Goal: Task Accomplishment & Management: Manage account settings

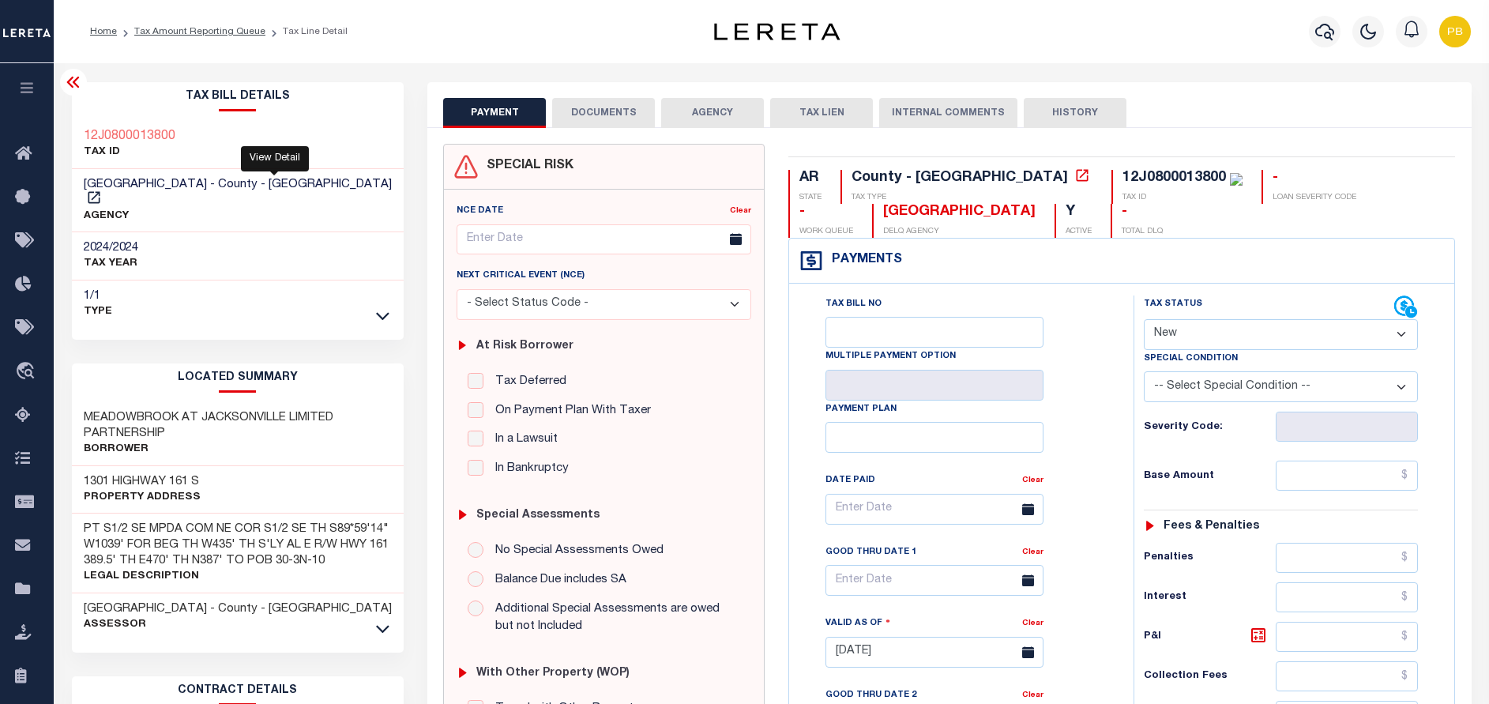
select select "NW2"
click at [171, 34] on link "Tax Amount Reporting Queue" at bounding box center [199, 31] width 131 height 9
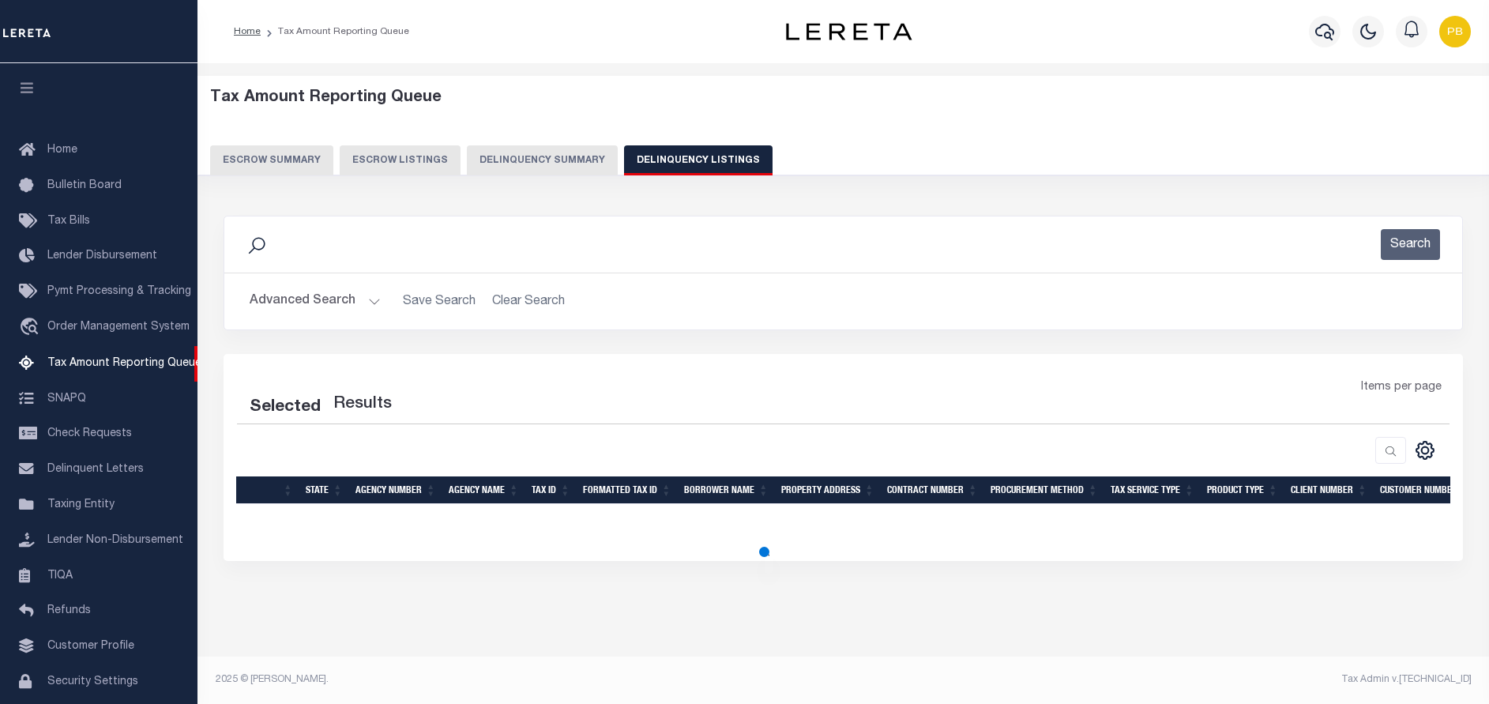
select select "100"
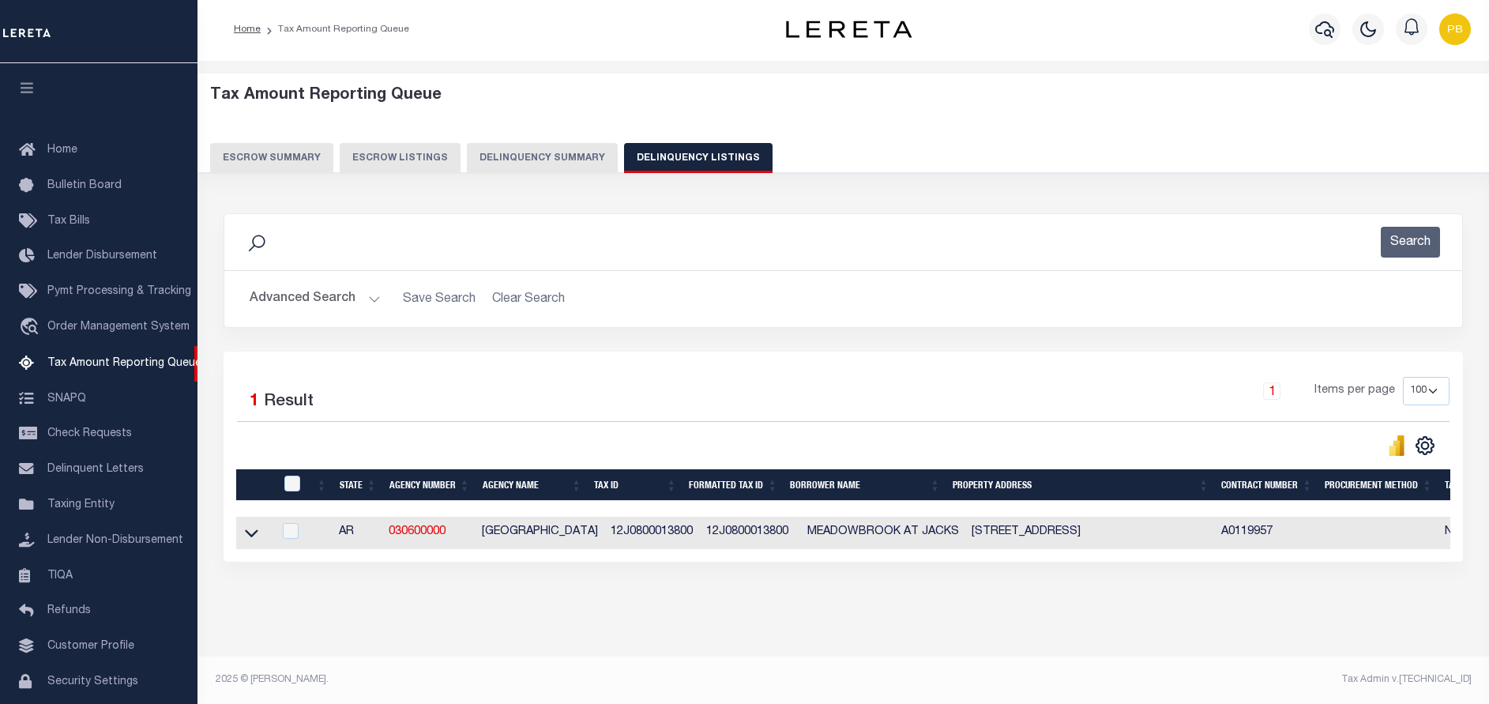
scroll to position [47, 0]
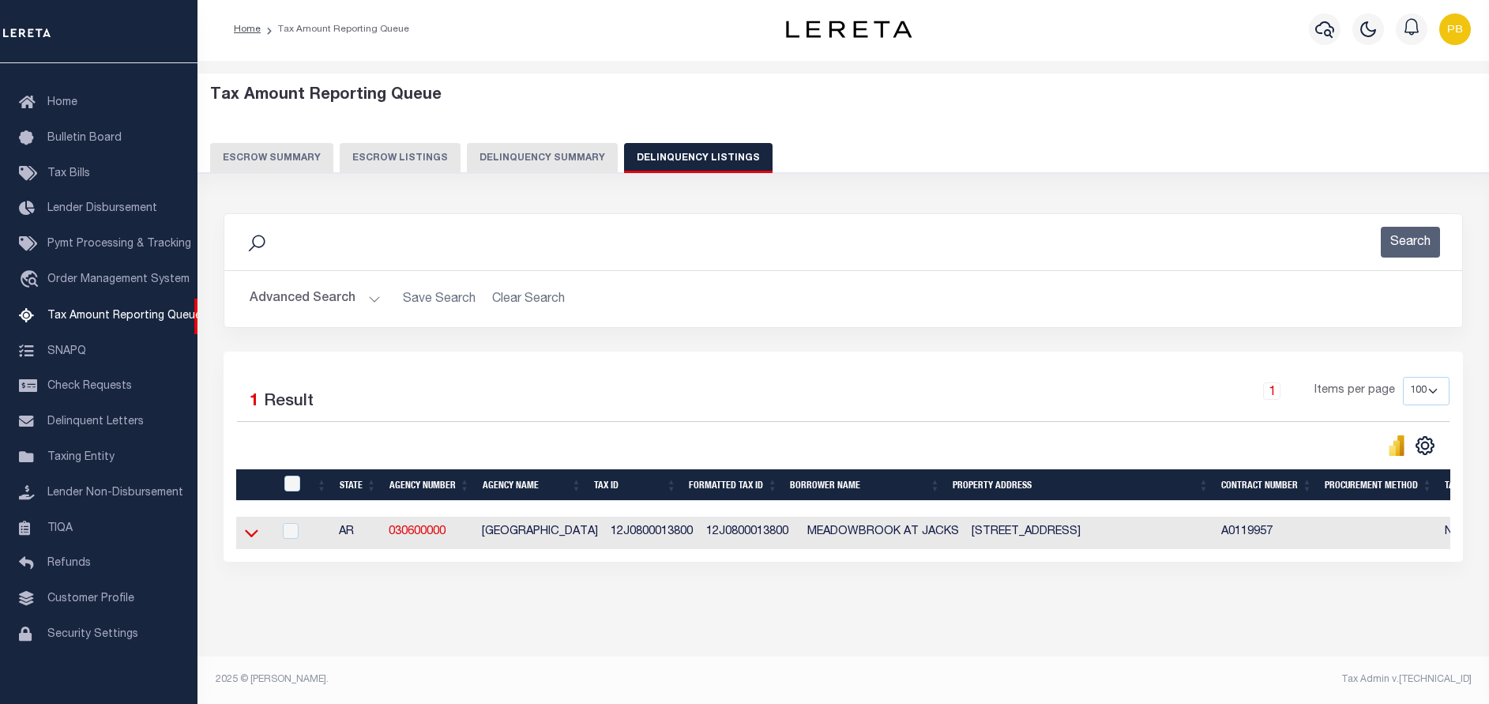
click at [252, 528] on icon at bounding box center [251, 533] width 13 height 17
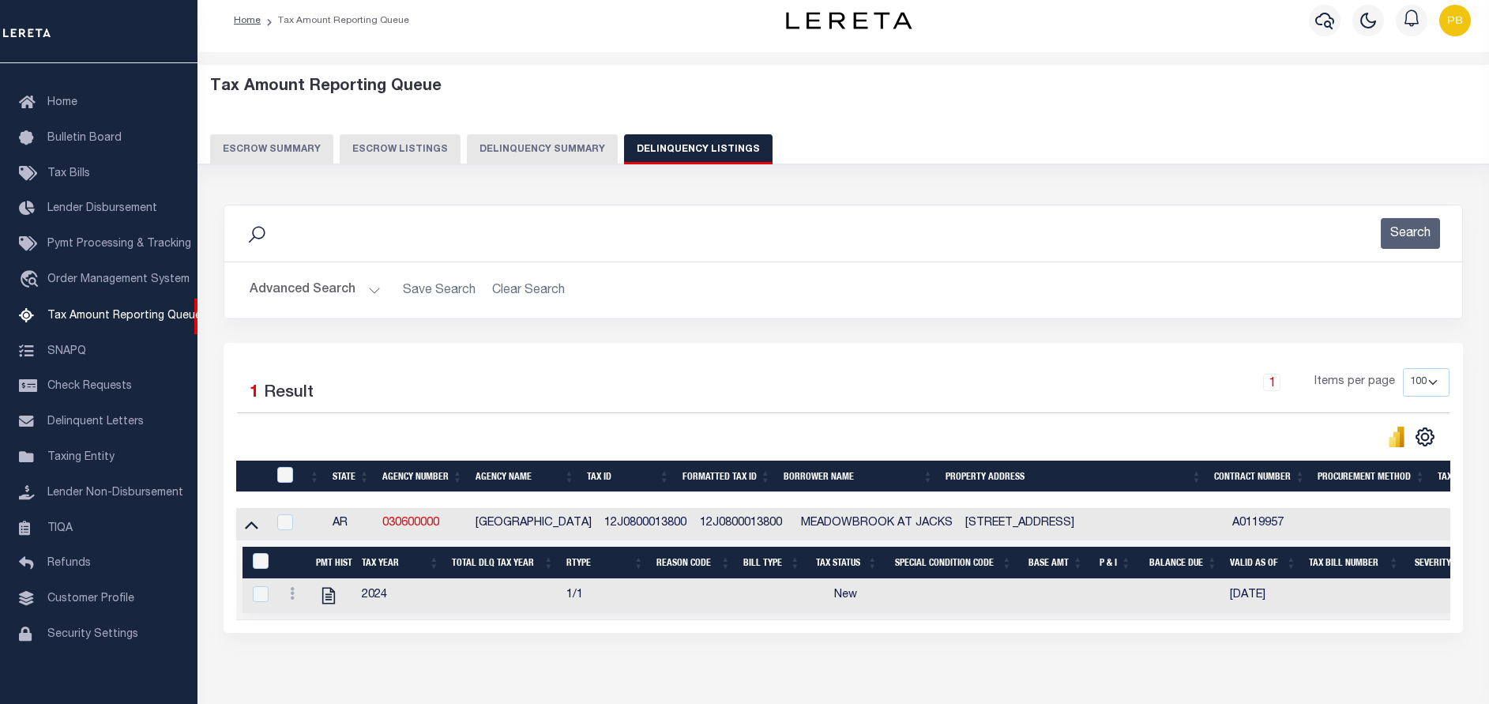
scroll to position [68, 0]
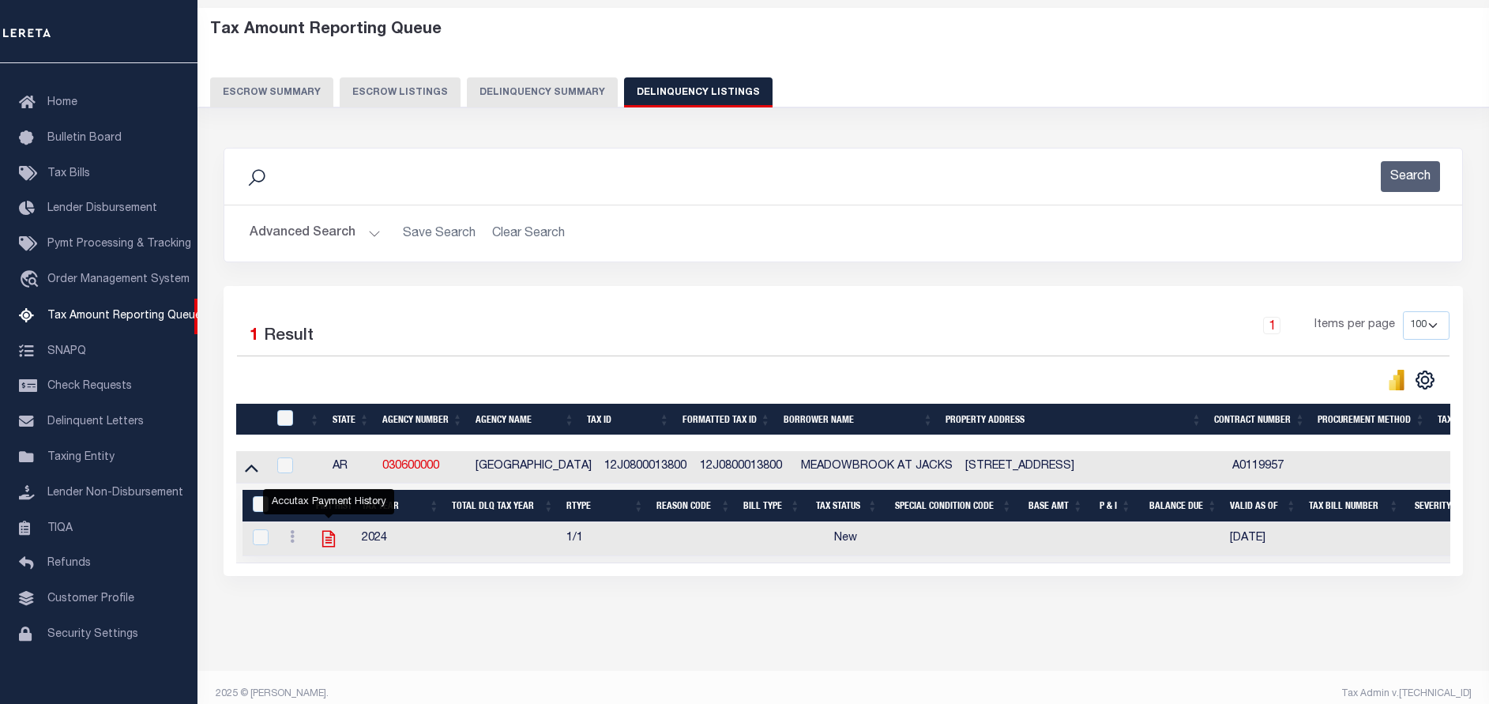
click at [329, 547] on icon "" at bounding box center [328, 539] width 13 height 17
checkbox input "true"
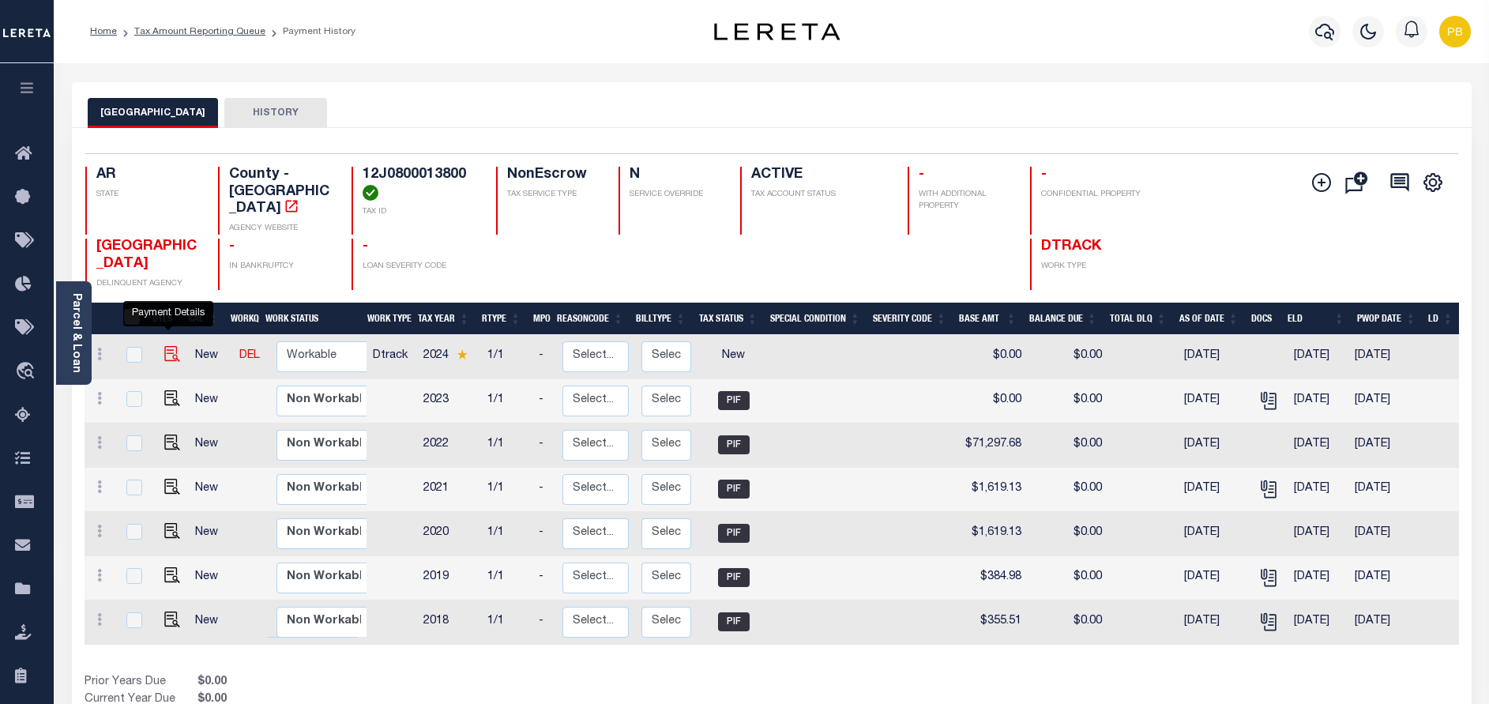
click at [168, 346] on img "" at bounding box center [172, 354] width 16 height 16
checkbox input "true"
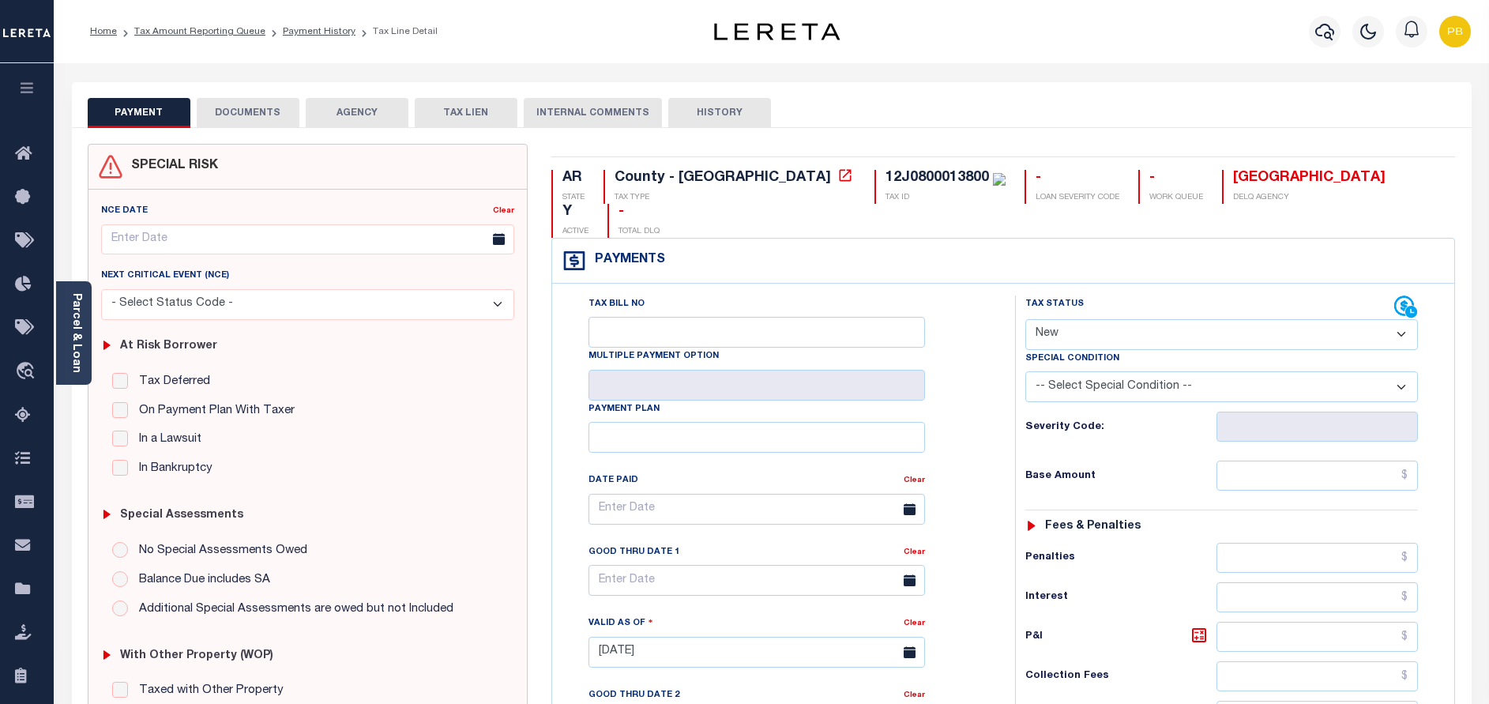
drag, startPoint x: 1172, startPoint y: 307, endPoint x: 1161, endPoint y: 312, distance: 11.3
click at [1172, 319] on select "- Select Status Code - Open Due/Unpaid Paid Incomplete No Tax Due Internal Refu…" at bounding box center [1221, 334] width 393 height 31
select select "DUE"
click at [1025, 319] on select "- Select Status Code - Open Due/Unpaid Paid Incomplete No Tax Due Internal Refu…" at bounding box center [1221, 334] width 393 height 31
type input "09/11/2025"
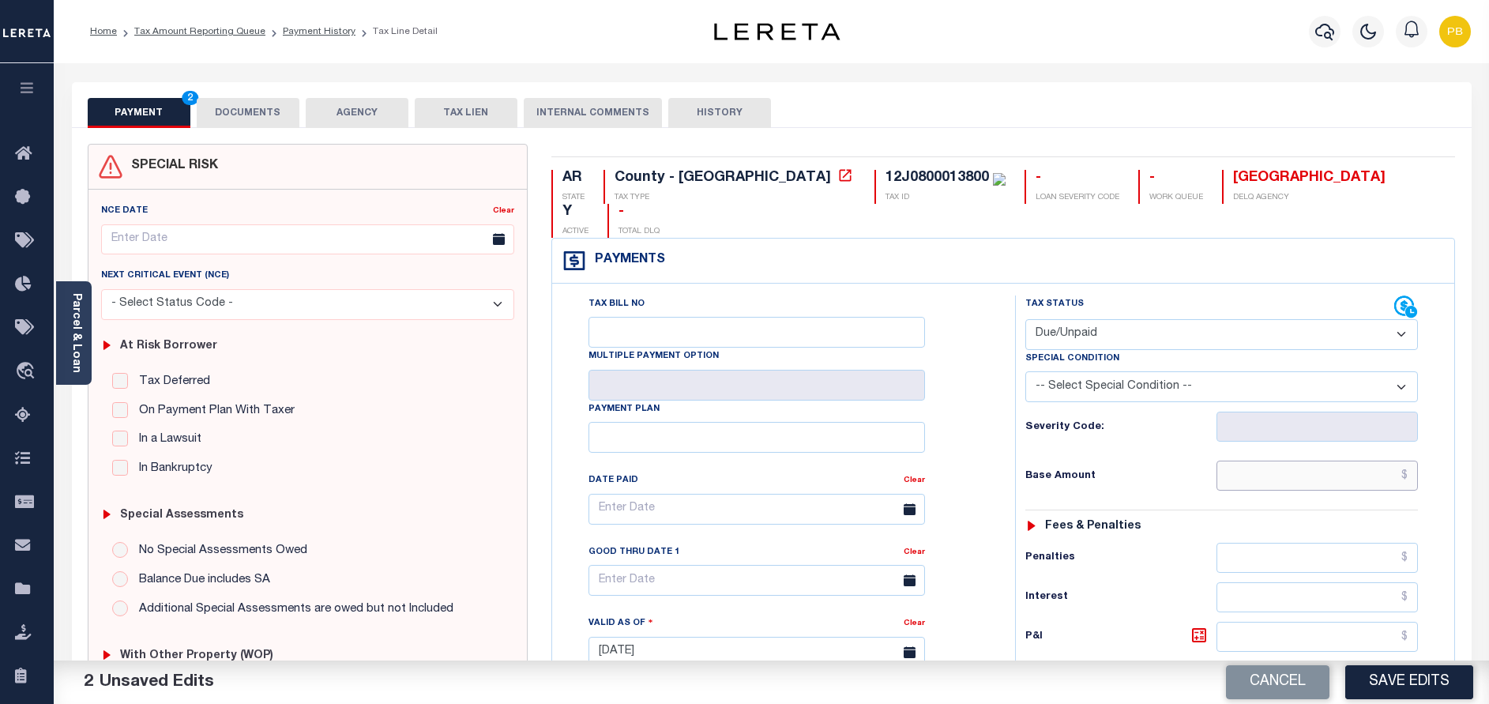
click at [1315, 461] on input "text" at bounding box center [1317, 476] width 201 height 30
paste input "71,297.68"
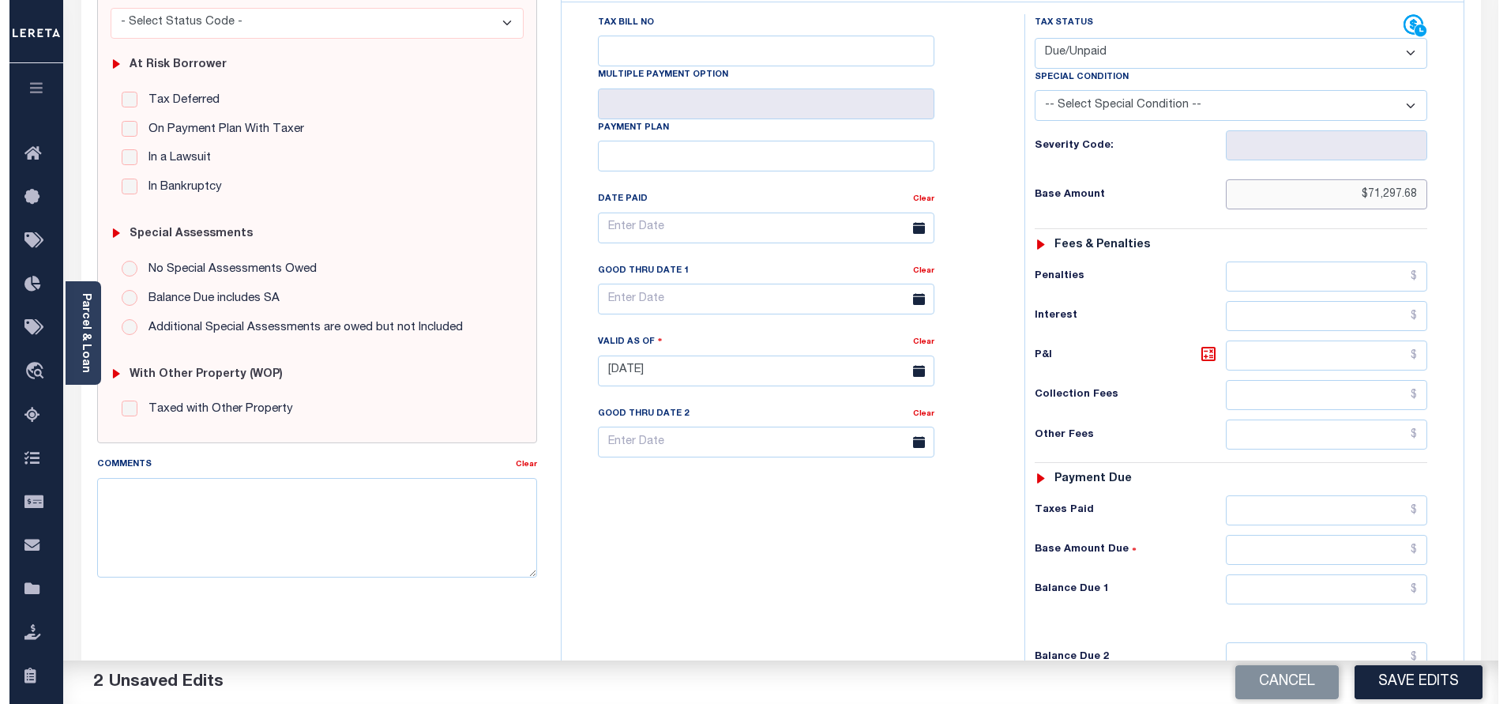
scroll to position [356, 0]
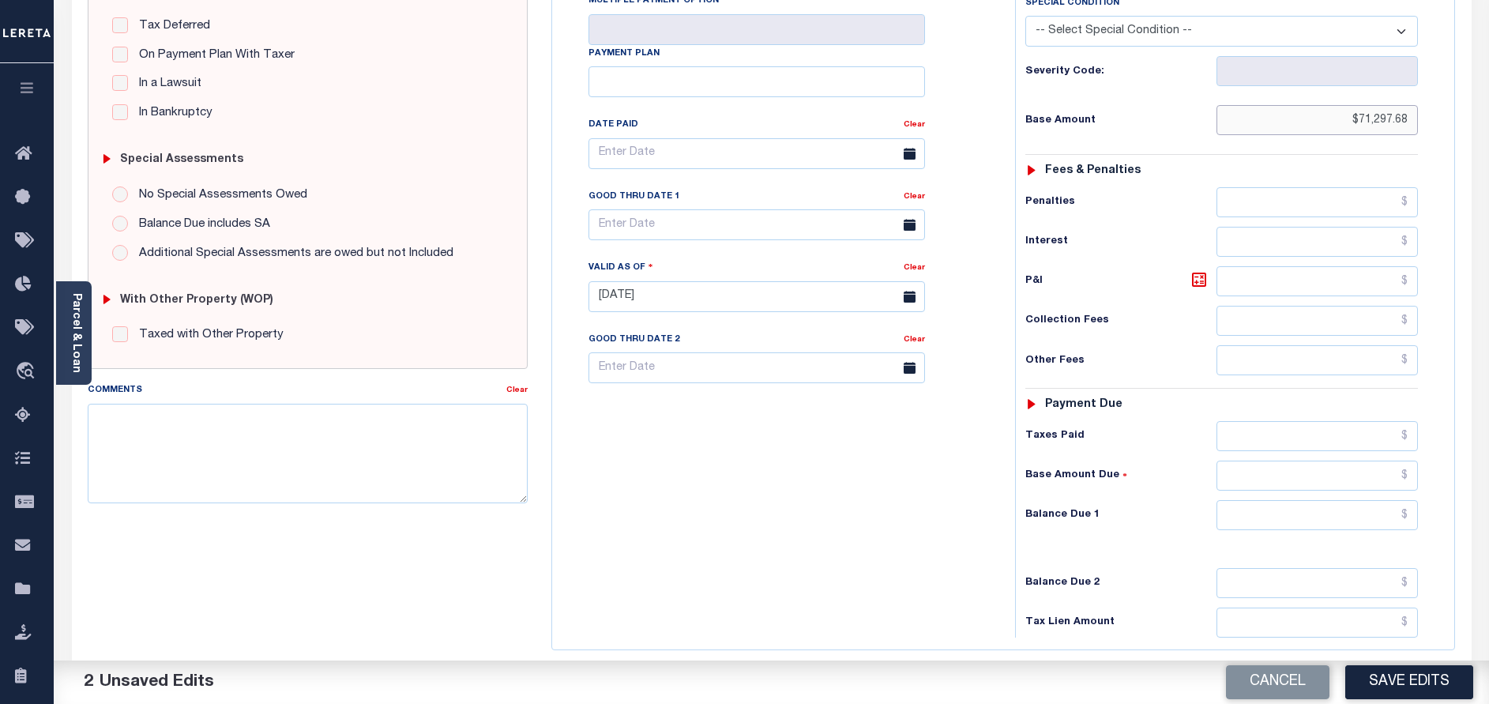
type input "$71,297.68"
click at [1305, 500] on input "text" at bounding box center [1317, 515] width 201 height 30
paste input "71,297.68"
type input "$71,297.68"
click at [658, 209] on input "text" at bounding box center [757, 224] width 337 height 31
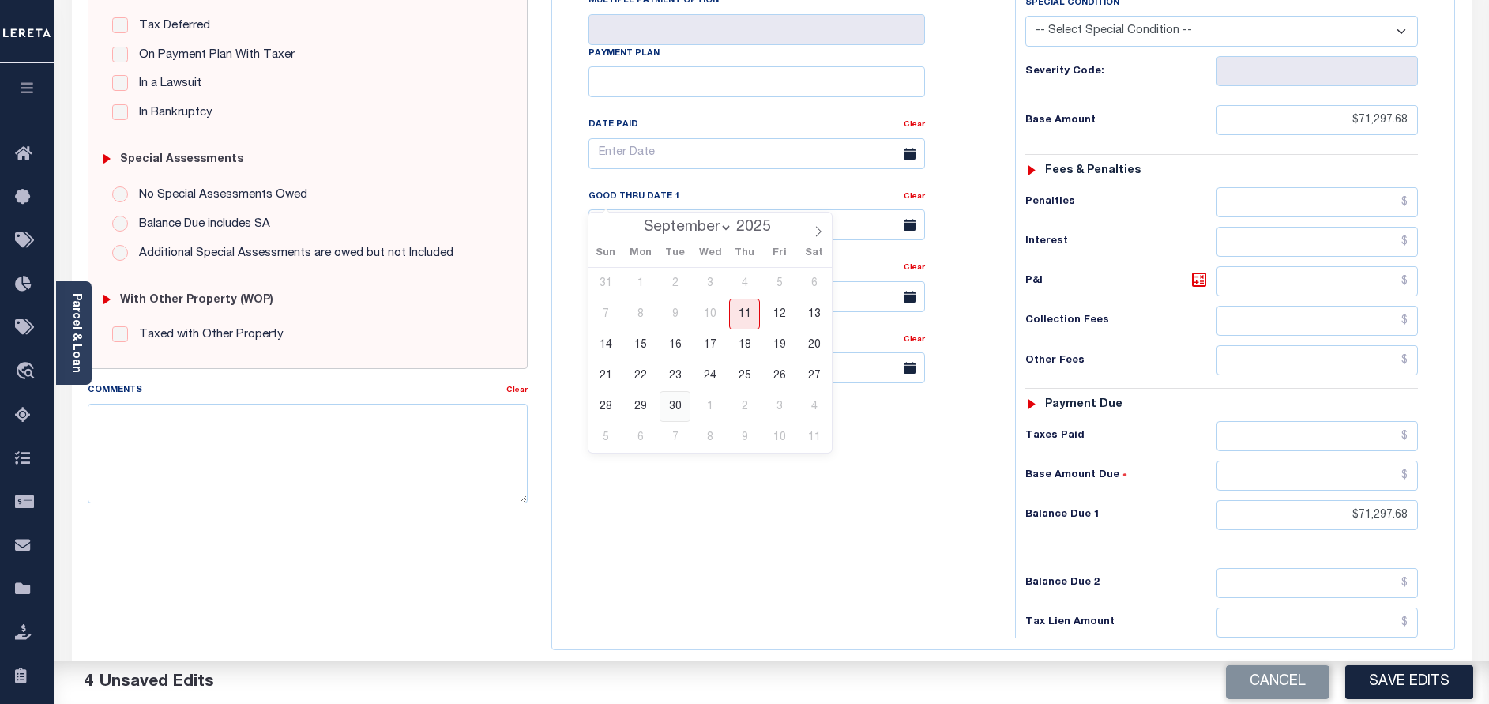
drag, startPoint x: 672, startPoint y: 402, endPoint x: 783, endPoint y: 409, distance: 110.8
click at [681, 402] on span "30" at bounding box center [675, 406] width 31 height 31
type input "09/30/2025"
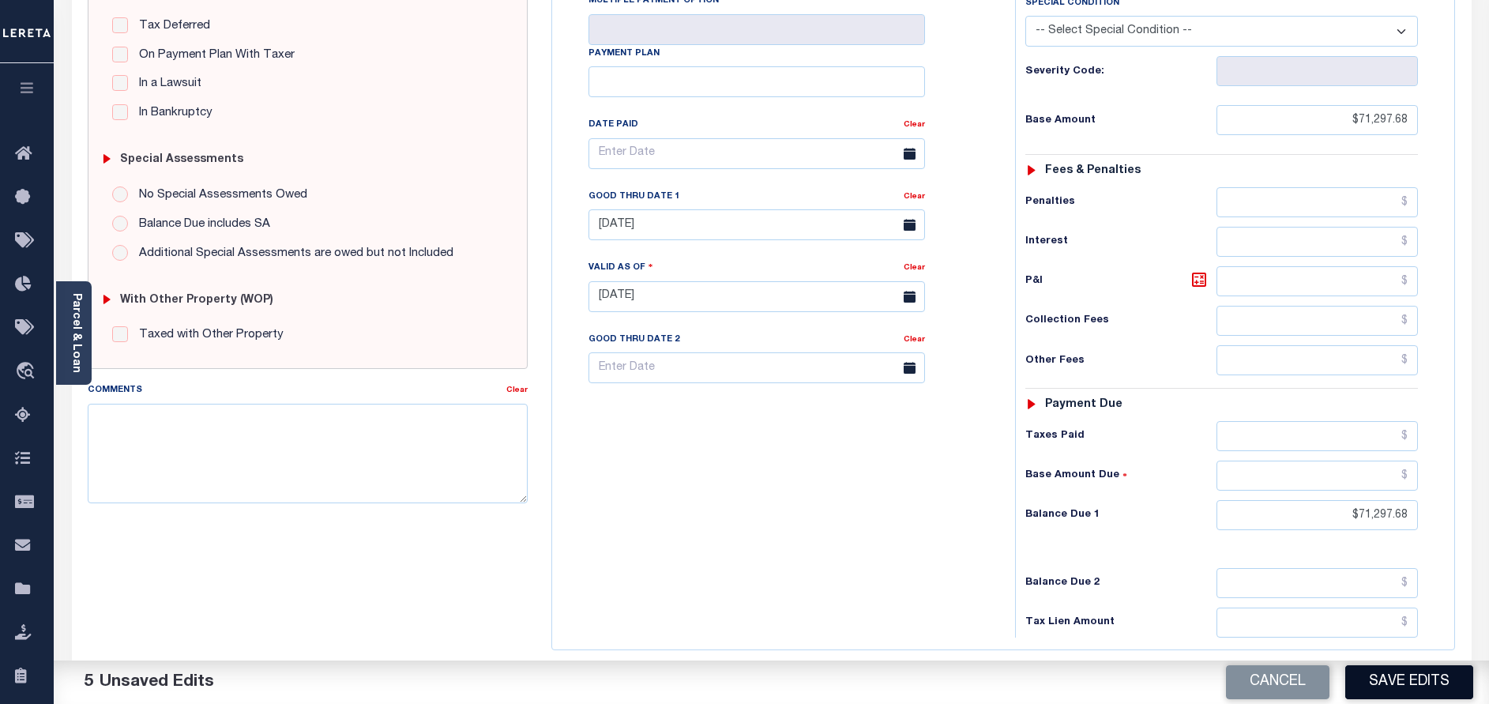
click at [1404, 678] on button "Save Edits" at bounding box center [1409, 682] width 128 height 34
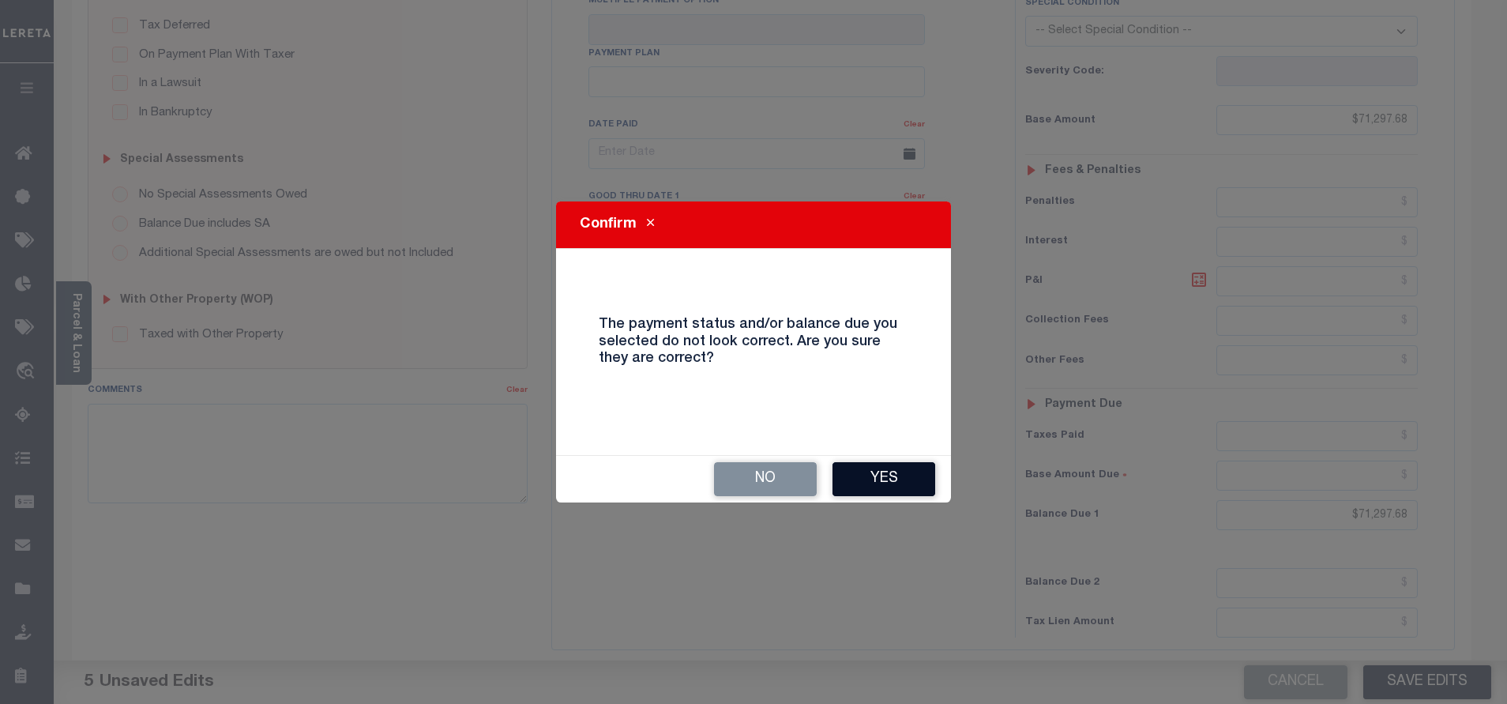
click at [892, 483] on button "Yes" at bounding box center [884, 479] width 103 height 34
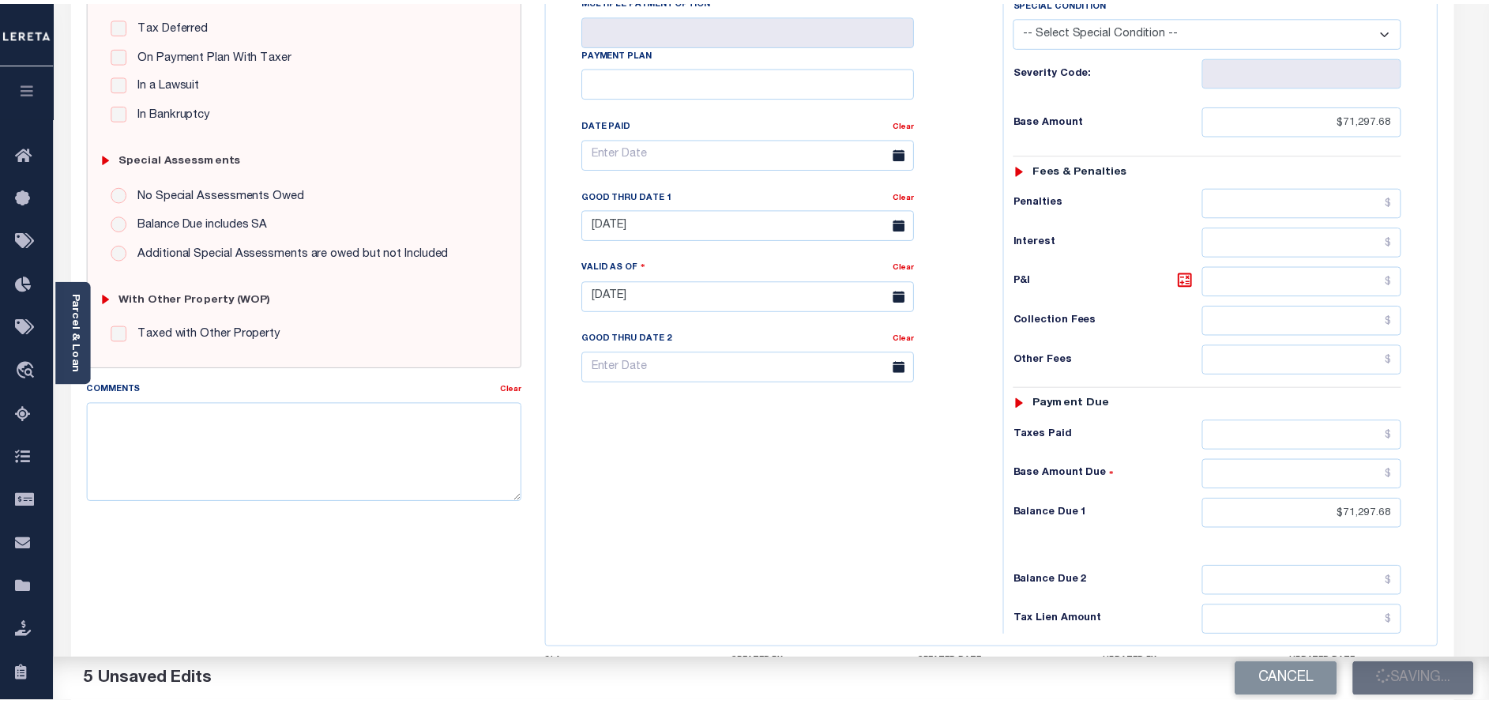
scroll to position [371, 0]
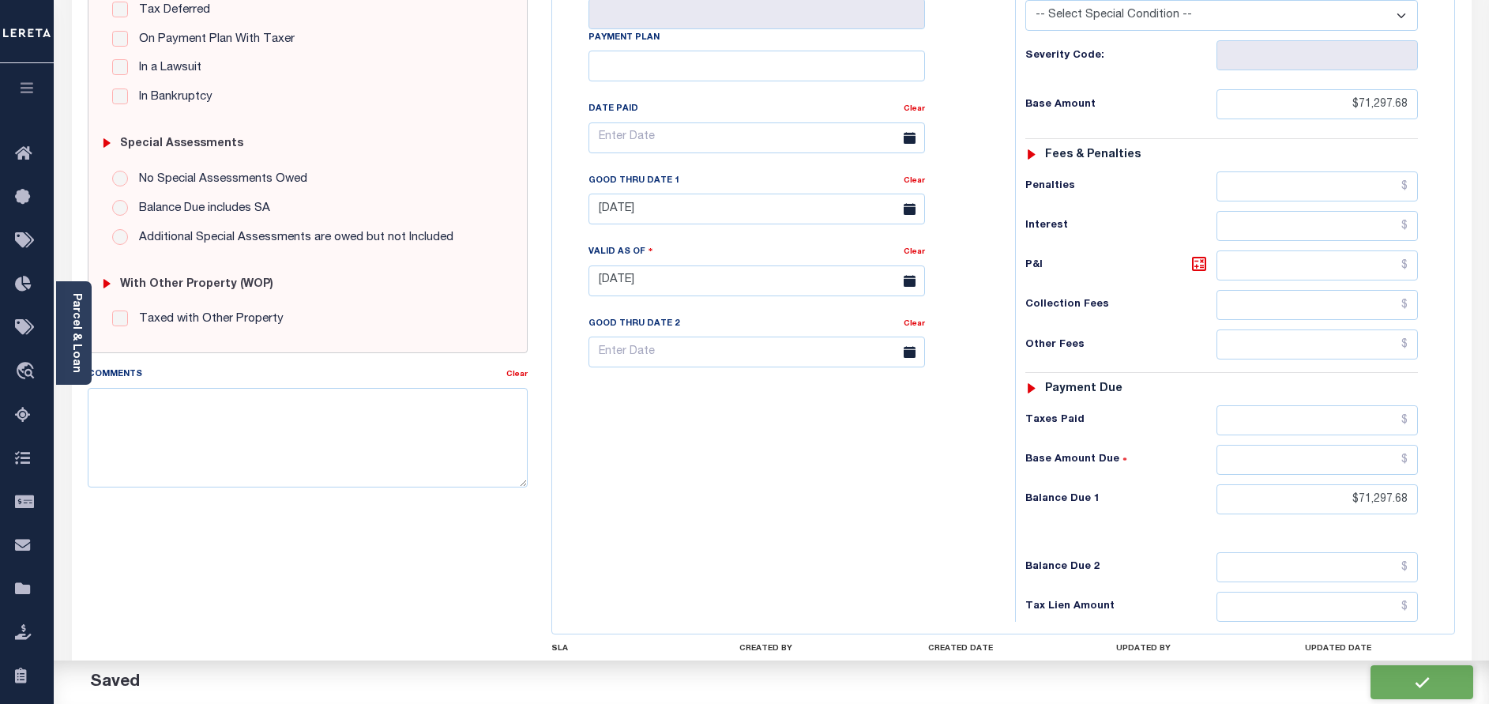
checkbox input "false"
type input "$71,297.68"
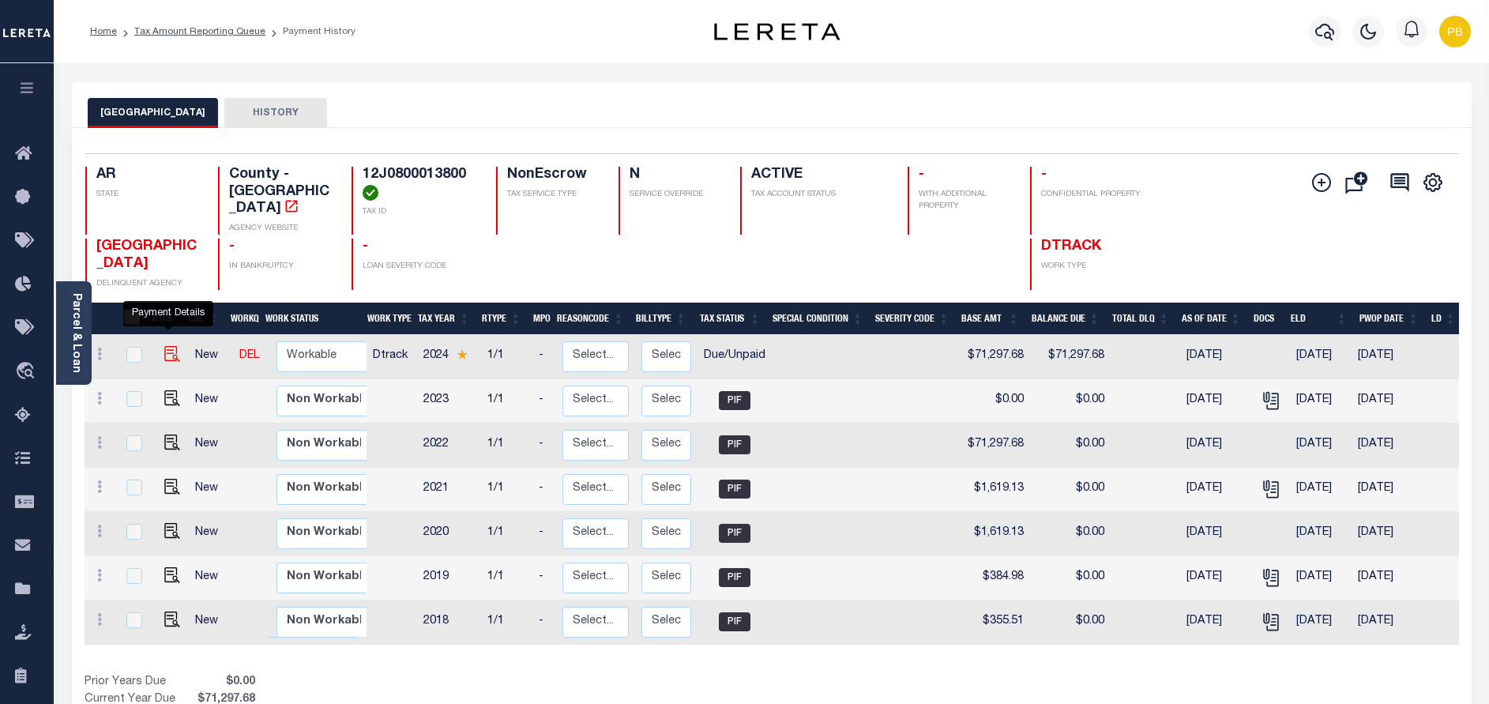
click at [167, 346] on img "" at bounding box center [172, 354] width 16 height 16
checkbox input "true"
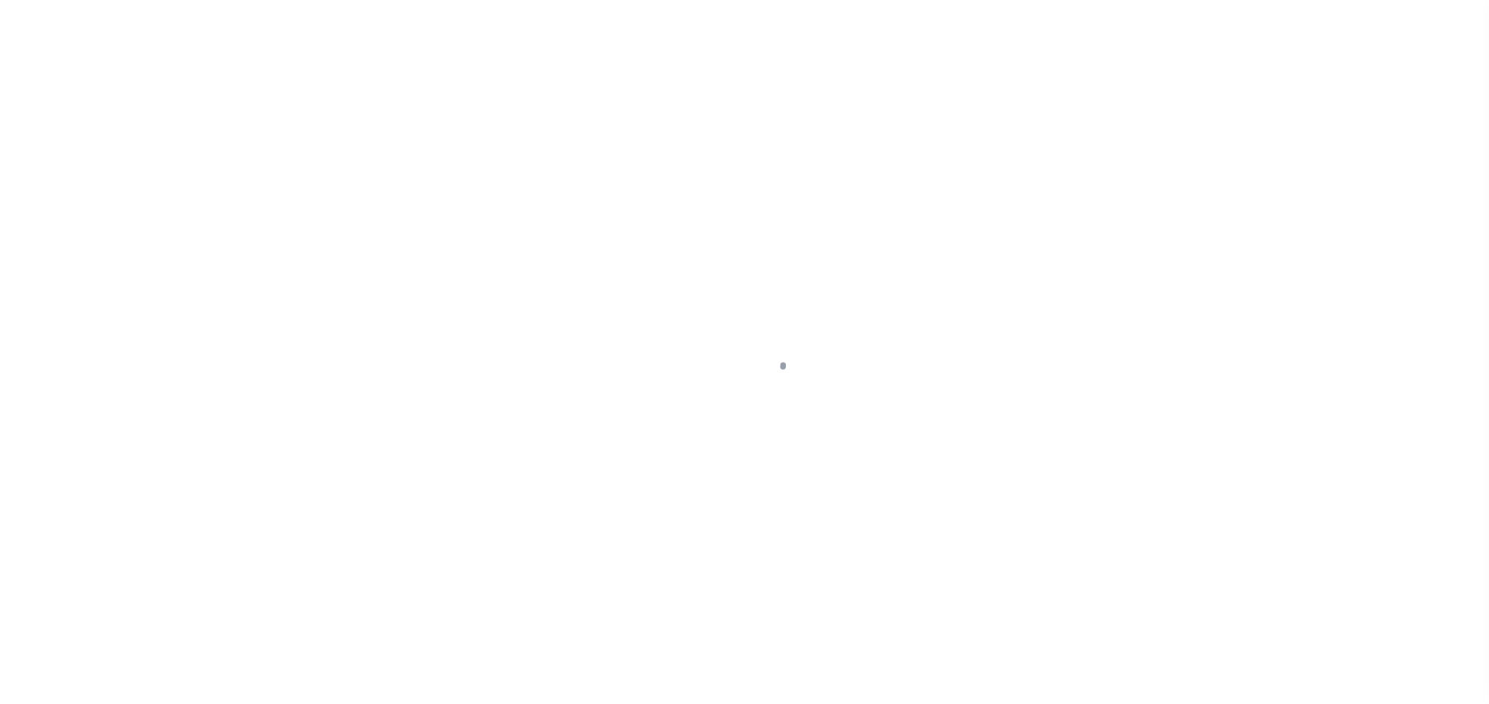
select select "DUE"
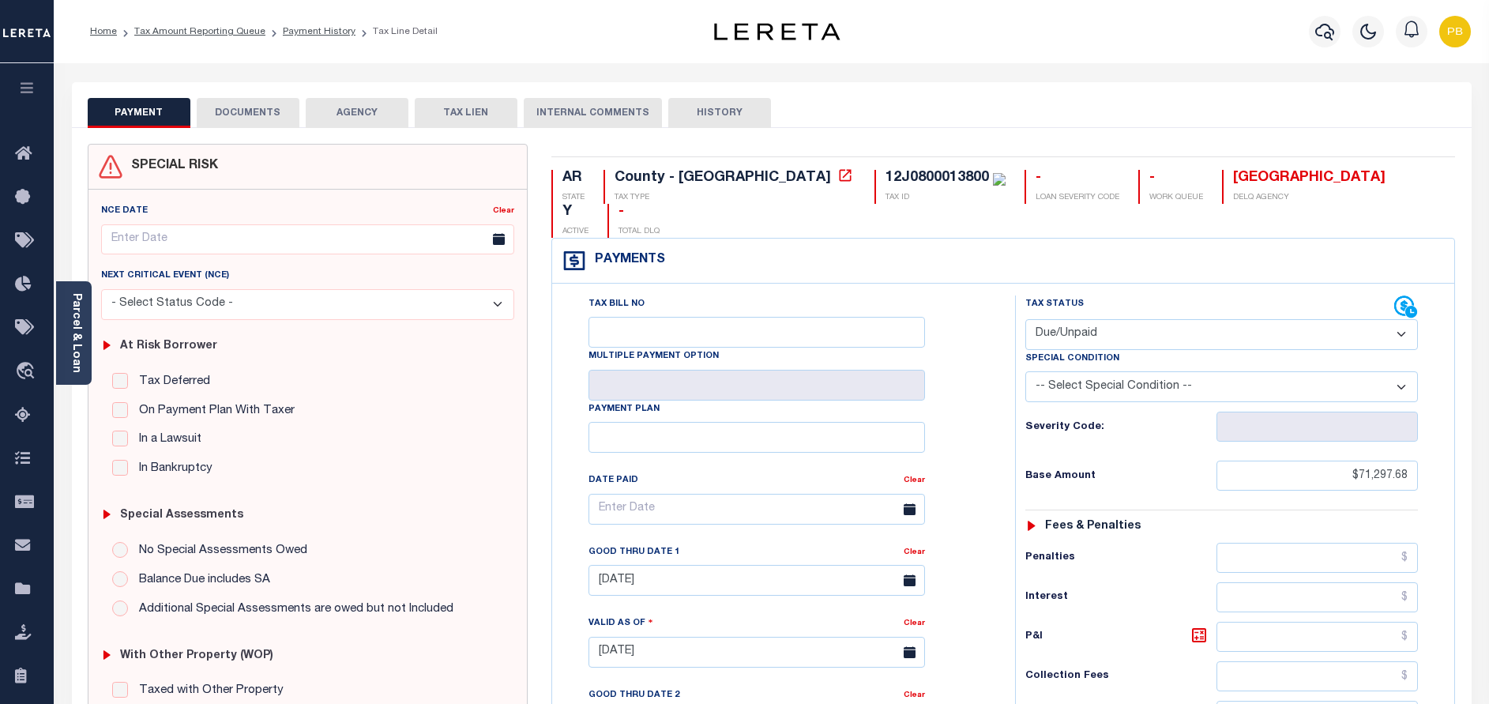
click at [266, 117] on button "DOCUMENTS" at bounding box center [248, 113] width 103 height 30
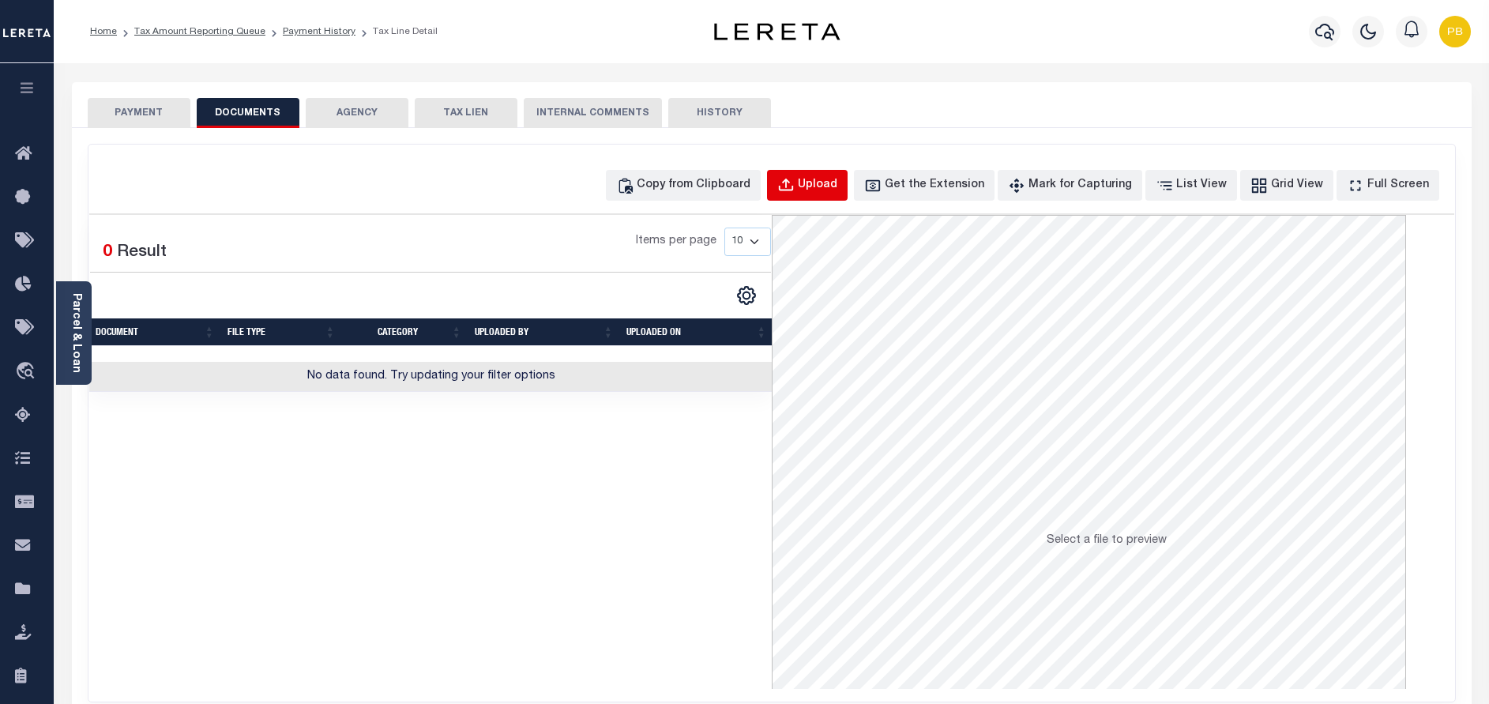
click at [837, 192] on div "Upload" at bounding box center [818, 185] width 40 height 17
select select "POP"
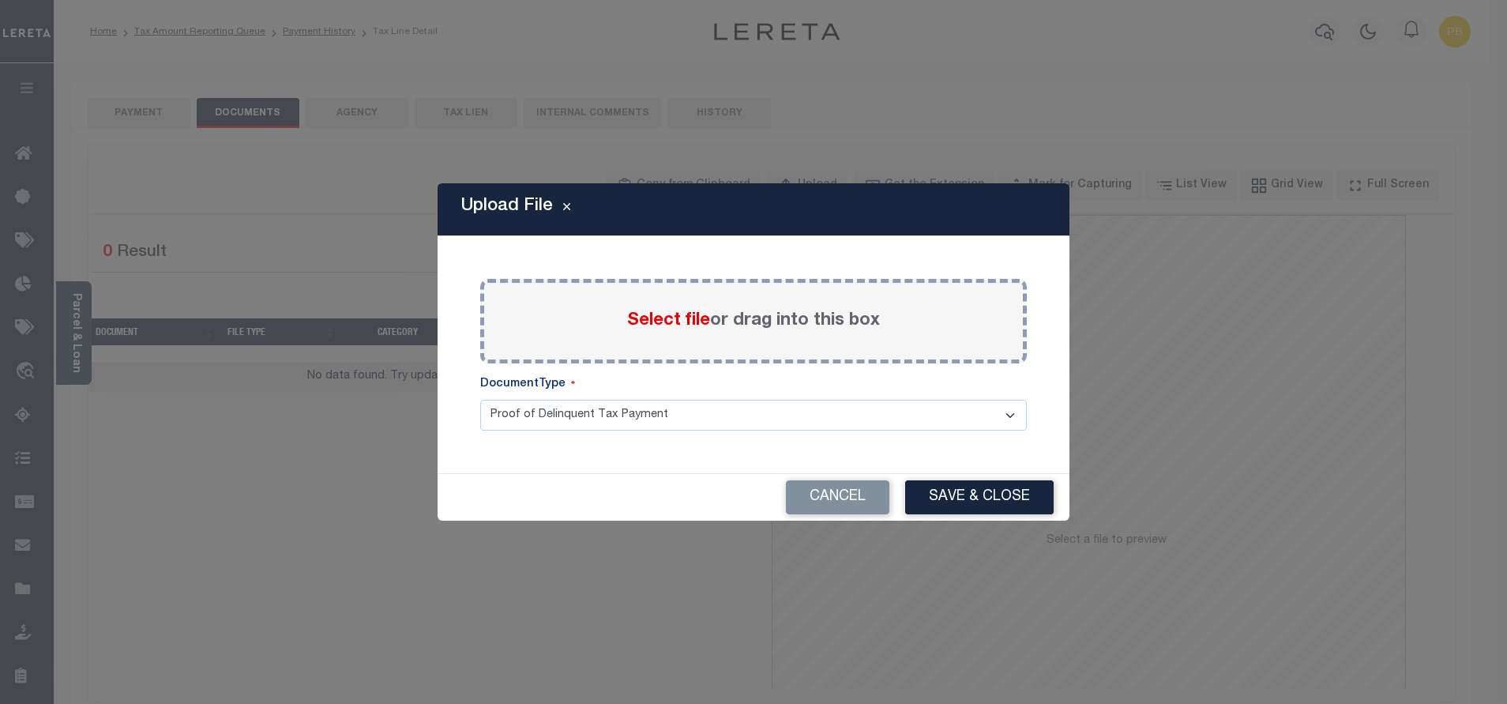
click at [675, 325] on span "Select file" at bounding box center [668, 320] width 83 height 17
click at [0, 0] on input "Select file or drag into this box" at bounding box center [0, 0] width 0 height 0
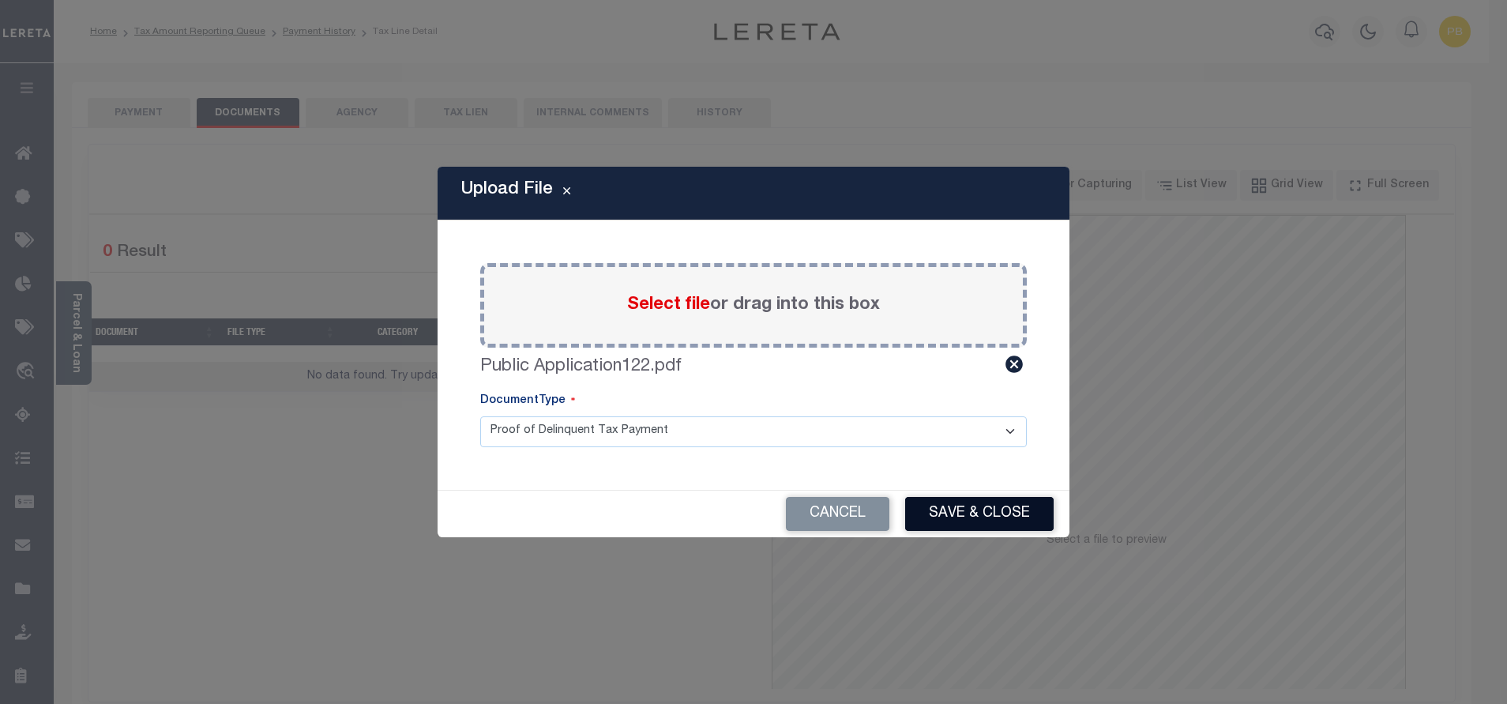
click at [999, 510] on button "Save & Close" at bounding box center [979, 514] width 149 height 34
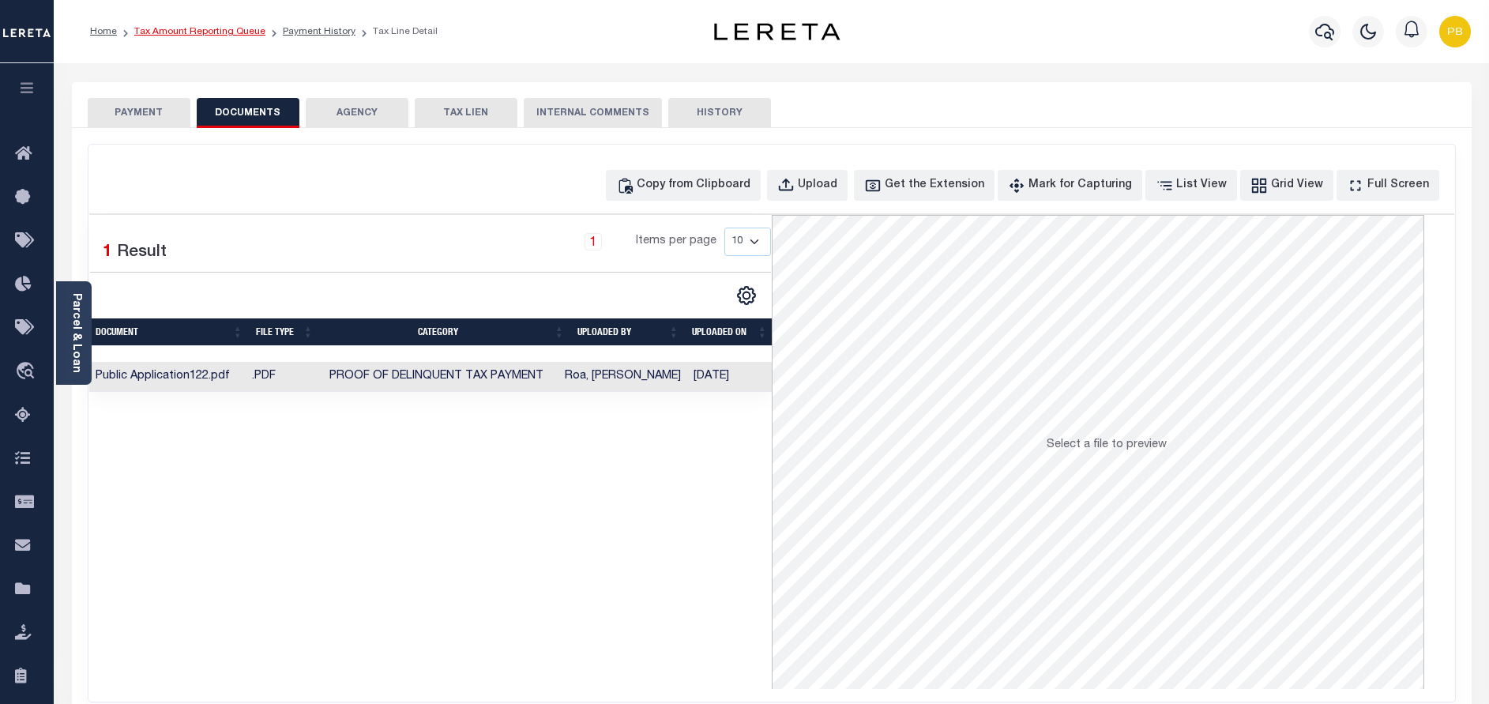
click at [182, 31] on link "Tax Amount Reporting Queue" at bounding box center [199, 31] width 131 height 9
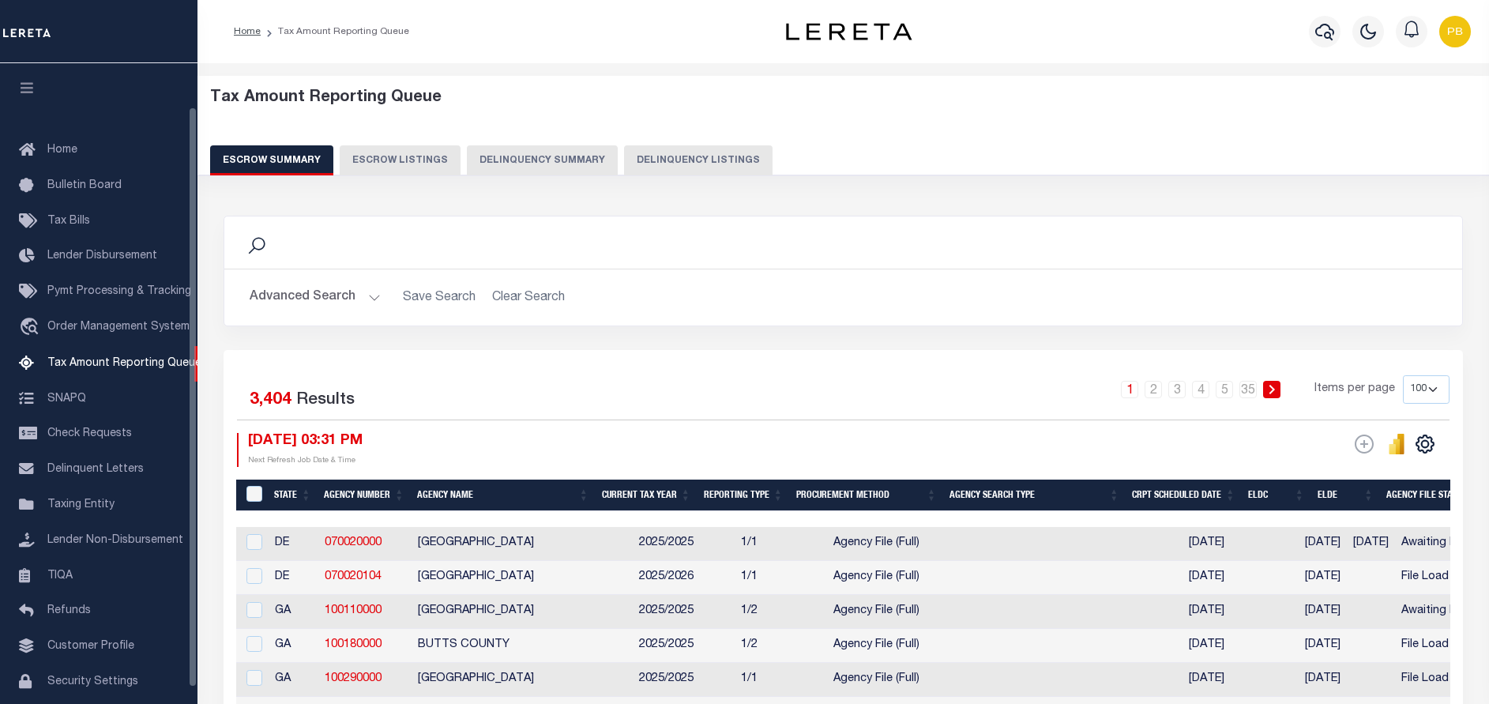
select select "100"
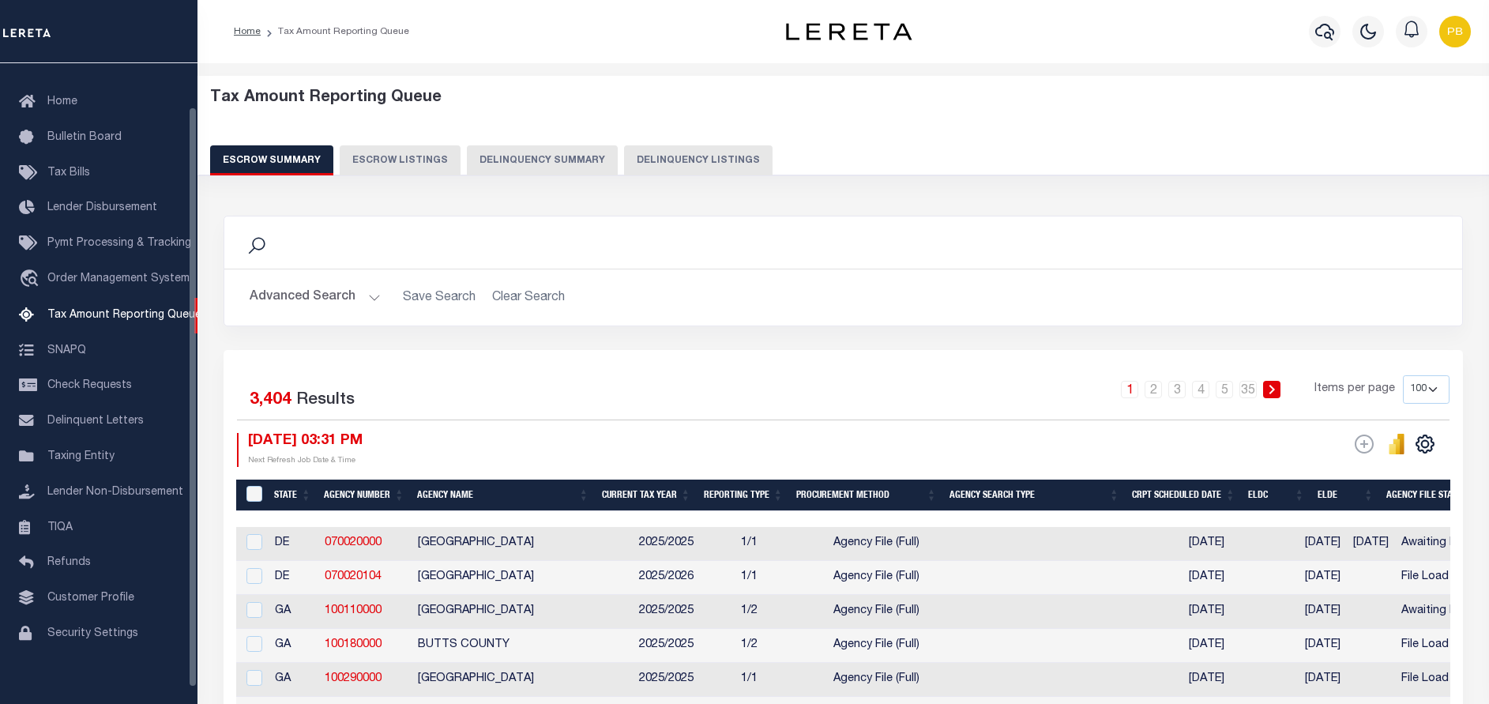
click at [647, 156] on button "Delinquency Listings" at bounding box center [698, 160] width 149 height 30
select select "100"
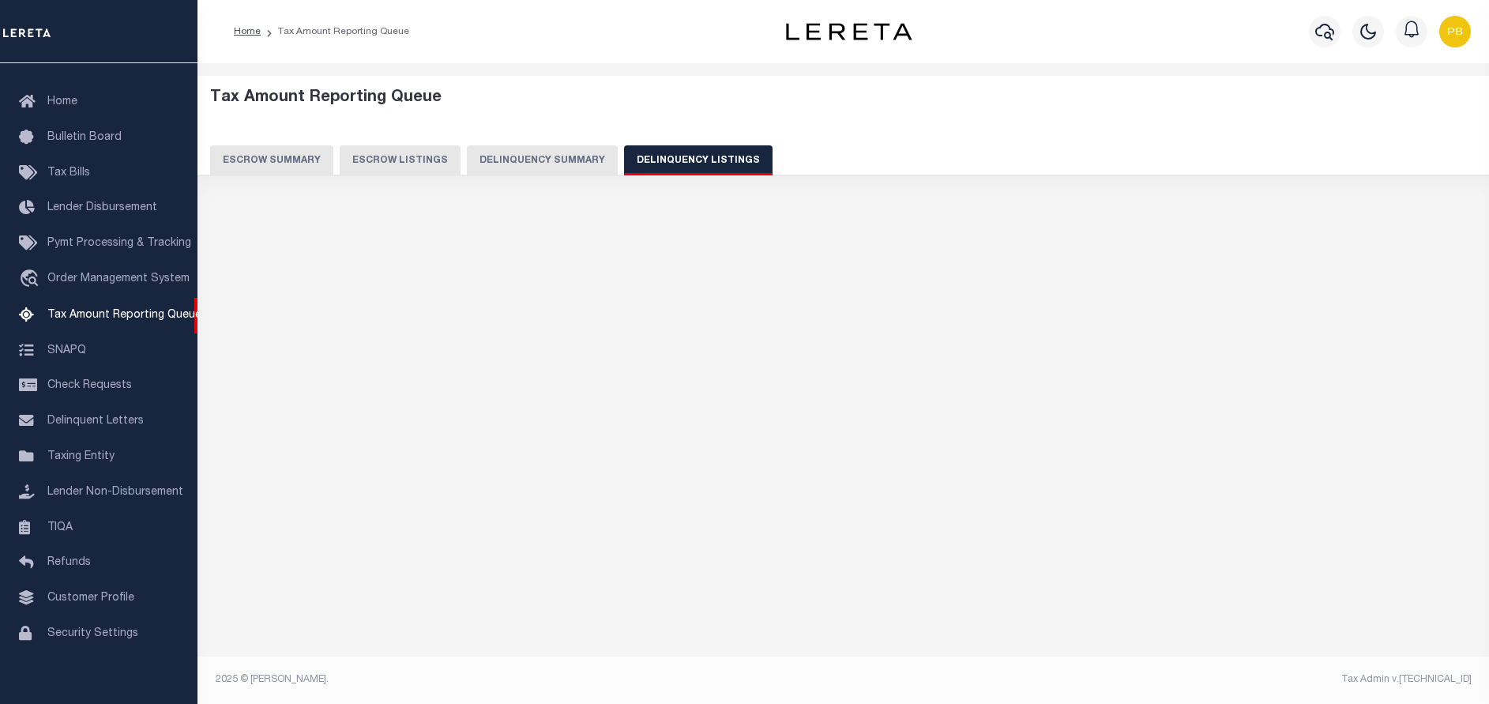
select select "100"
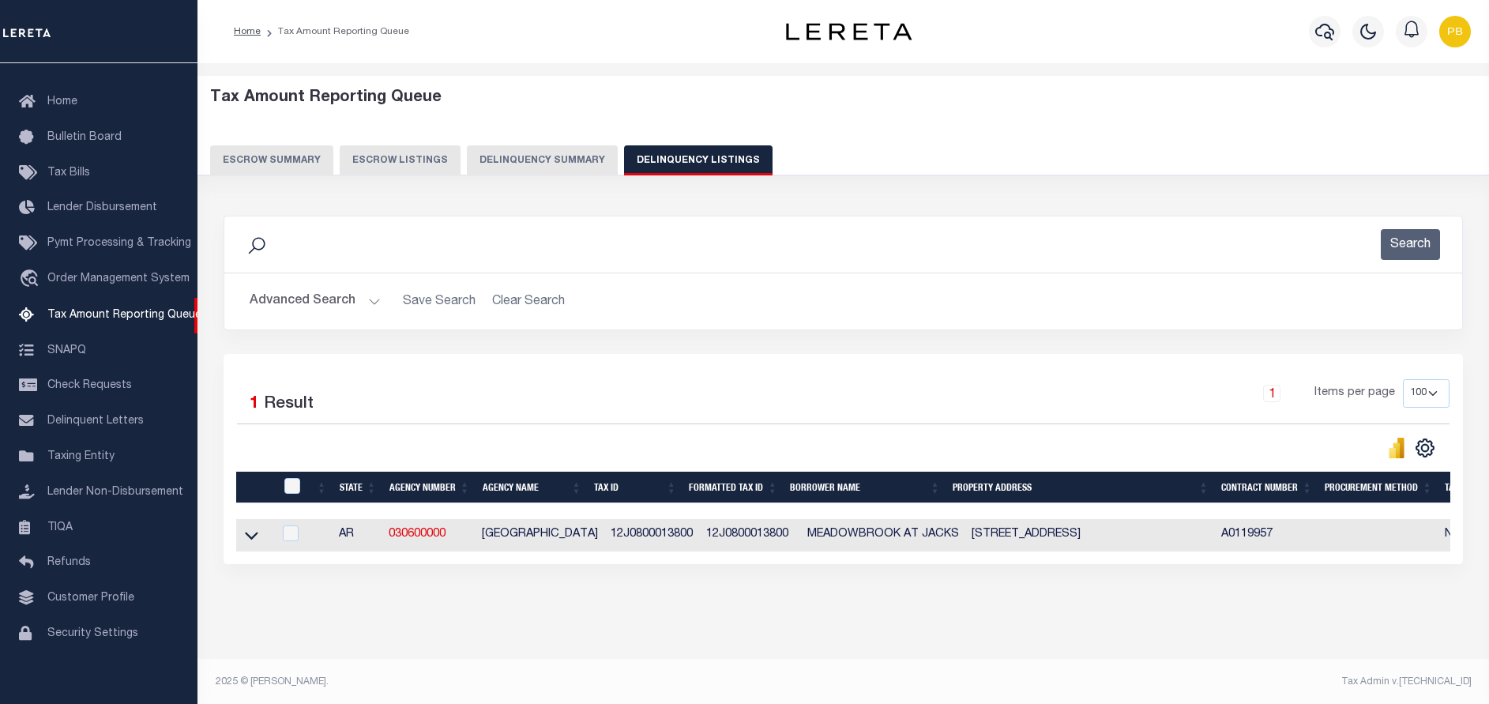
scroll to position [16, 0]
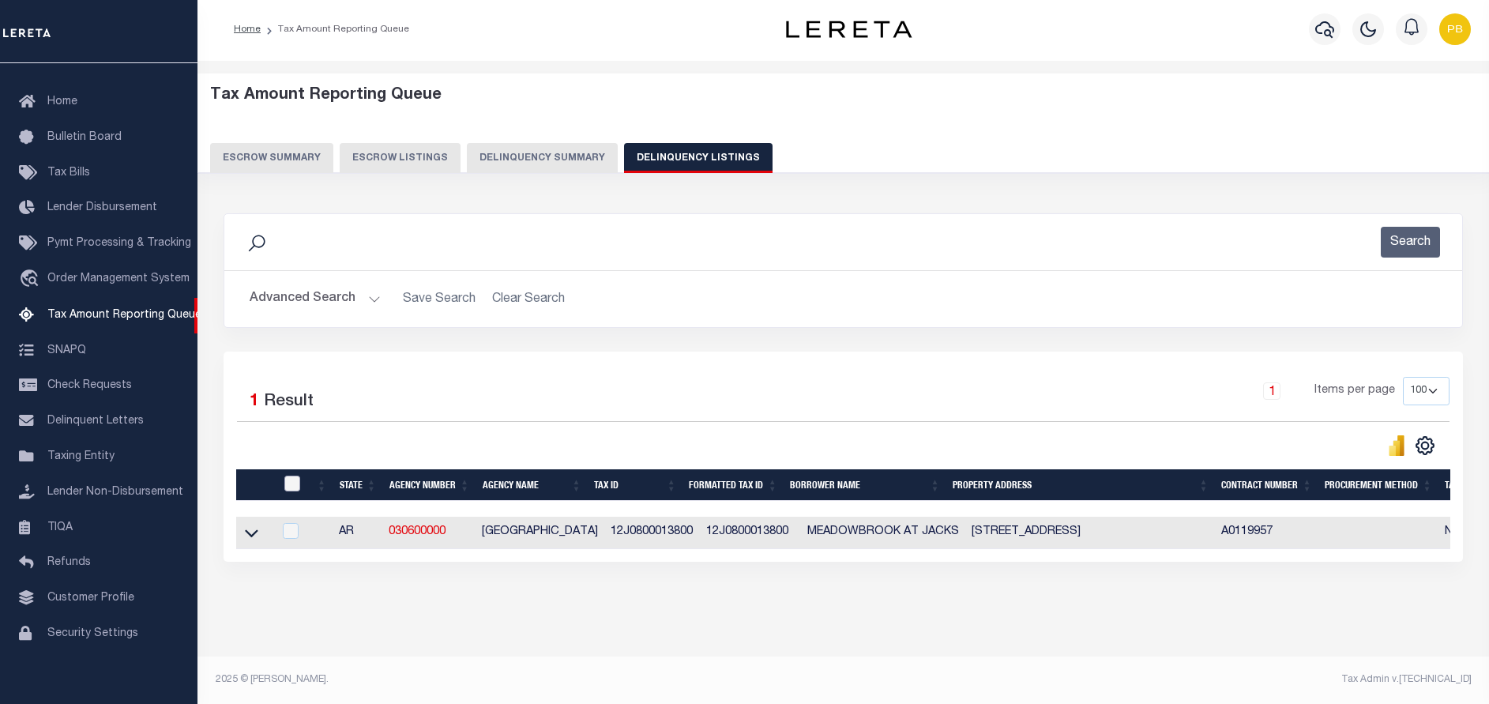
click at [296, 476] on input "checkbox" at bounding box center [292, 484] width 16 height 16
checkbox input "true"
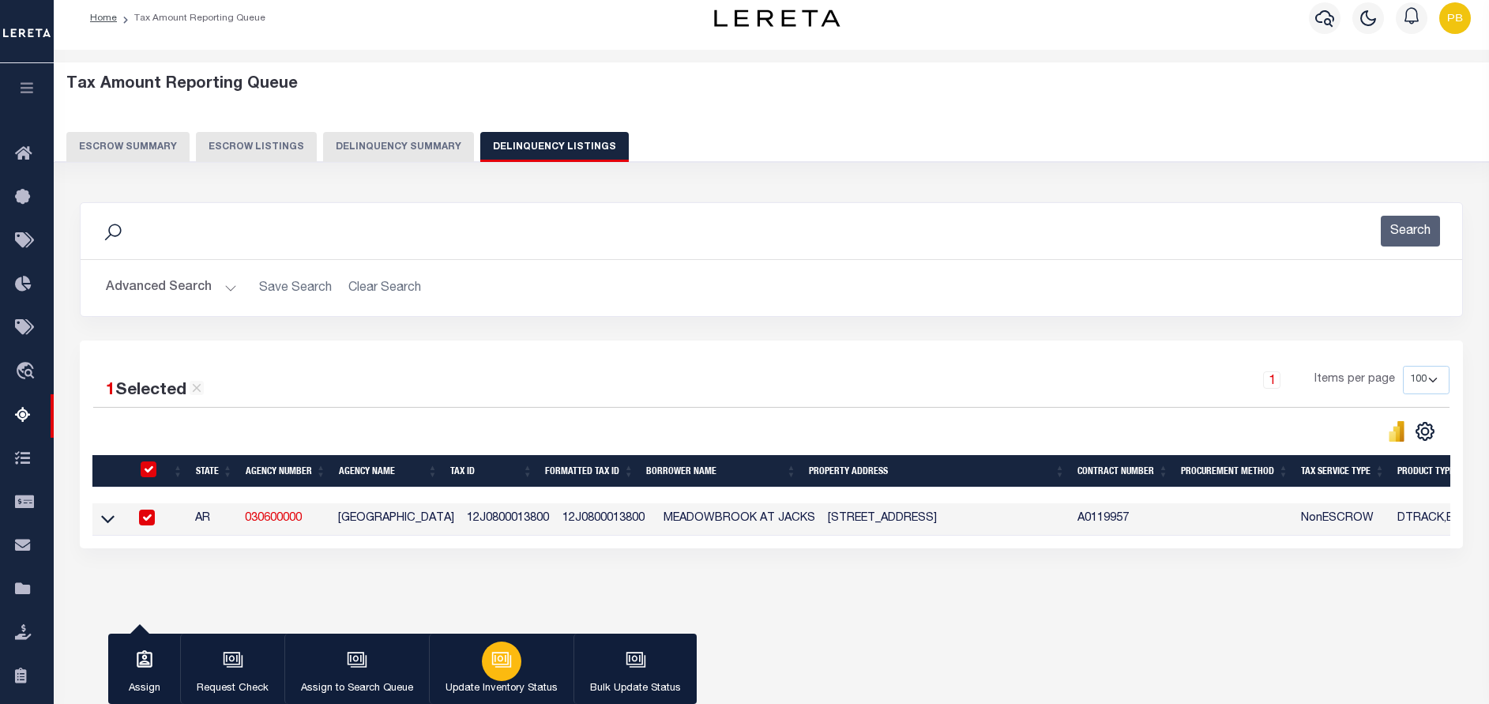
click at [512, 668] on div "button" at bounding box center [502, 661] width 40 height 40
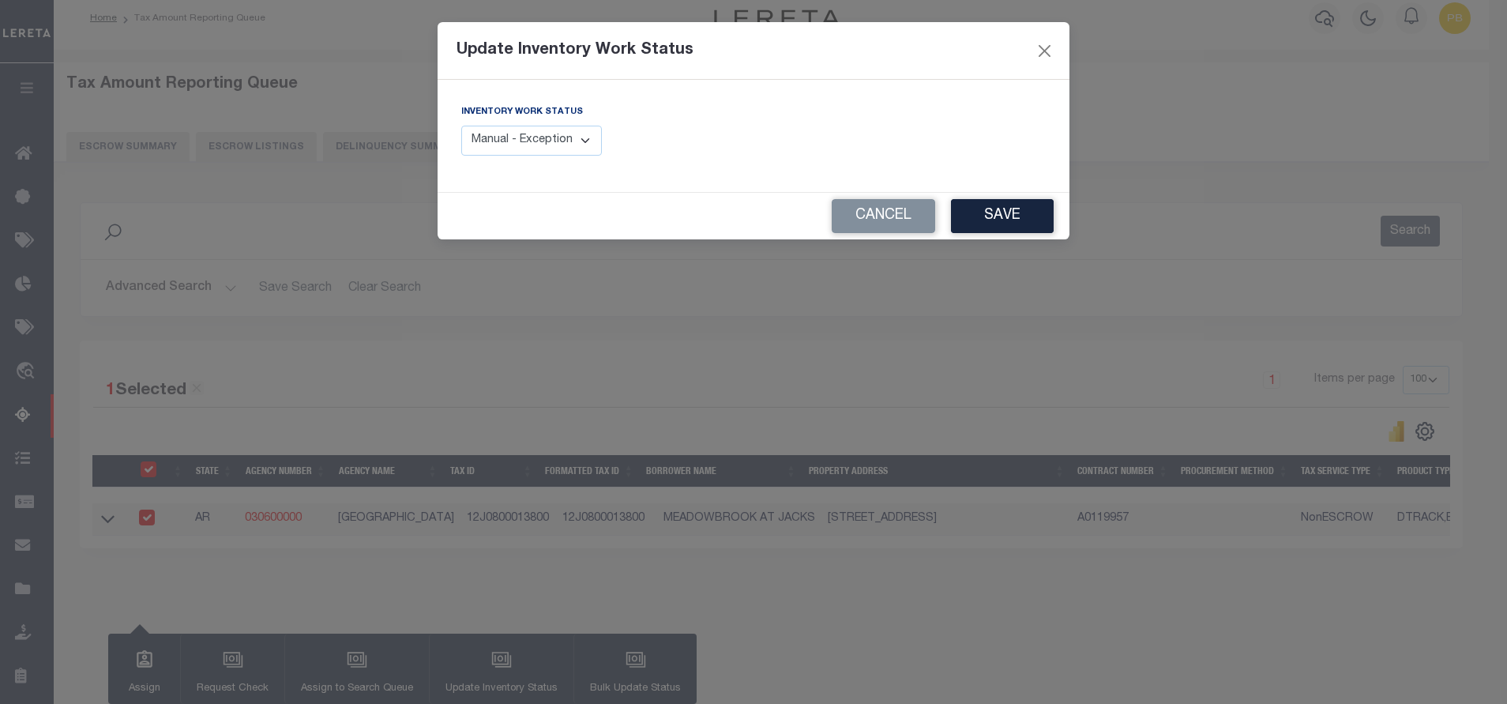
drag, startPoint x: 556, startPoint y: 145, endPoint x: 556, endPoint y: 155, distance: 10.3
click at [556, 145] on select "Manual - Exception Pended - Awaiting Search Late Add Exception Completed" at bounding box center [531, 141] width 141 height 31
select select "4"
click at [461, 126] on select "Manual - Exception Pended - Awaiting Search Late Add Exception Completed" at bounding box center [531, 141] width 141 height 31
click at [1003, 228] on button "Save" at bounding box center [1002, 216] width 103 height 34
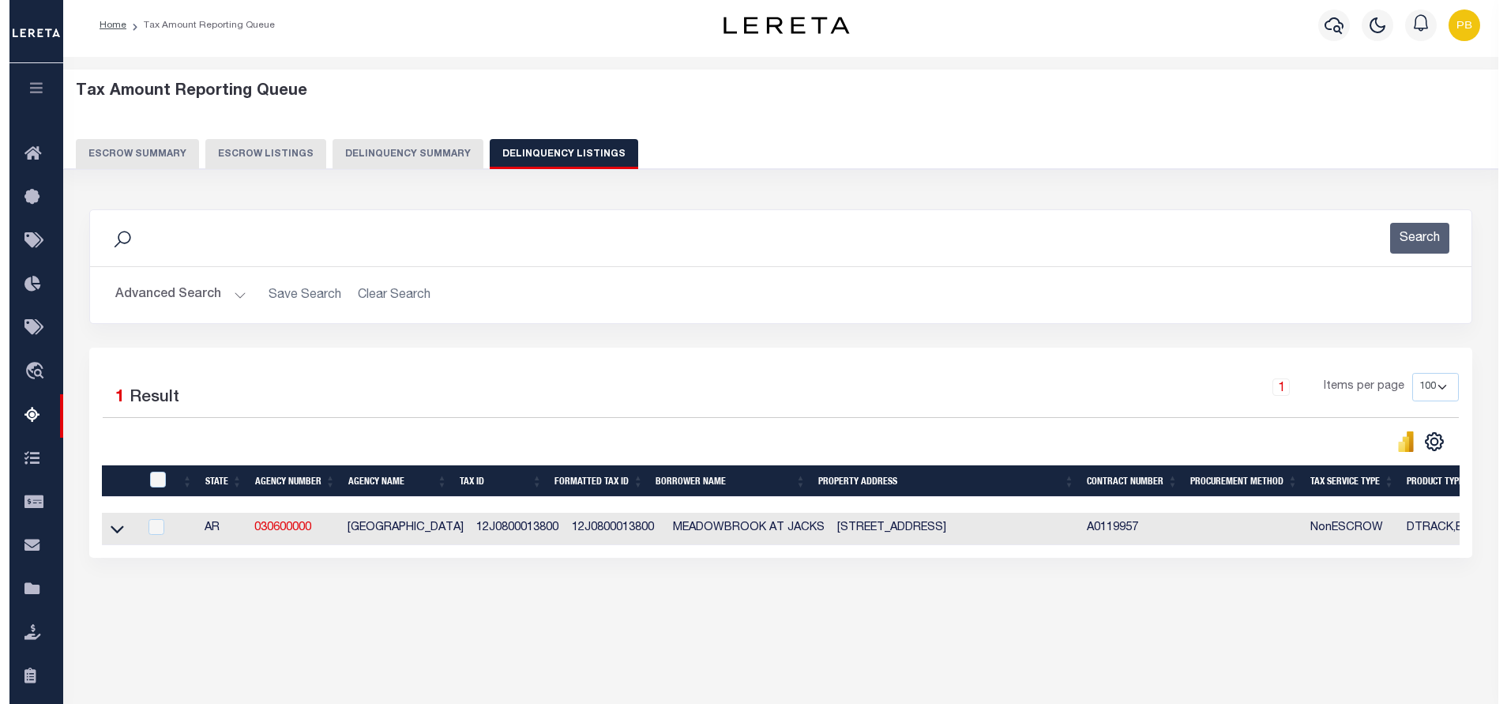
scroll to position [0, 0]
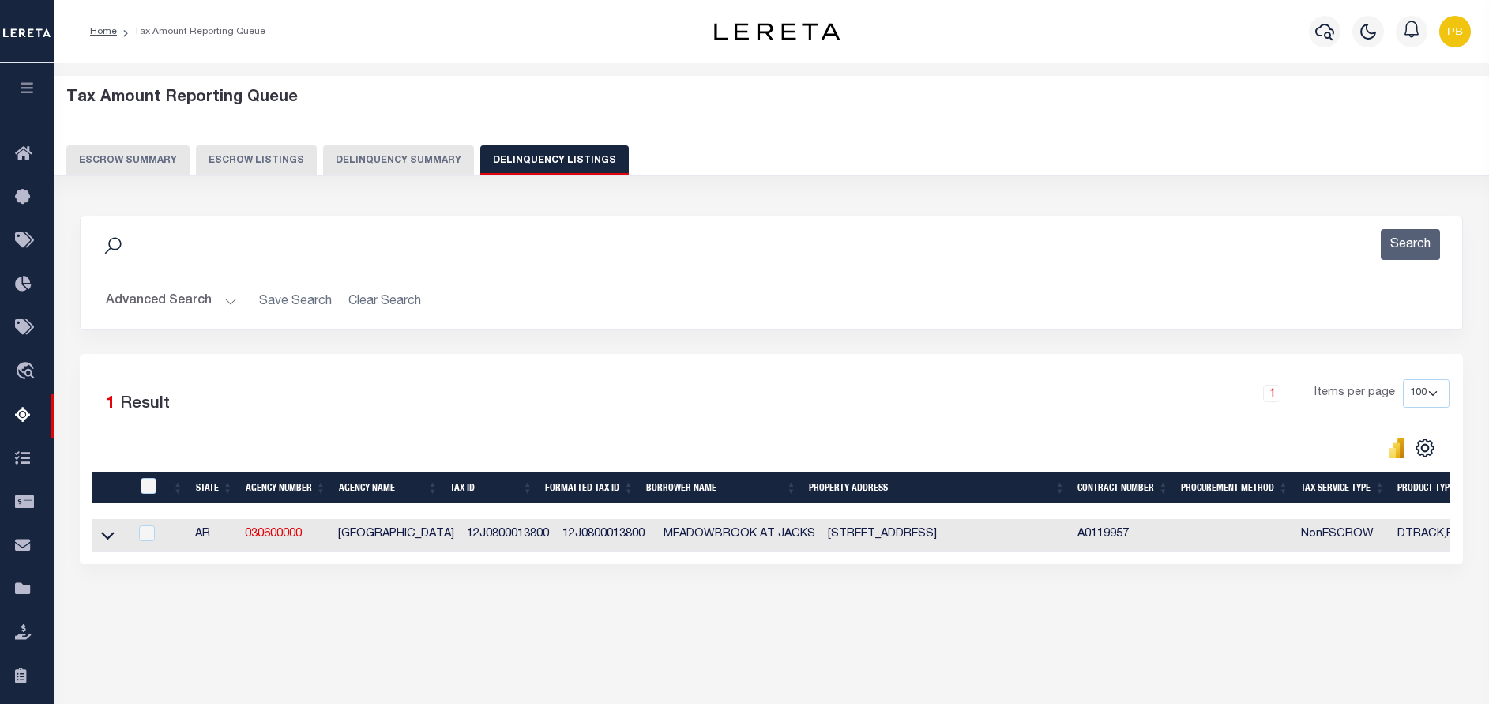
click at [223, 298] on button "Advanced Search" at bounding box center [171, 301] width 131 height 31
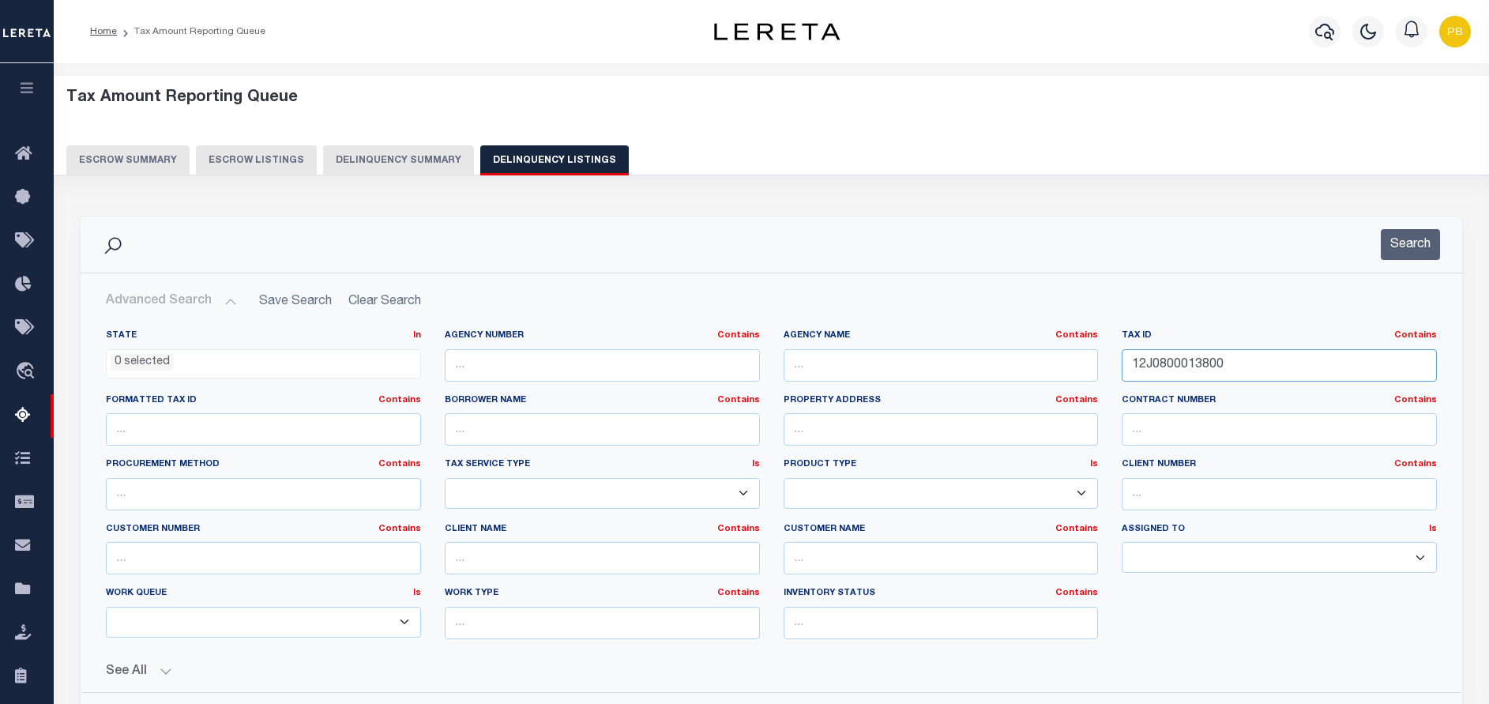
drag, startPoint x: 1244, startPoint y: 369, endPoint x: 1132, endPoint y: 362, distance: 112.4
click at [1132, 362] on input "12J0800013800" at bounding box center [1279, 365] width 315 height 32
paste input "4R03213103"
type input "14R0321310300"
click at [1424, 246] on button "Search" at bounding box center [1410, 244] width 59 height 31
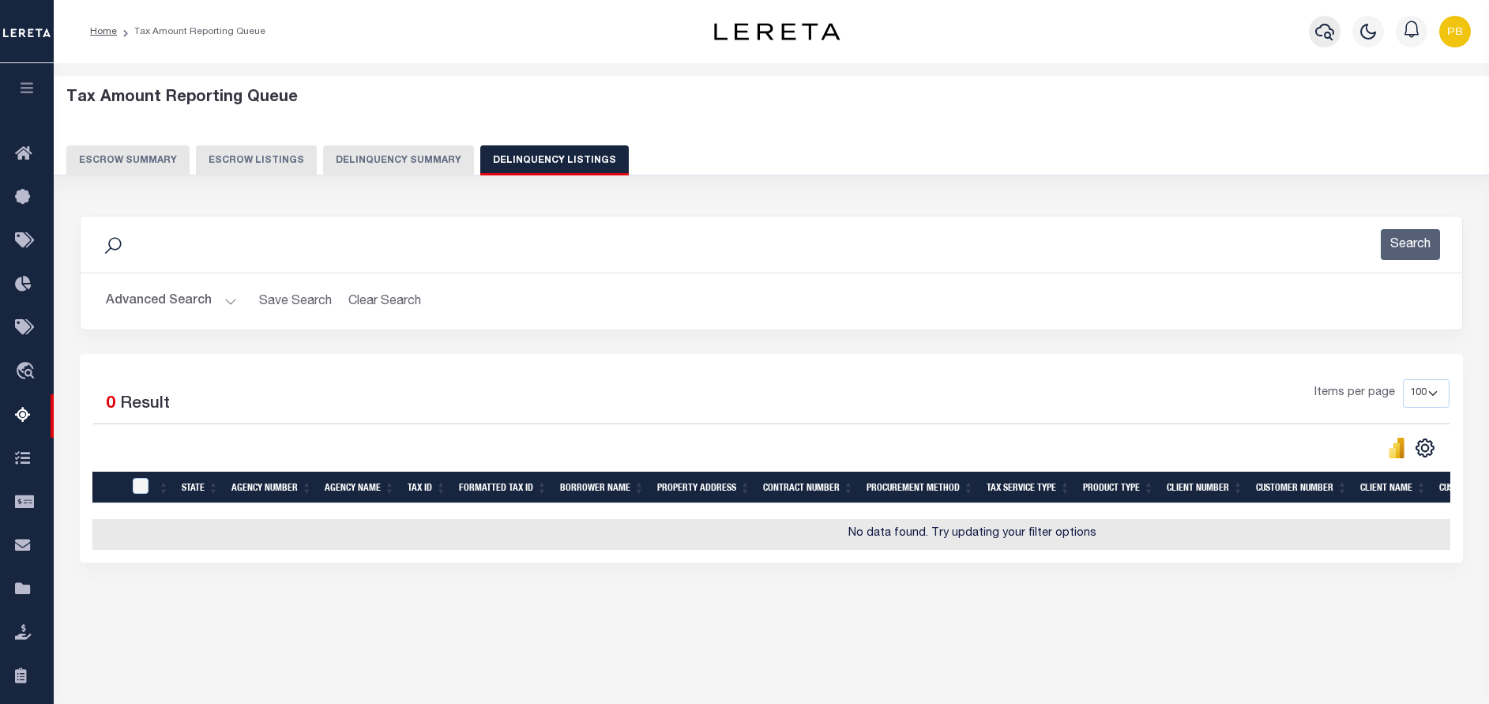
click at [1331, 27] on icon "button" at bounding box center [1324, 31] width 19 height 19
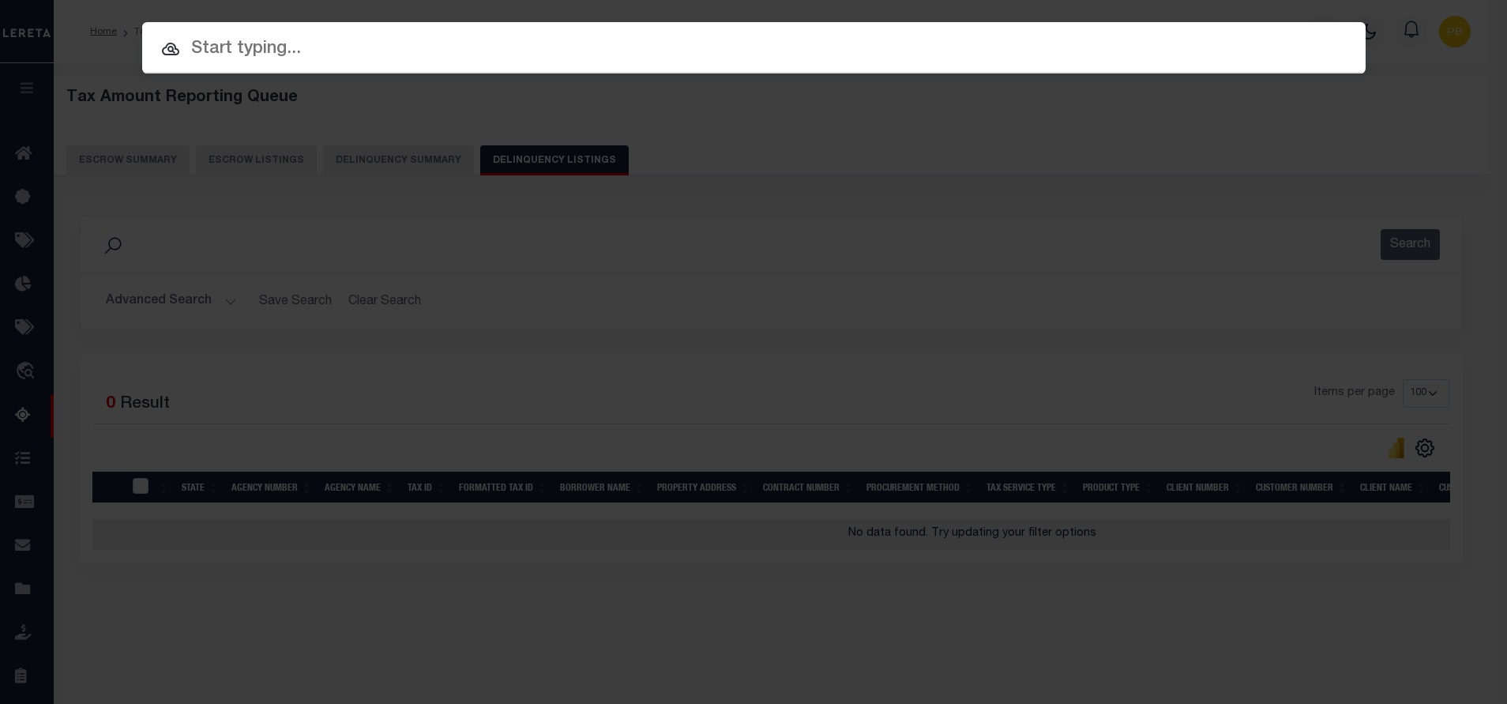
paste input "34739198"
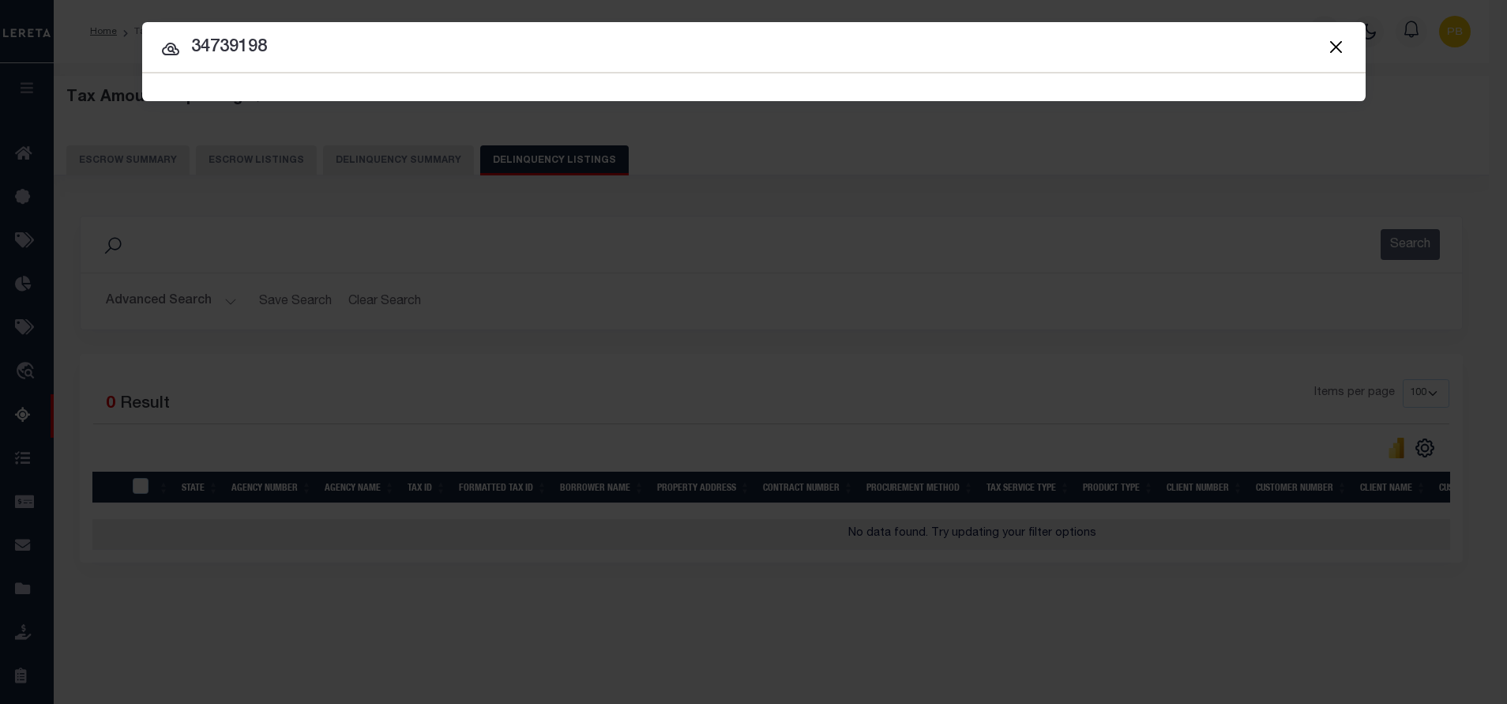
type input "34739198"
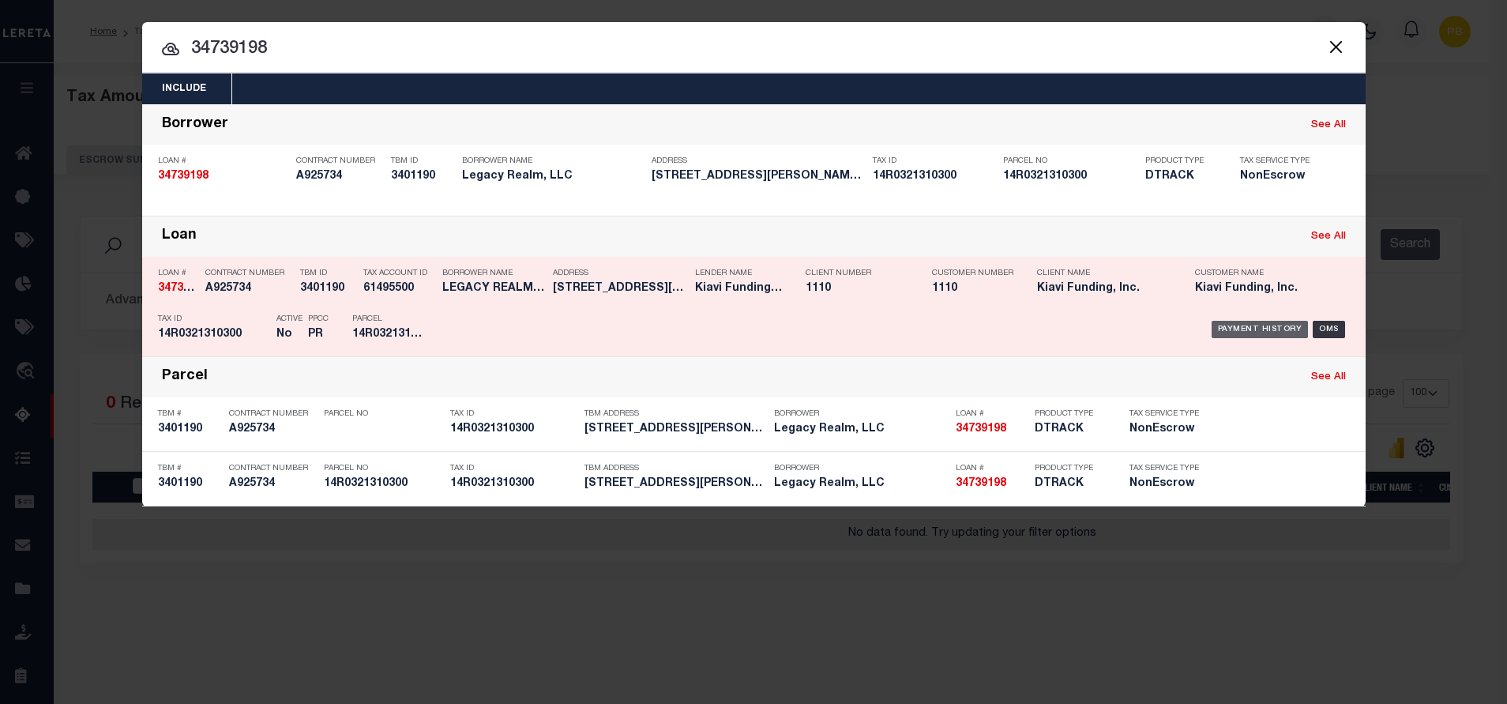
click at [1244, 329] on div "Payment History" at bounding box center [1260, 329] width 97 height 17
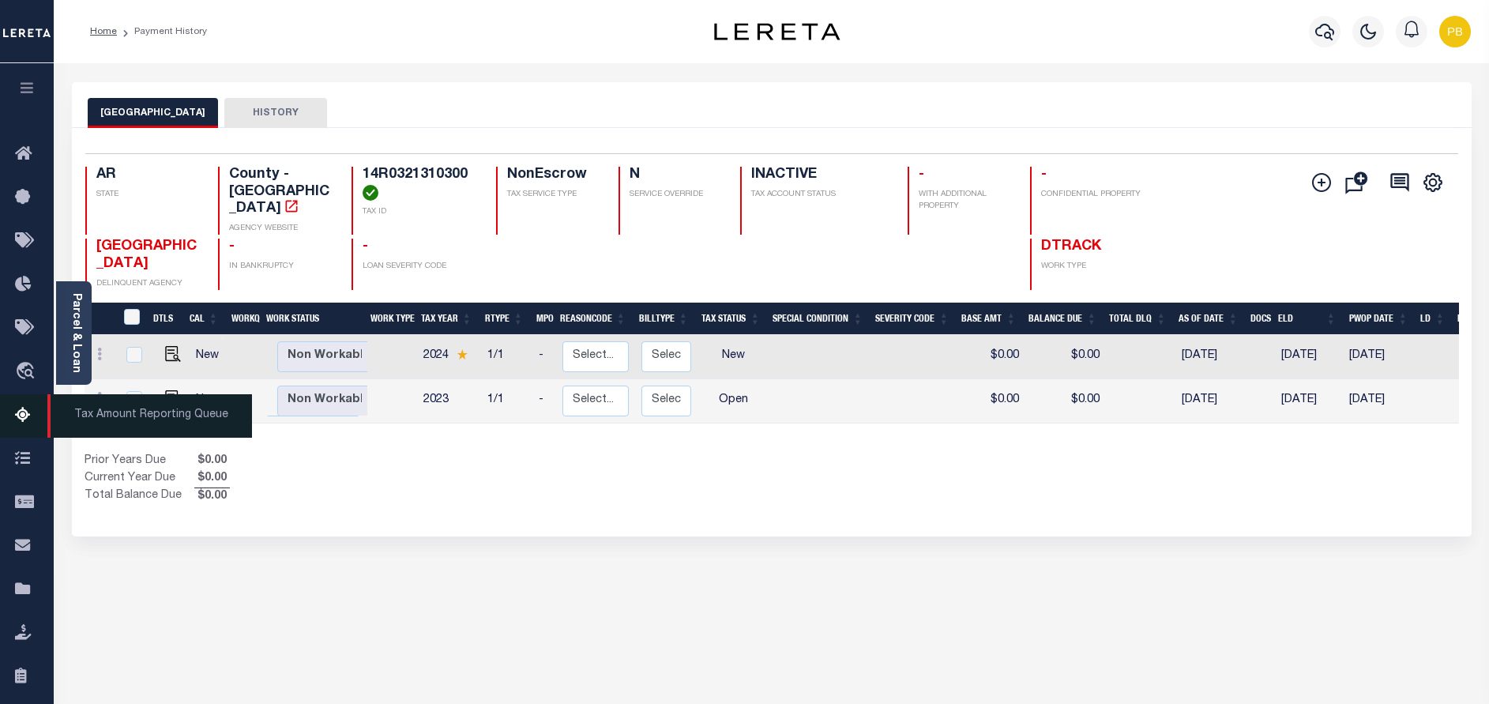
click at [16, 404] on link "Tax Amount Reporting Queue" at bounding box center [27, 415] width 54 height 43
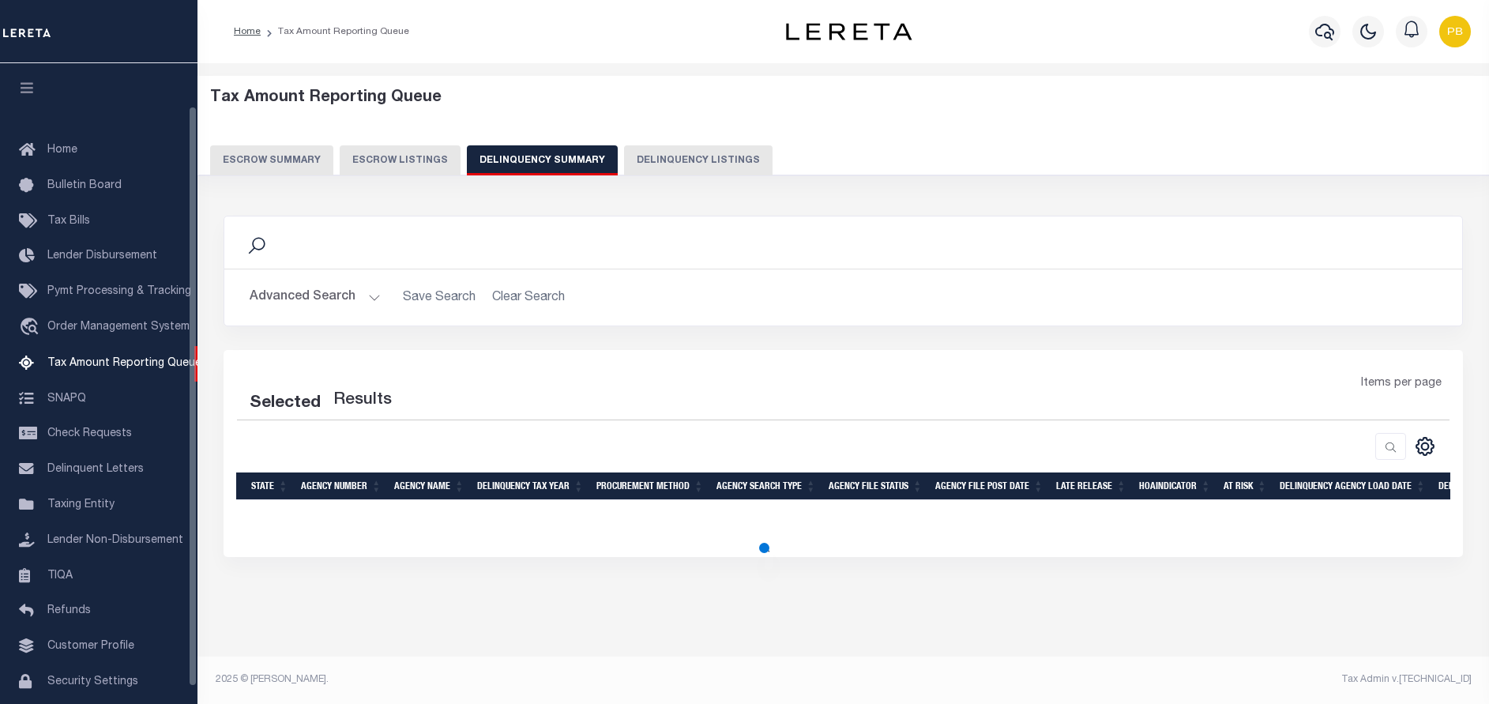
click at [705, 166] on button "Delinquency Listings" at bounding box center [698, 160] width 149 height 30
select select "100"
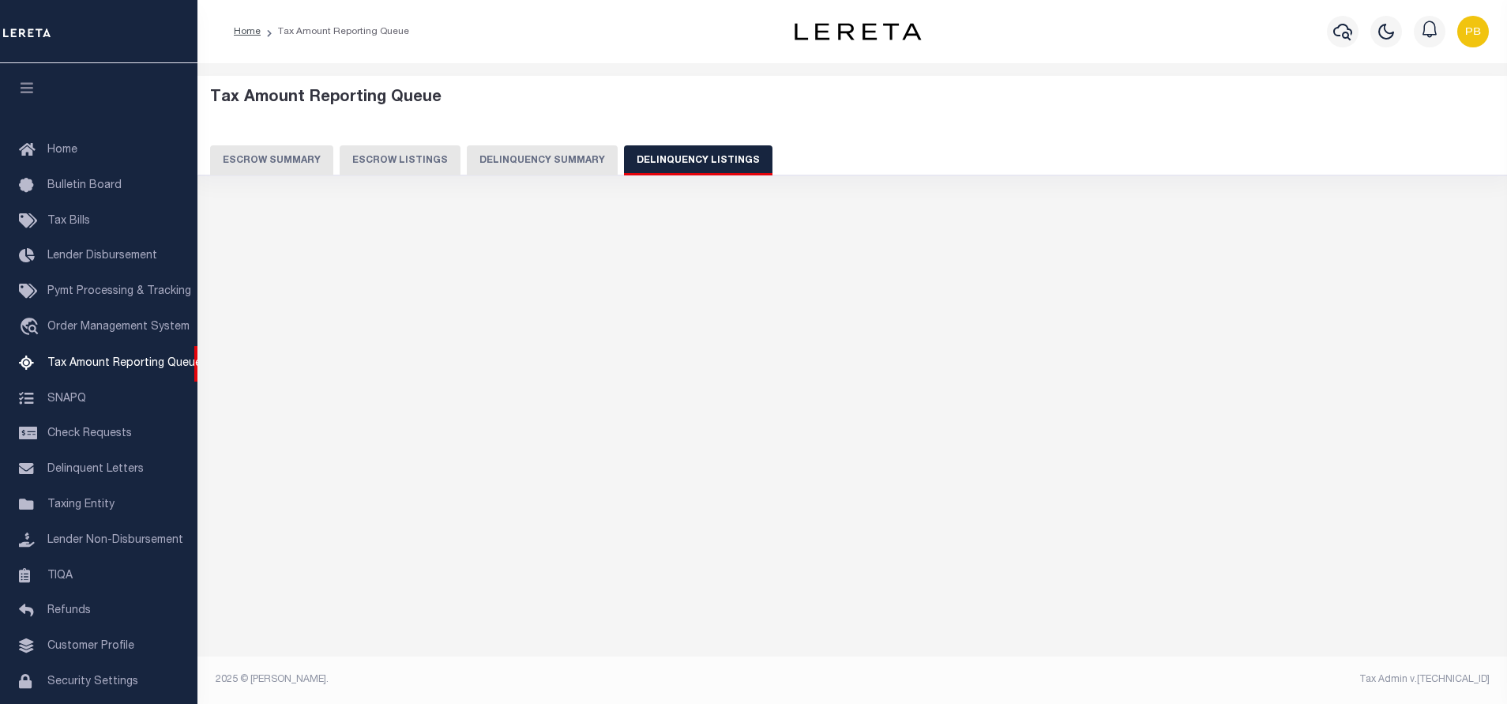
select select "100"
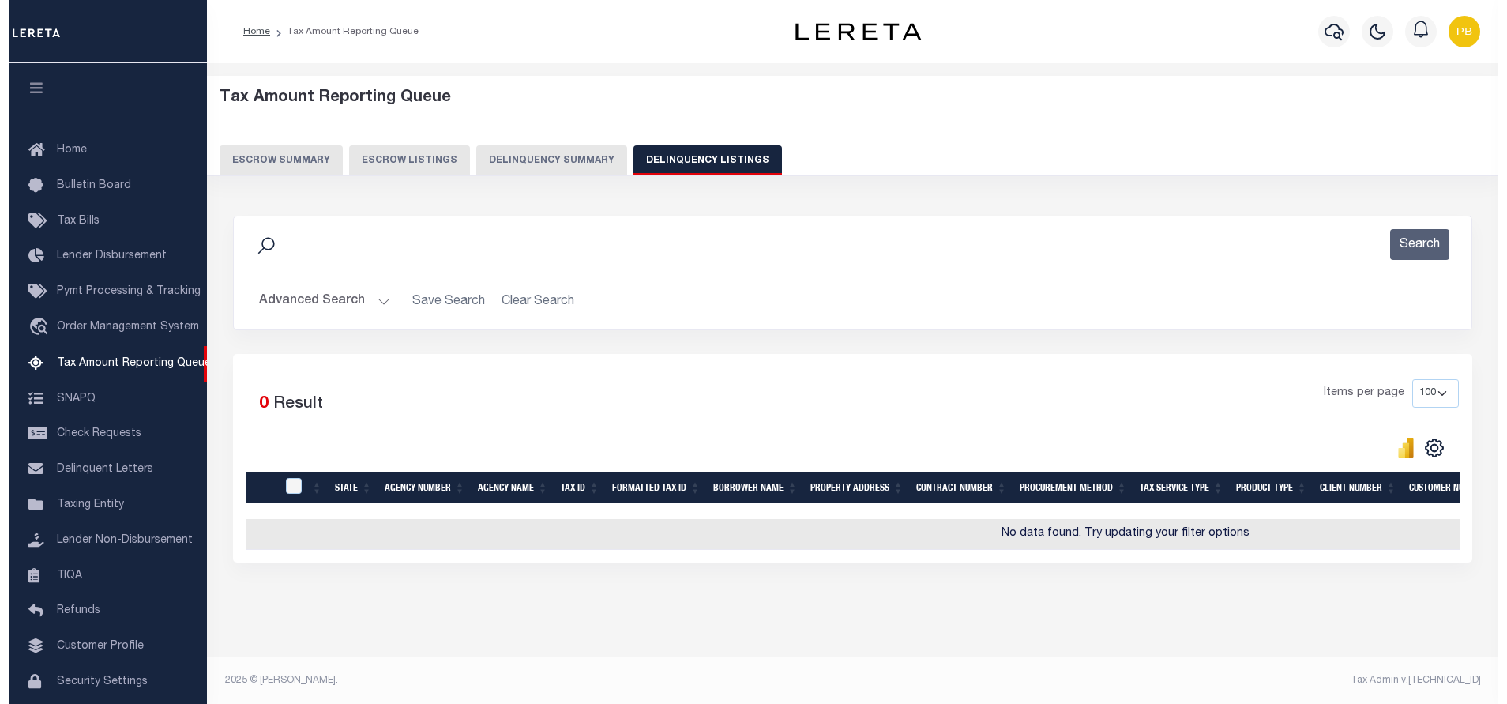
scroll to position [47, 0]
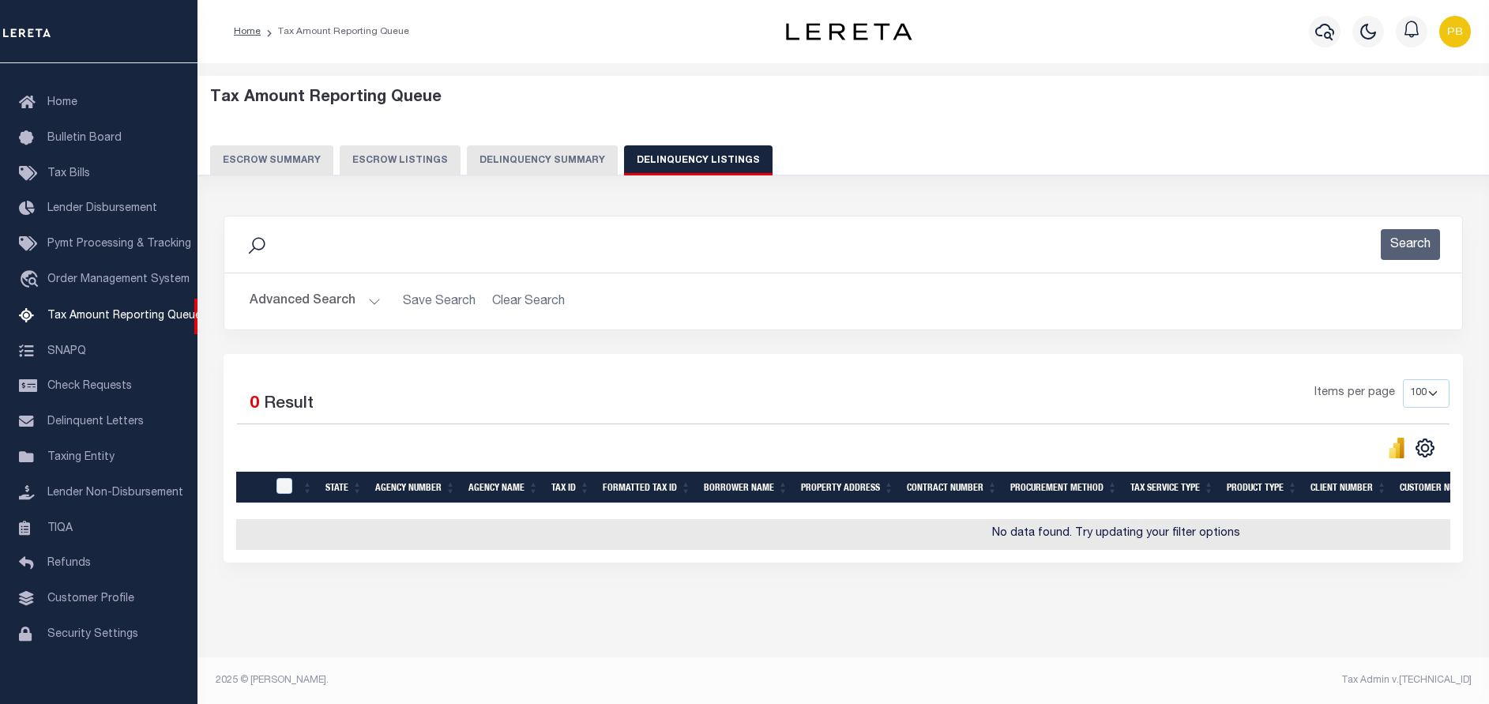
click at [312, 295] on button "Advanced Search" at bounding box center [315, 301] width 131 height 31
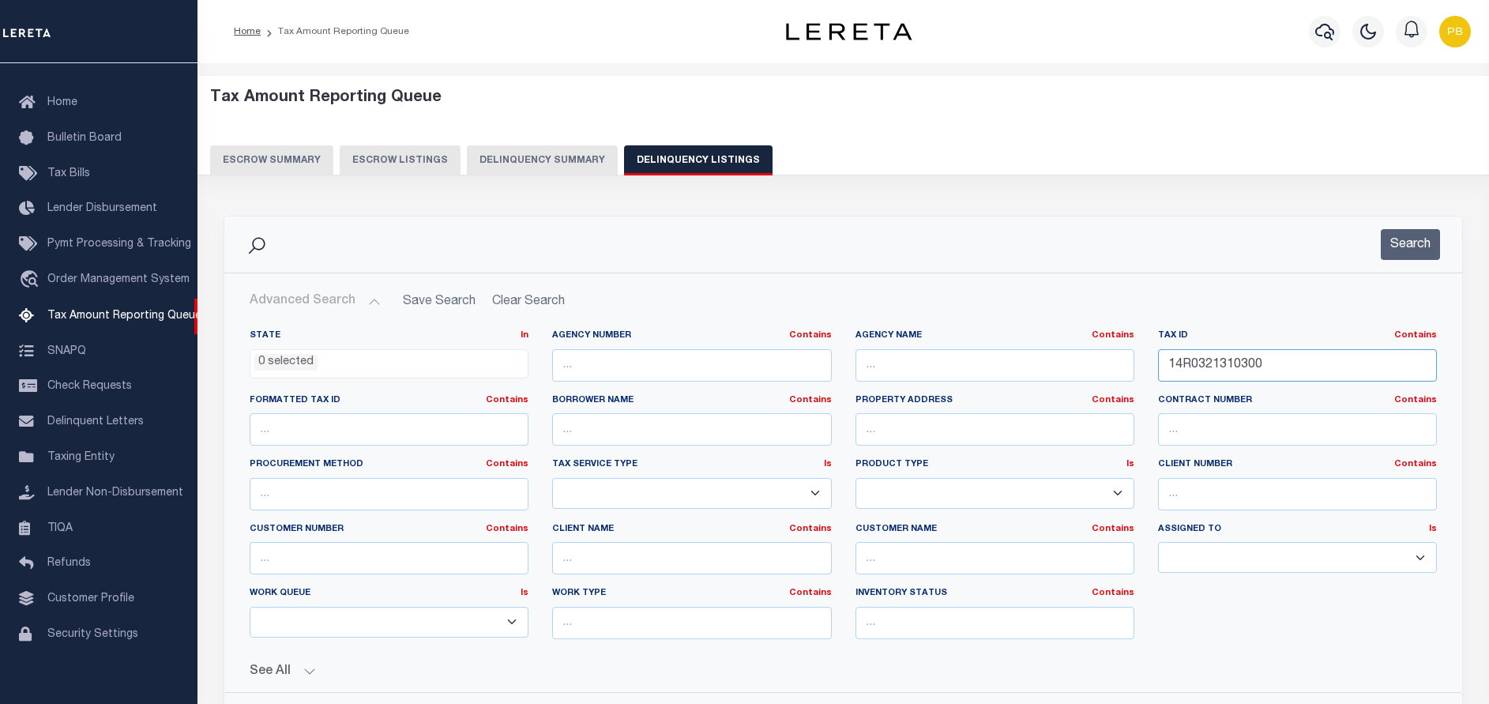
drag, startPoint x: 1284, startPoint y: 366, endPoint x: 1116, endPoint y: 344, distance: 169.7
click at [1116, 344] on div "State In In AK AL AR AZ CA CO CT DC DE FL GA GU HI IA ID IL IN KS KY LA MA MD M…" at bounding box center [843, 490] width 1211 height 322
paste input "22S007002"
type input "22S0070020300"
click at [1426, 248] on button "Search" at bounding box center [1410, 244] width 59 height 31
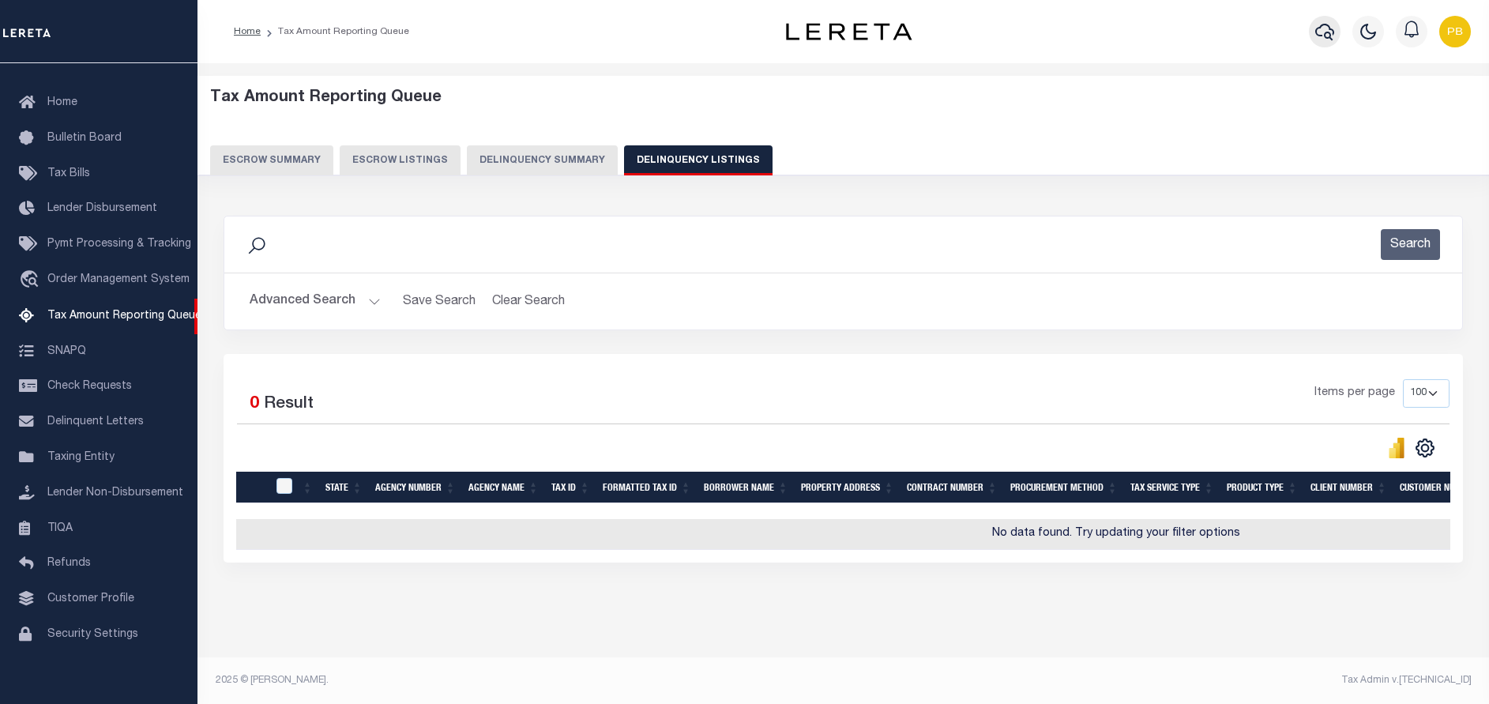
click at [1330, 37] on icon "button" at bounding box center [1324, 31] width 19 height 19
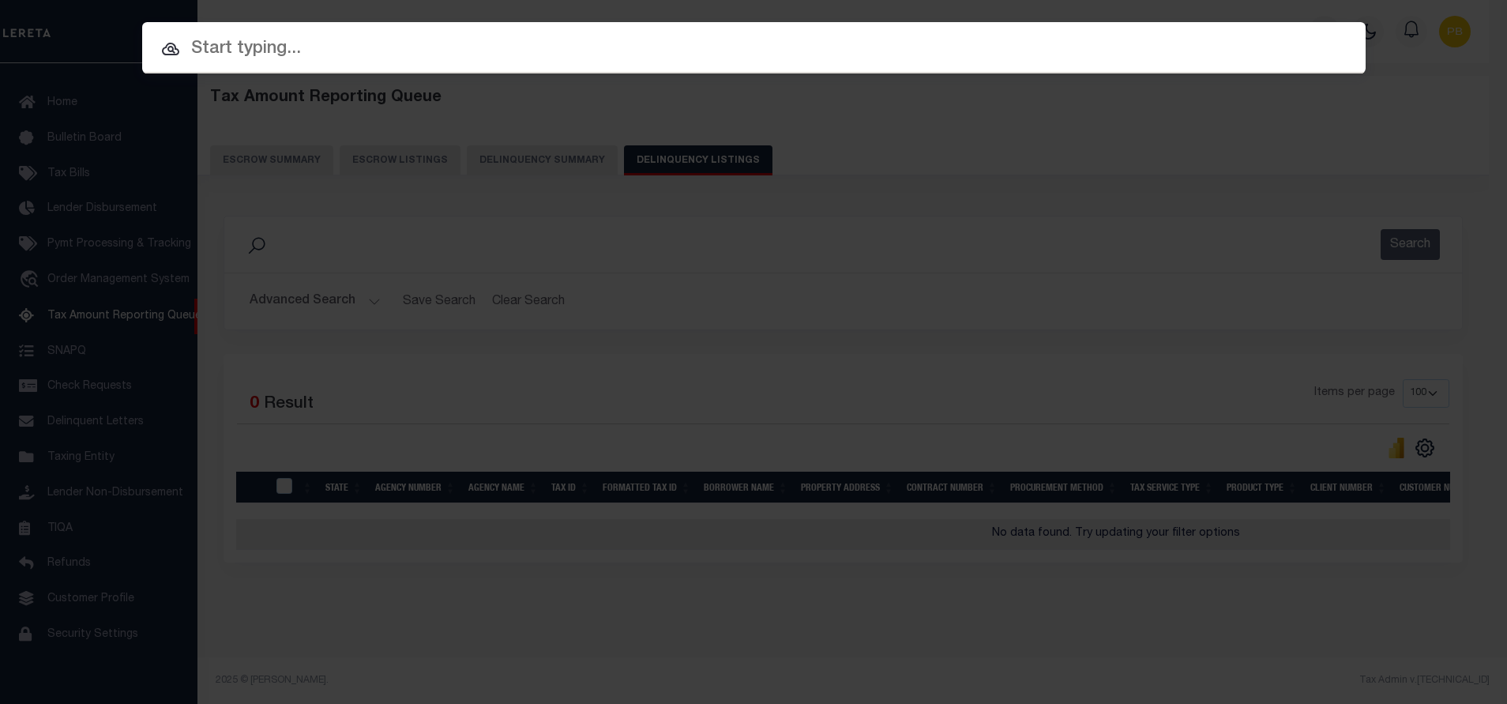
paste input "34776205"
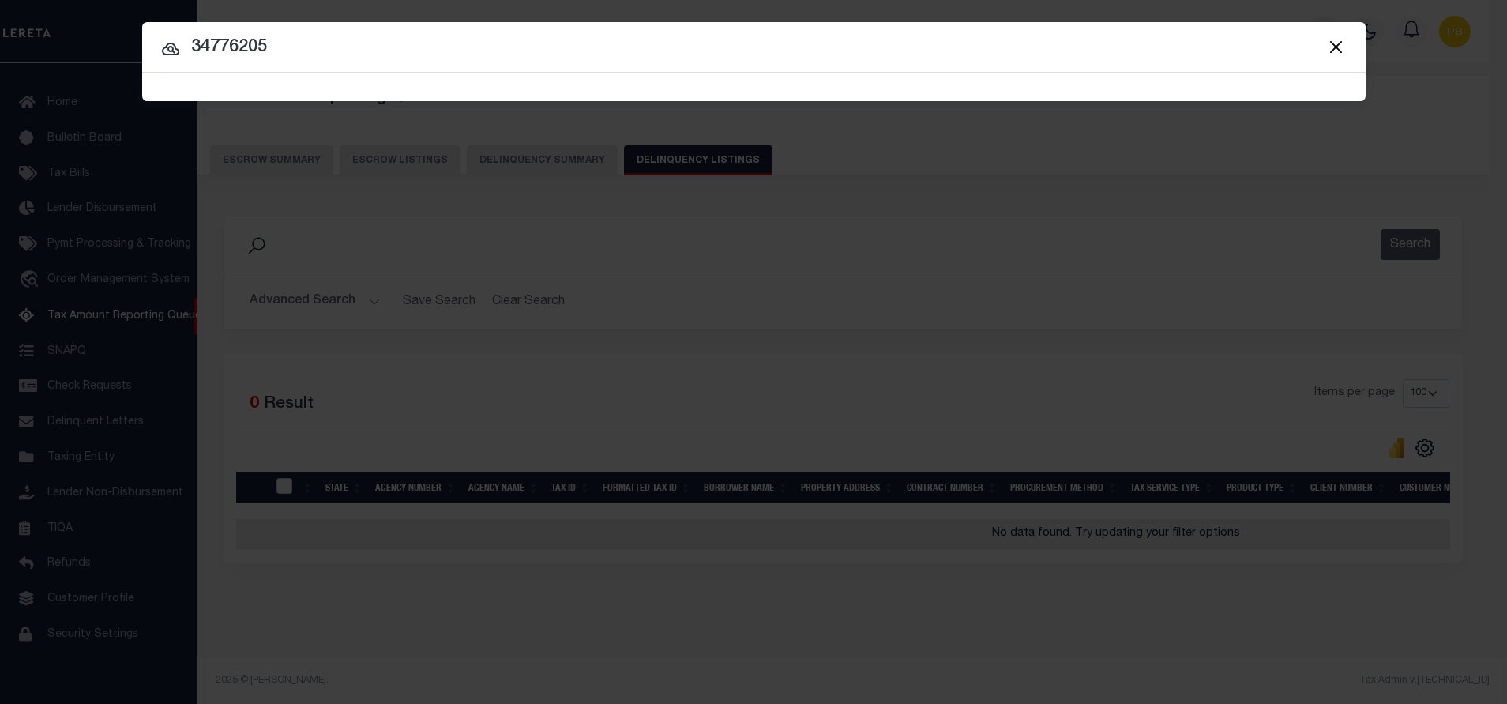
type input "34776205"
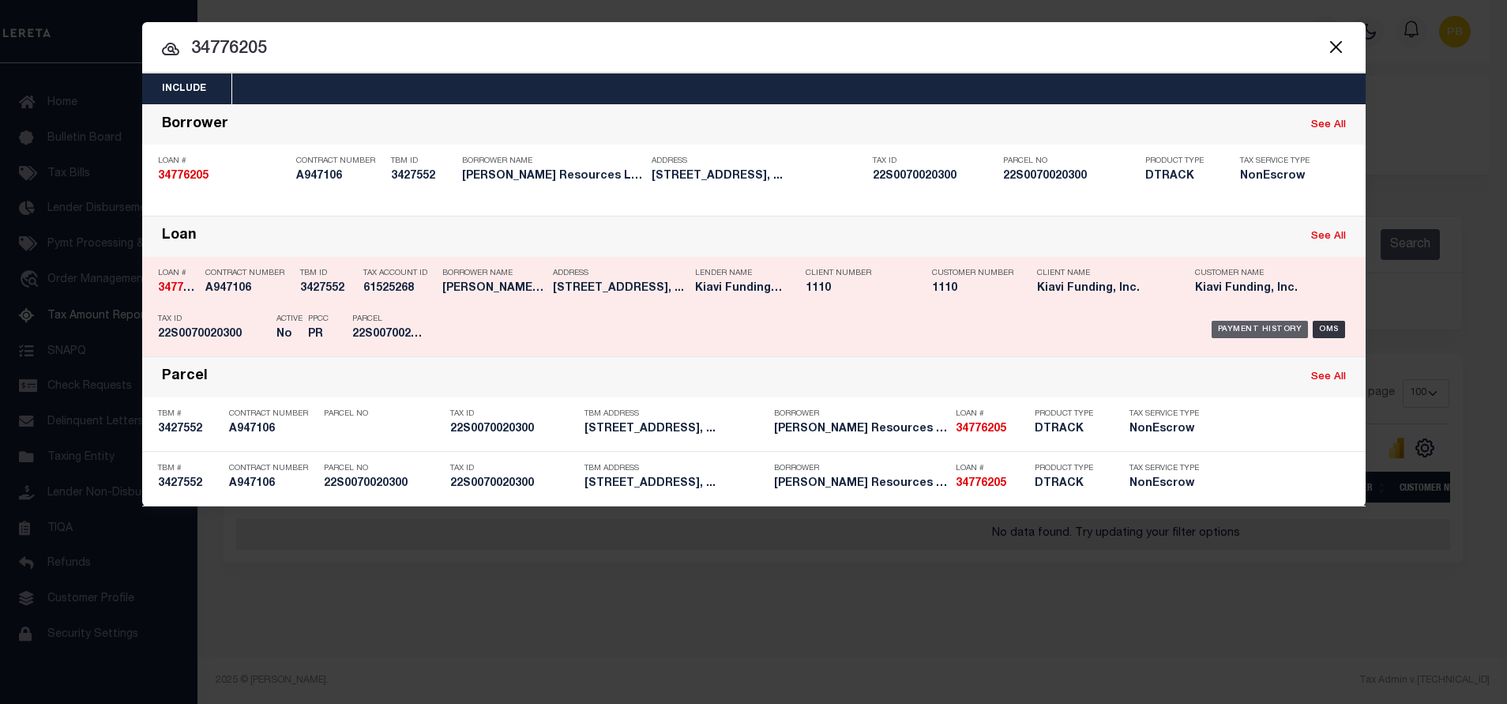
click at [1226, 333] on div "Payment History" at bounding box center [1260, 329] width 97 height 17
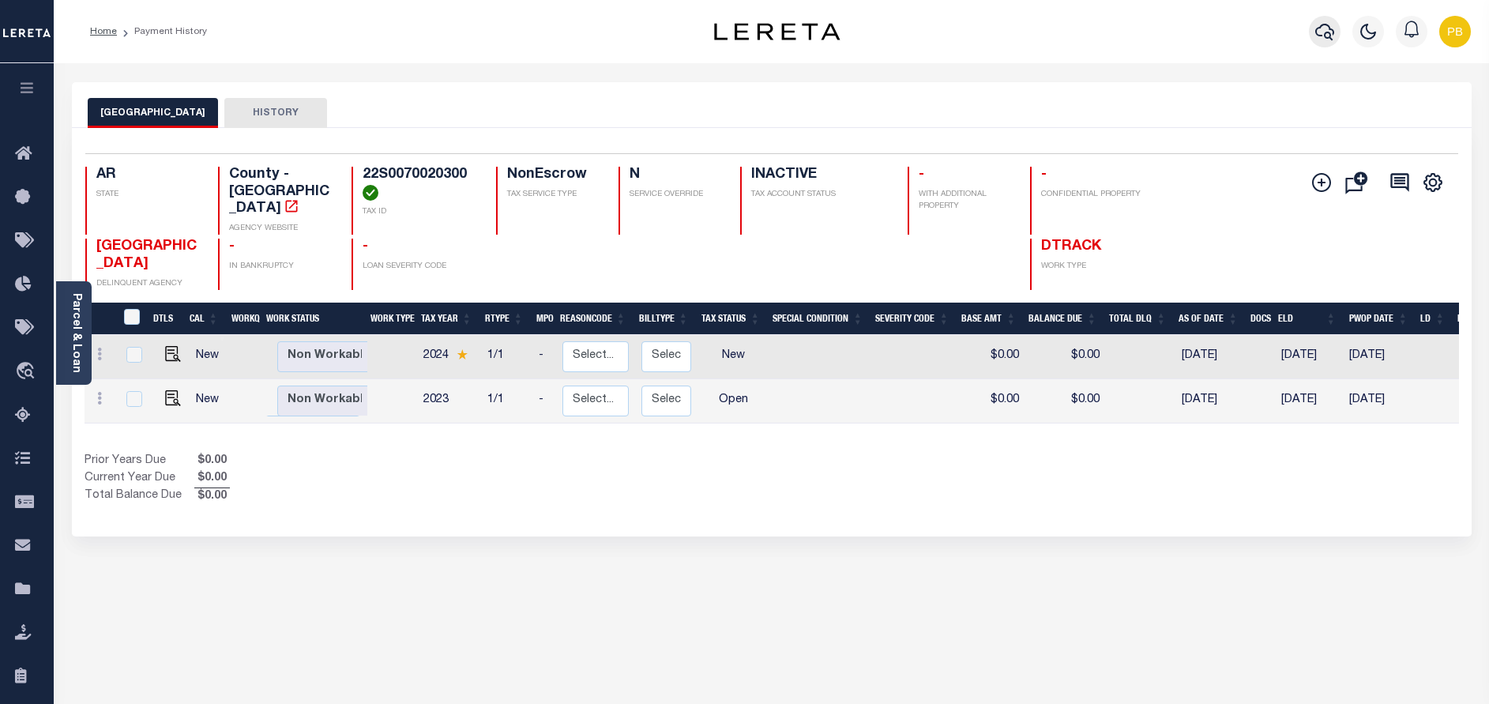
click at [1325, 32] on icon "button" at bounding box center [1324, 31] width 19 height 19
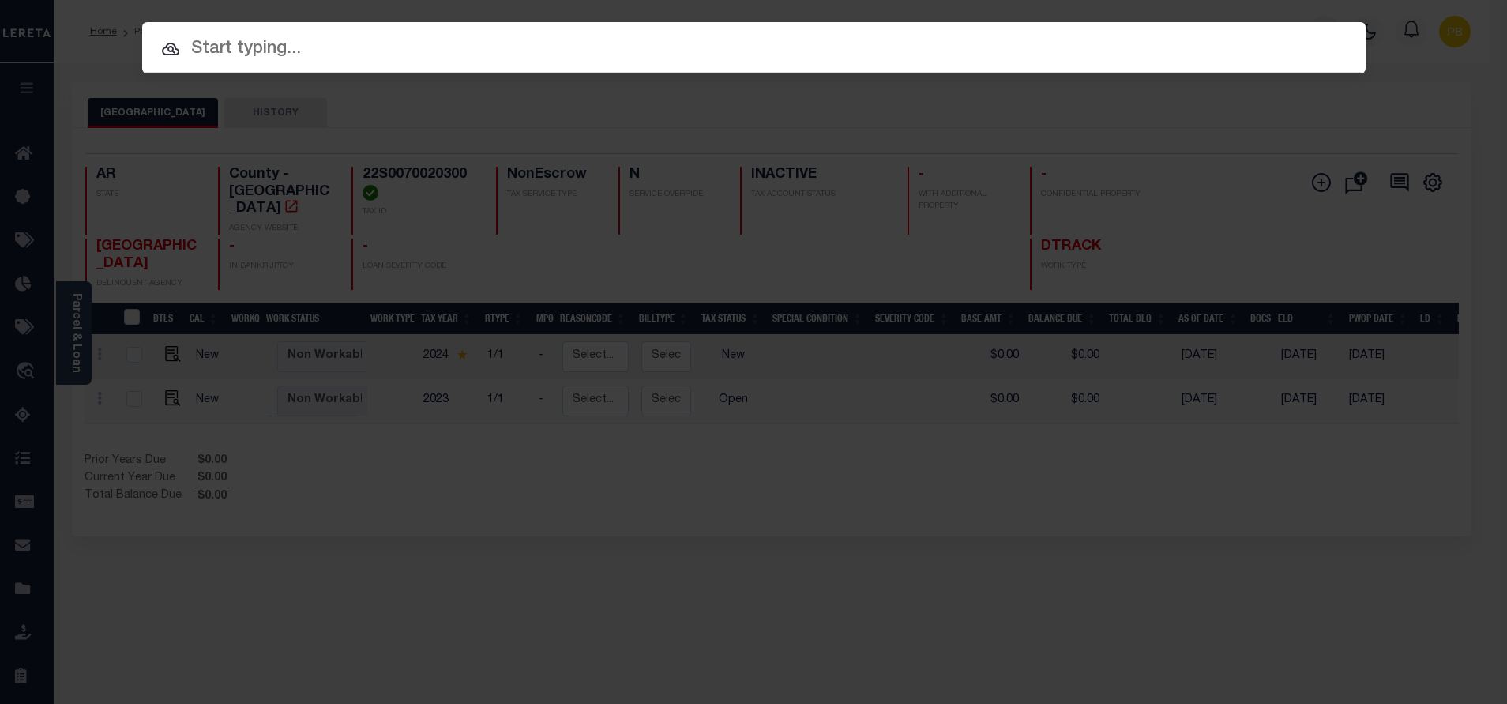
paste input "63986"
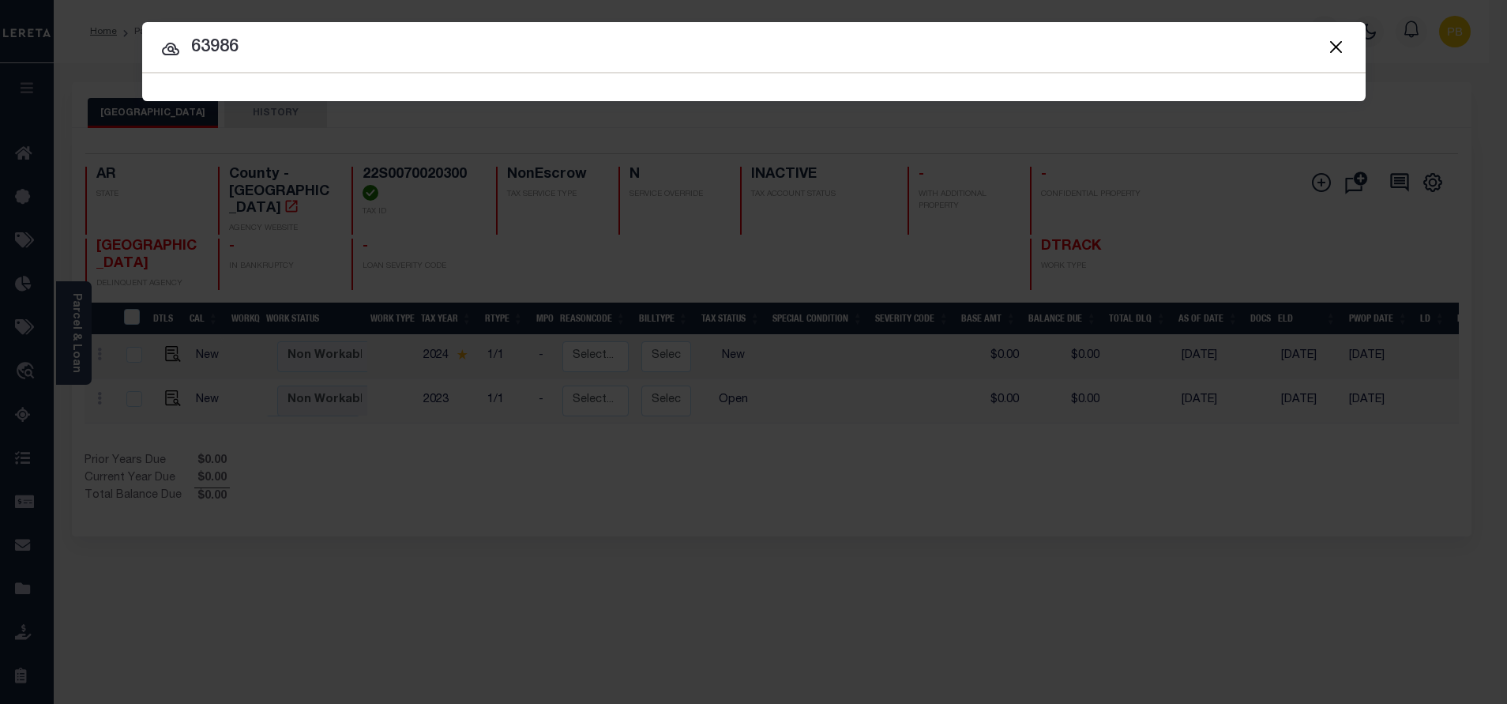
type input "63986"
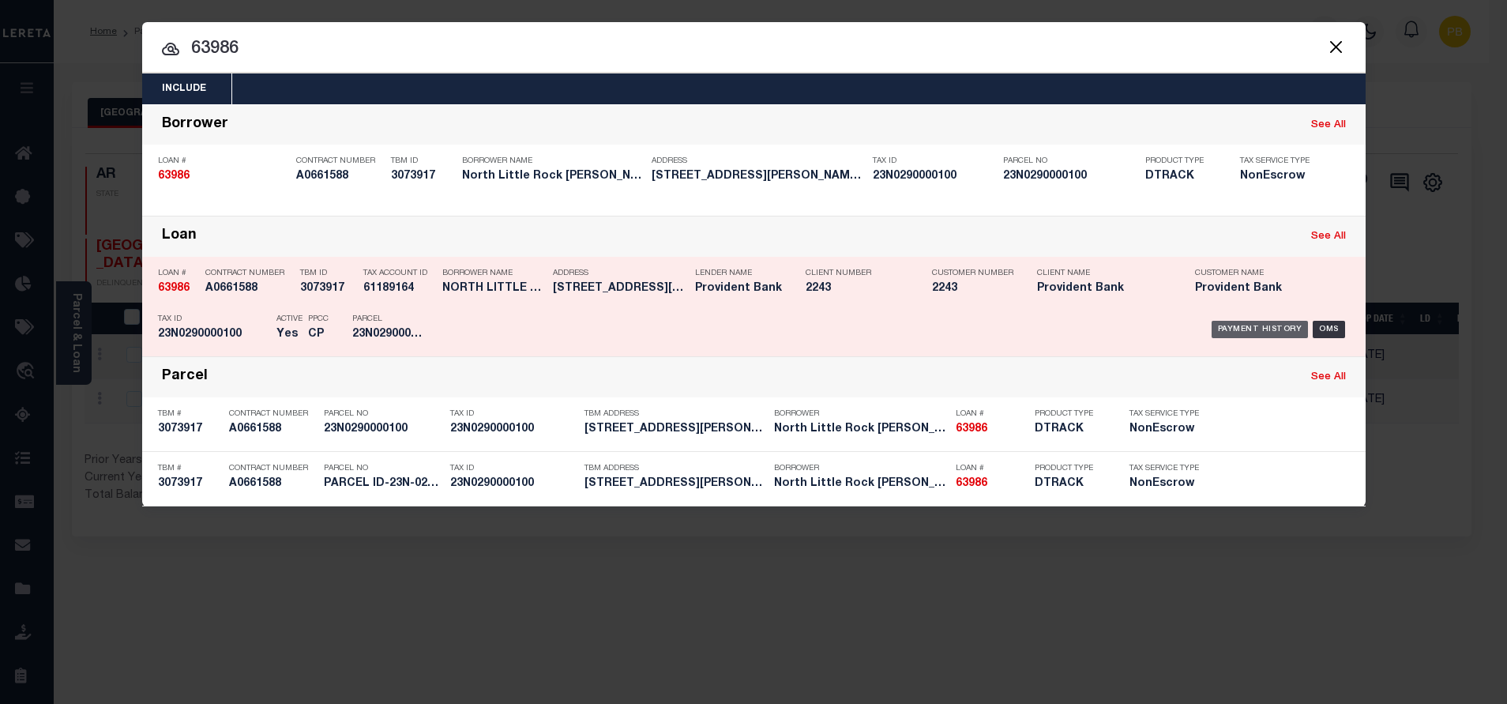
click at [1256, 332] on div "Payment History" at bounding box center [1260, 329] width 97 height 17
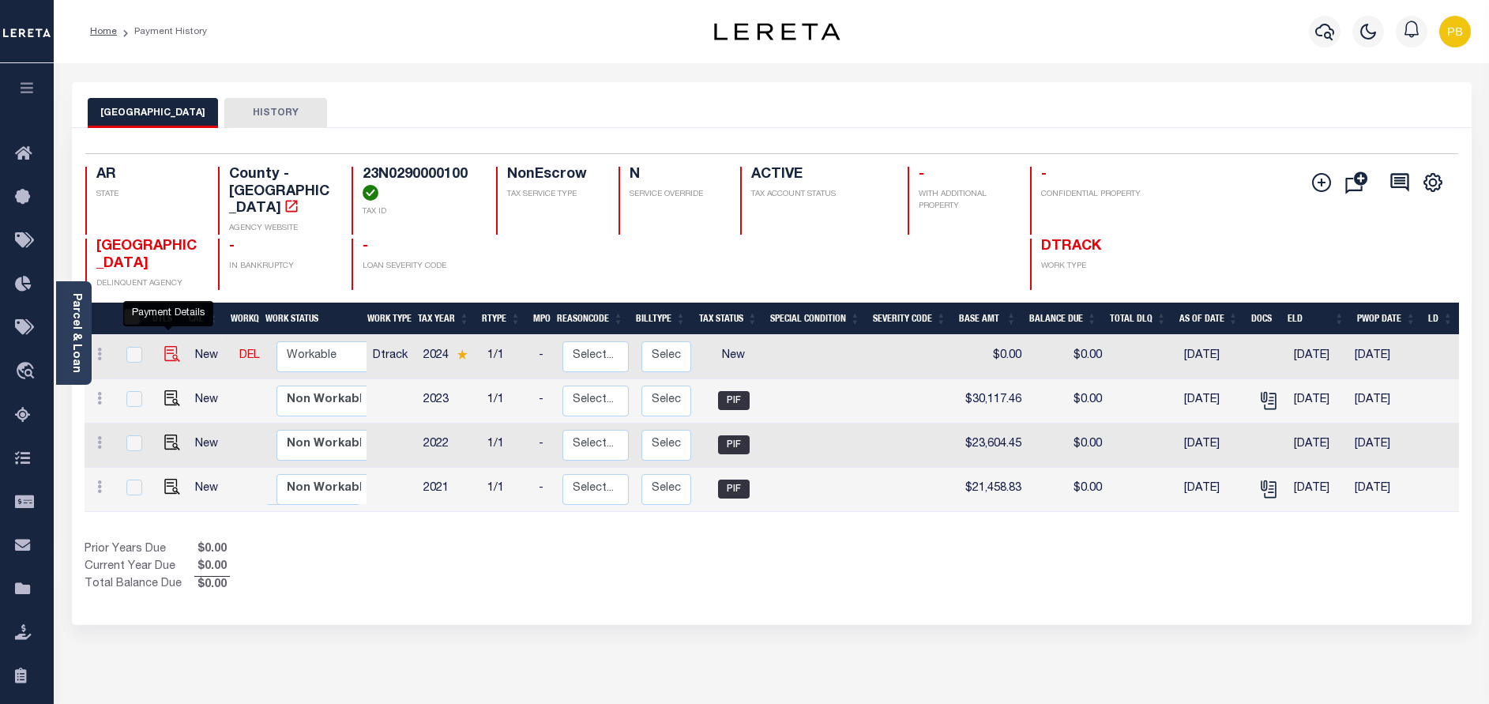
click at [169, 346] on img "" at bounding box center [172, 354] width 16 height 16
checkbox input "true"
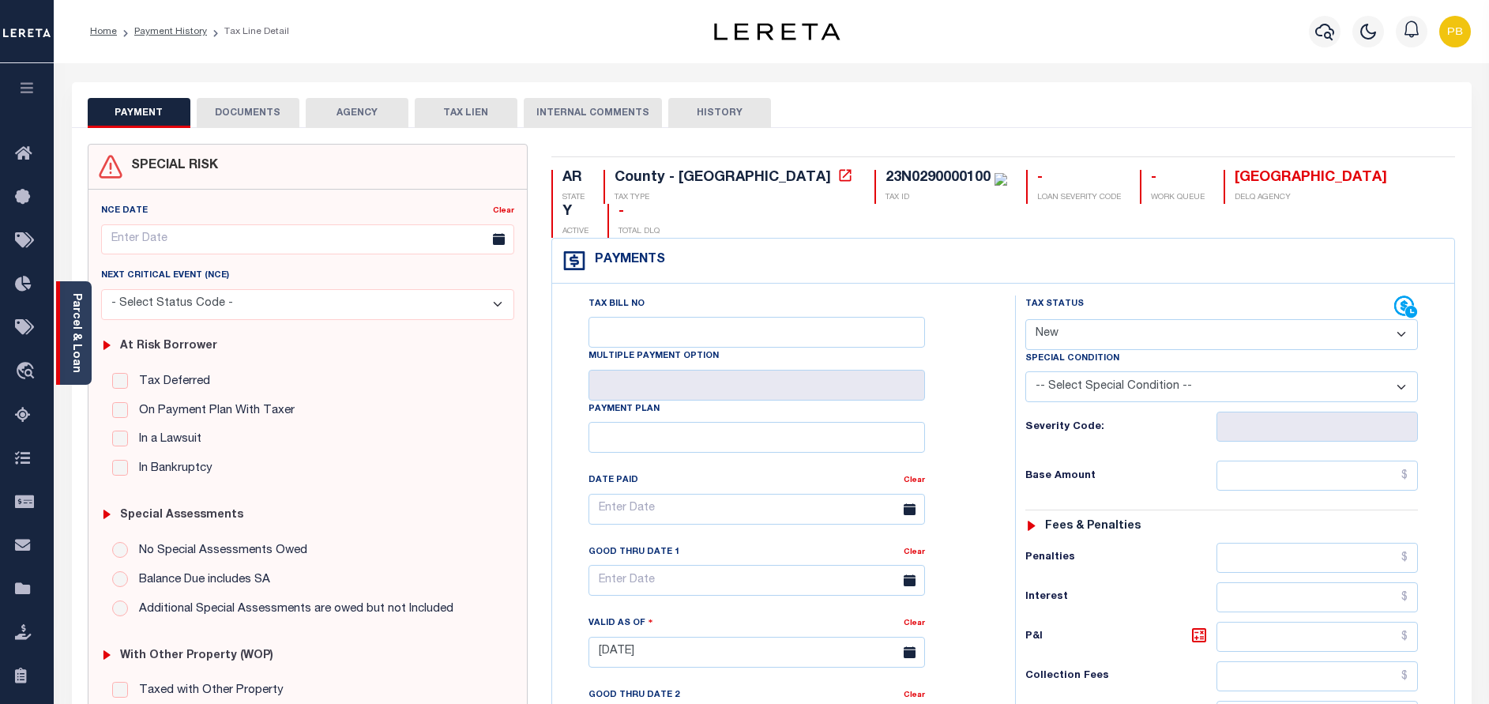
click at [84, 344] on div "Parcel & Loan" at bounding box center [74, 332] width 36 height 103
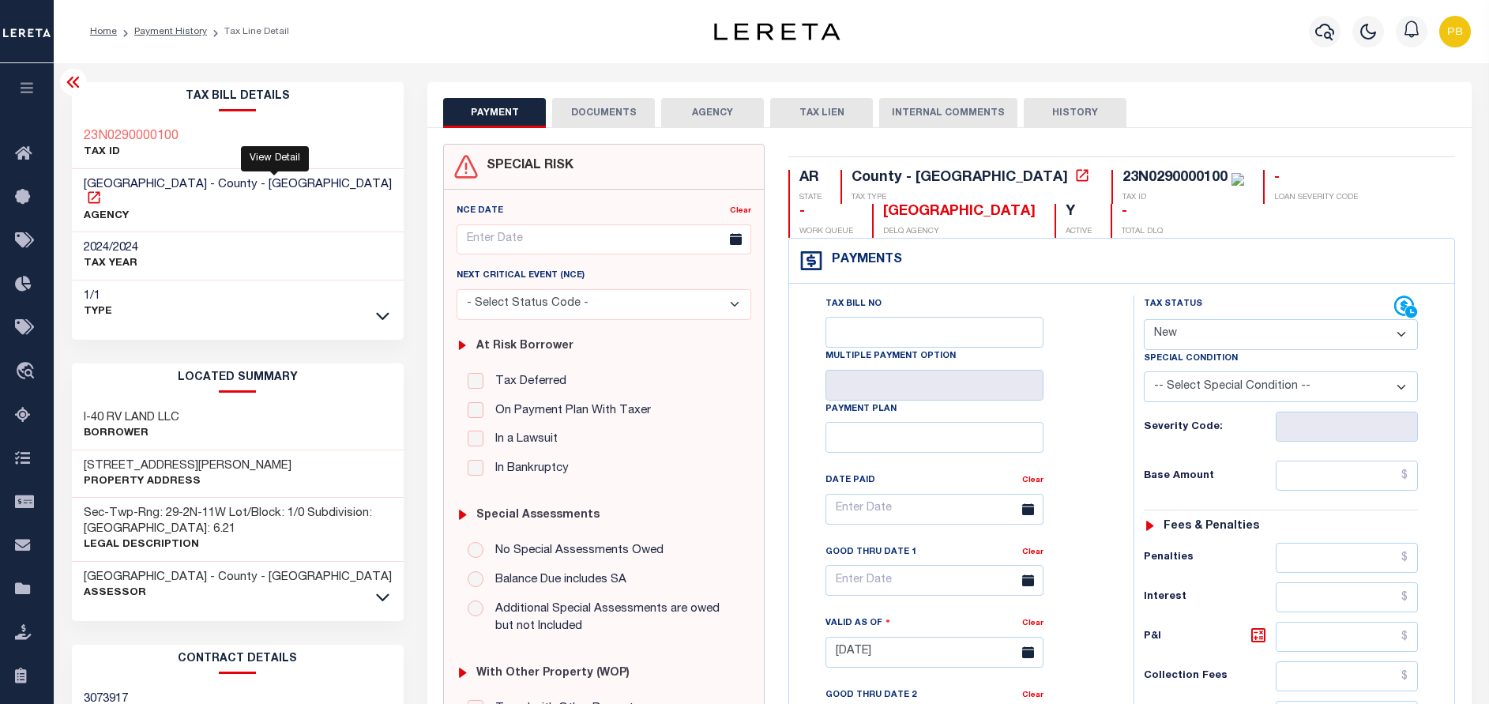
click at [100, 191] on icon at bounding box center [94, 197] width 12 height 12
click at [1195, 344] on select "- Select Status Code - Open Due/Unpaid Paid Incomplete No Tax Due Internal Refu…" at bounding box center [1281, 334] width 274 height 31
select select "PYD"
click at [1144, 320] on select "- Select Status Code - Open Due/Unpaid Paid Incomplete No Tax Due Internal Refu…" at bounding box center [1281, 334] width 274 height 31
type input "[DATE]"
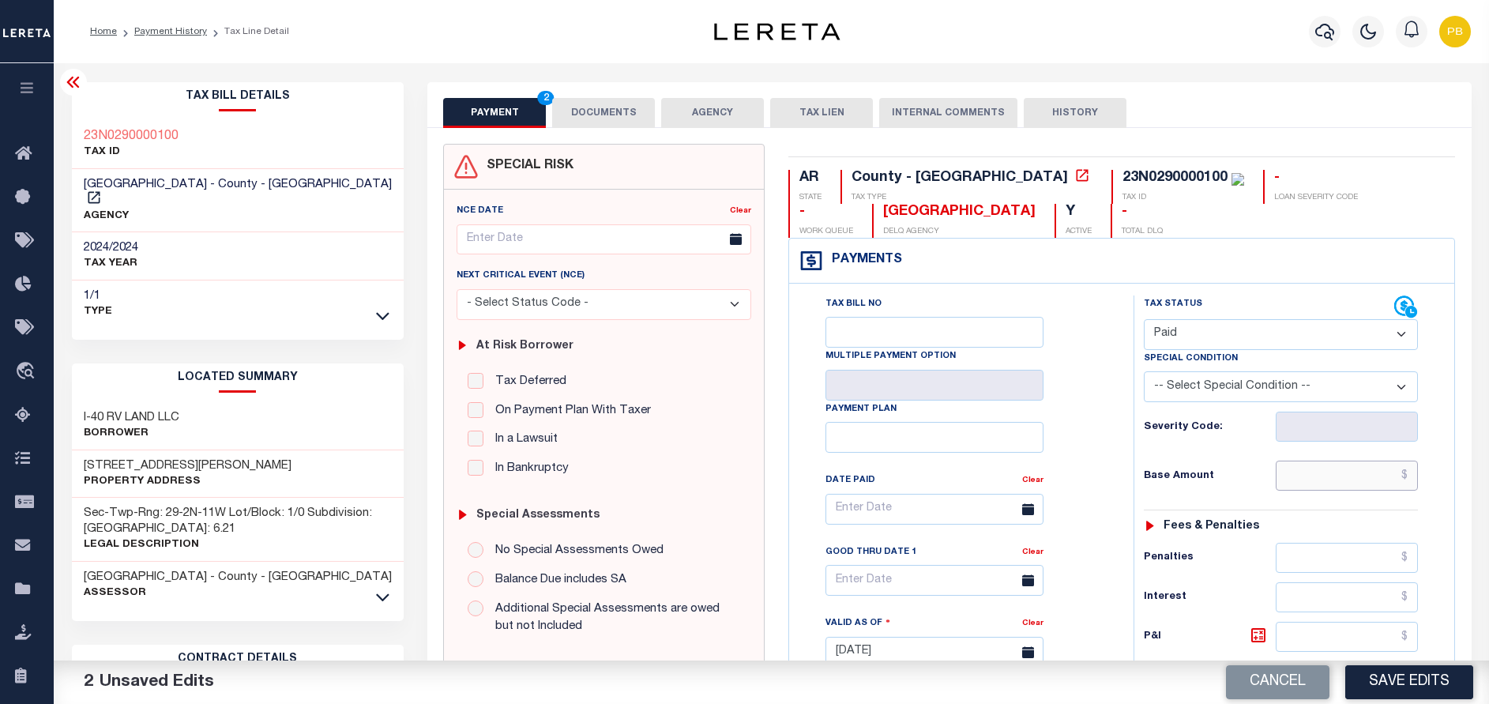
click at [1331, 481] on input "text" at bounding box center [1347, 476] width 142 height 30
paste input "30,117.46"
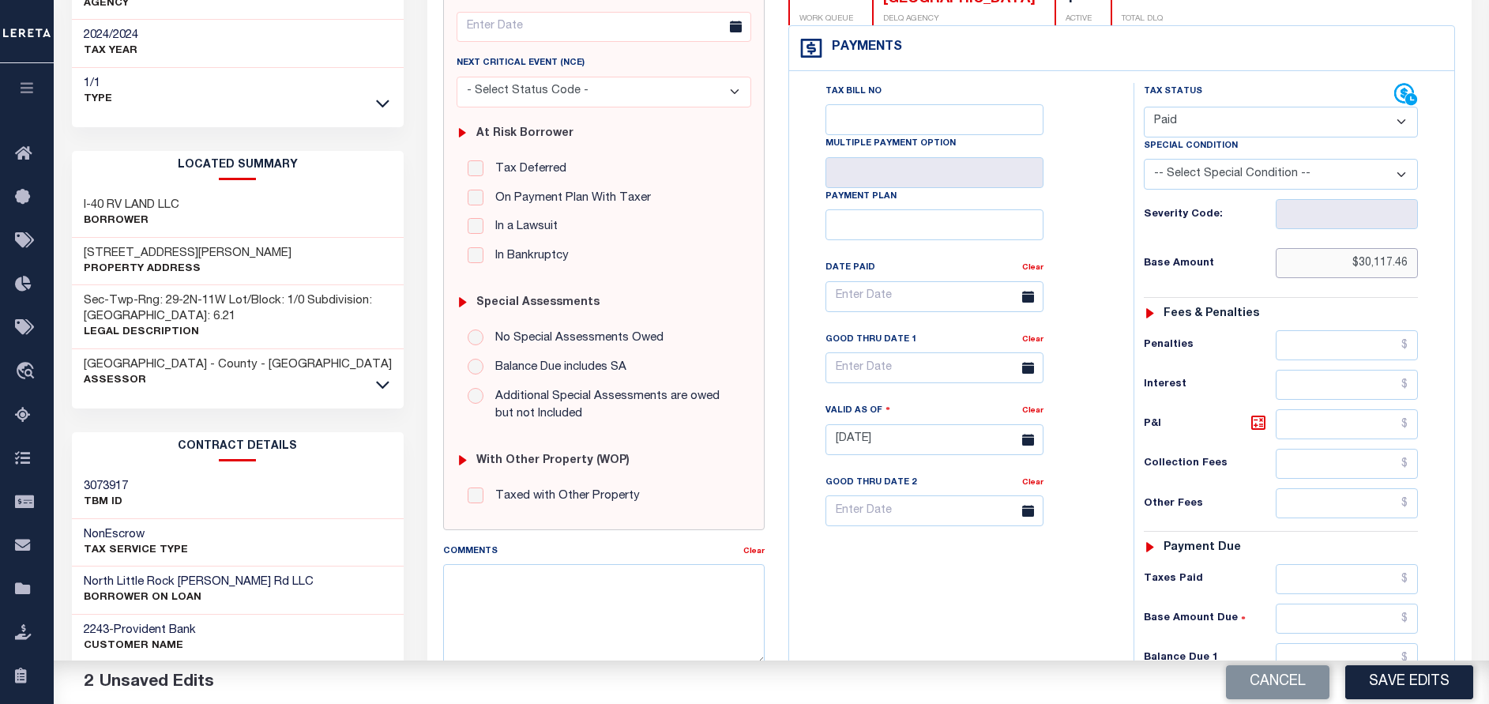
scroll to position [356, 0]
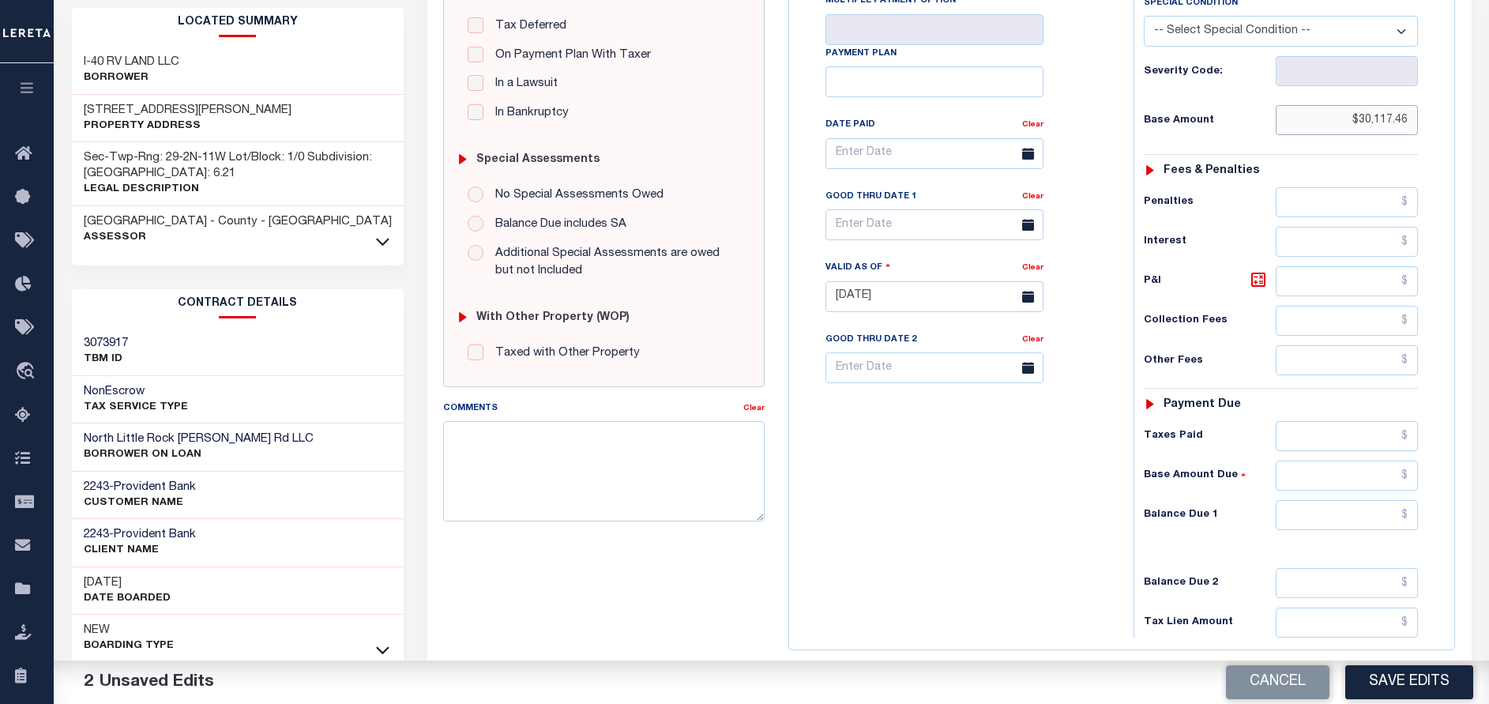
type input "$30,117.46"
click at [1321, 450] on input "text" at bounding box center [1347, 436] width 142 height 30
paste input "30,117.46"
type input "$30,117.46"
click at [1327, 517] on input "text" at bounding box center [1347, 515] width 142 height 30
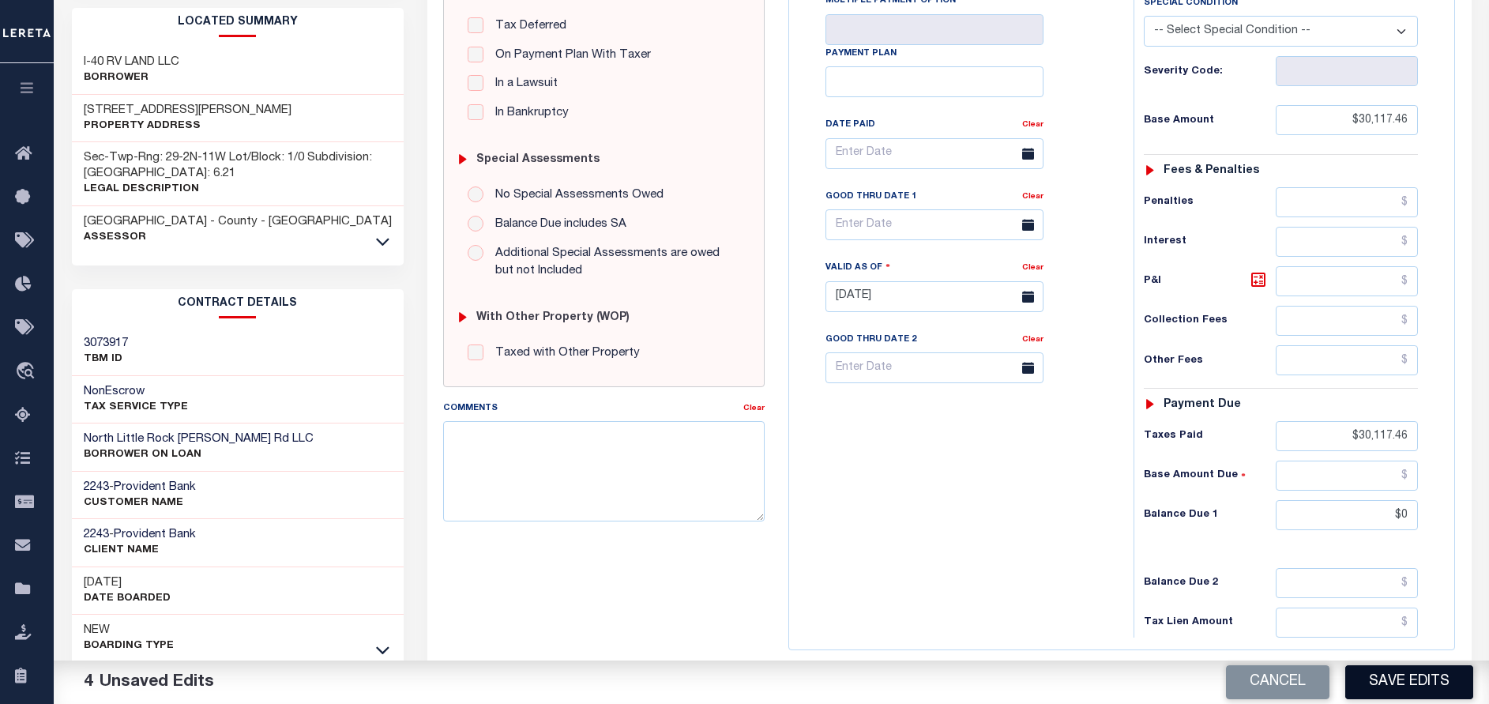
type input "$0.00"
click at [1397, 684] on button "Save Edits" at bounding box center [1409, 682] width 128 height 34
checkbox input "false"
type input "$30,117.46"
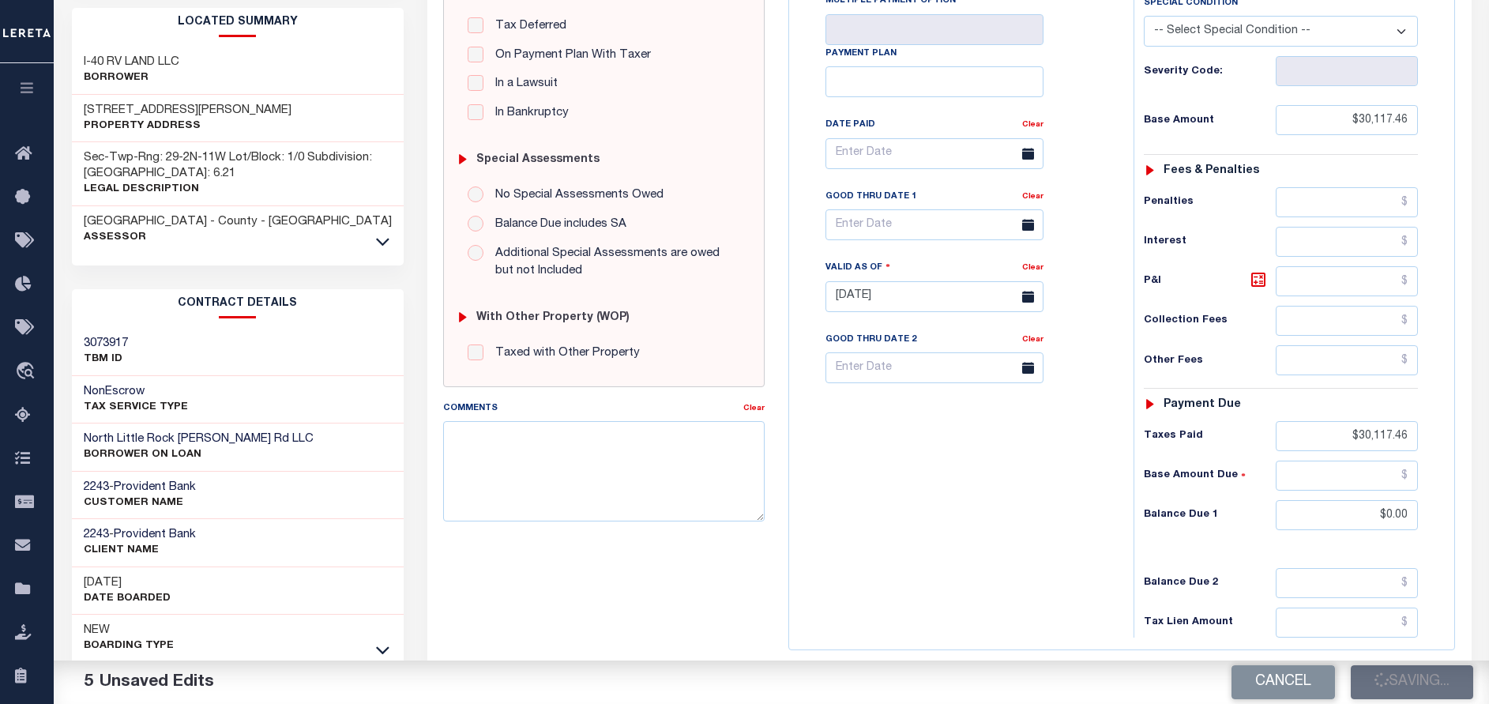
type input "$0"
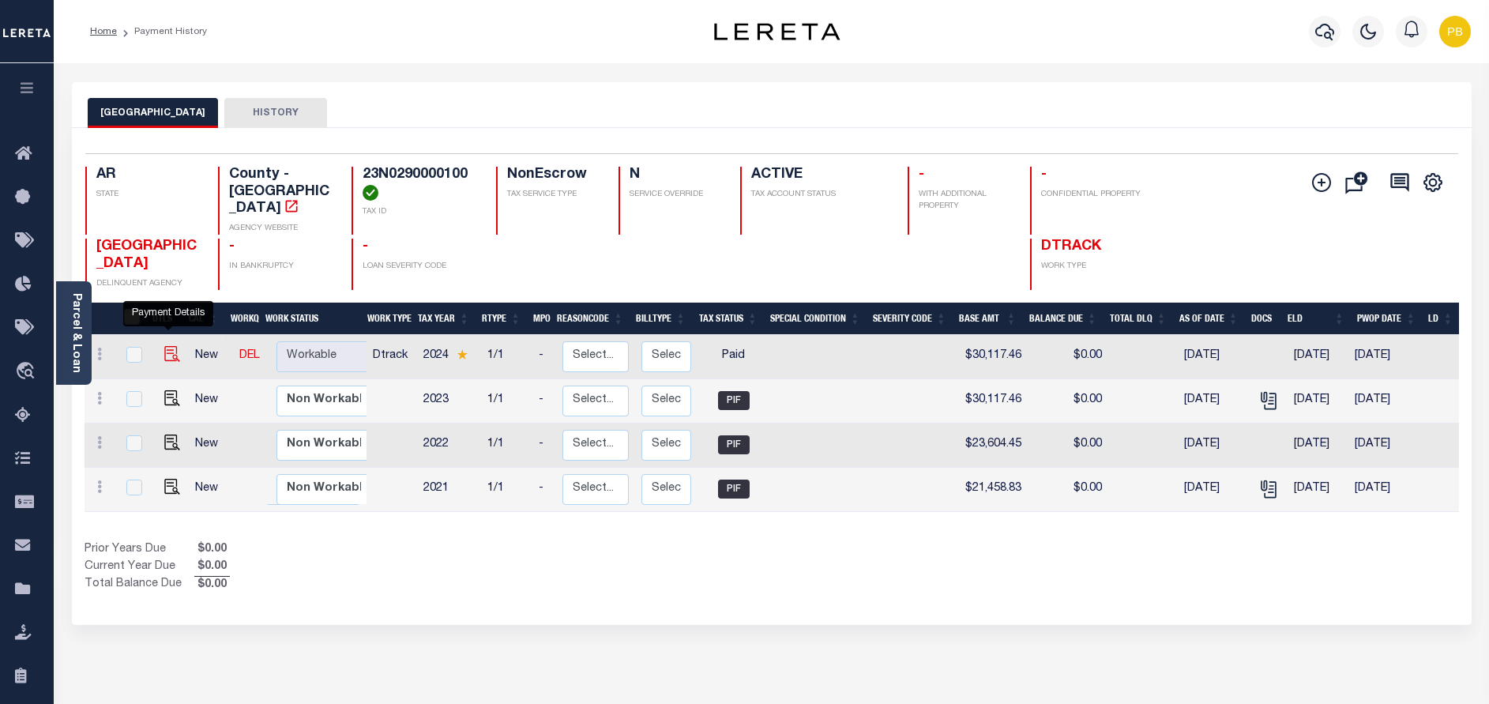
click at [167, 346] on img "" at bounding box center [172, 354] width 16 height 16
checkbox input "true"
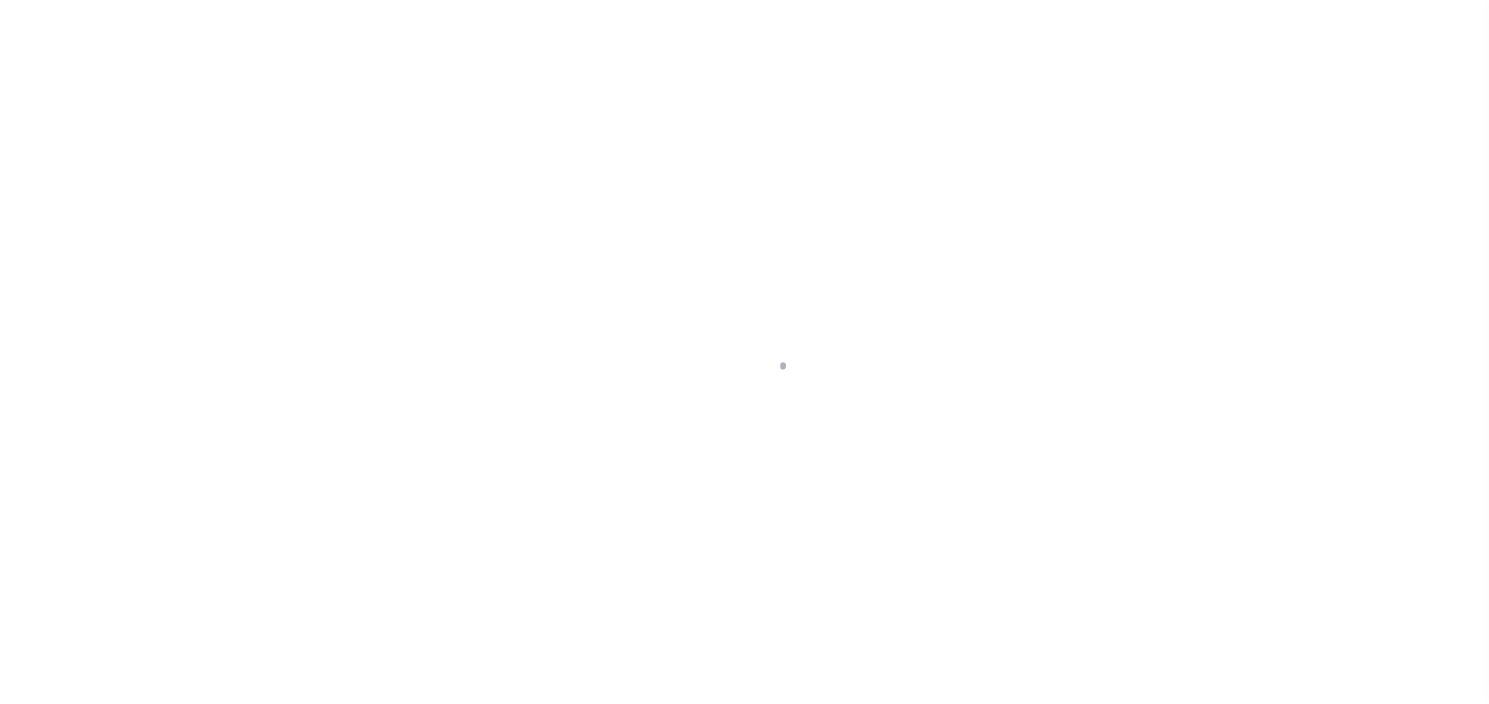
select select "PYD"
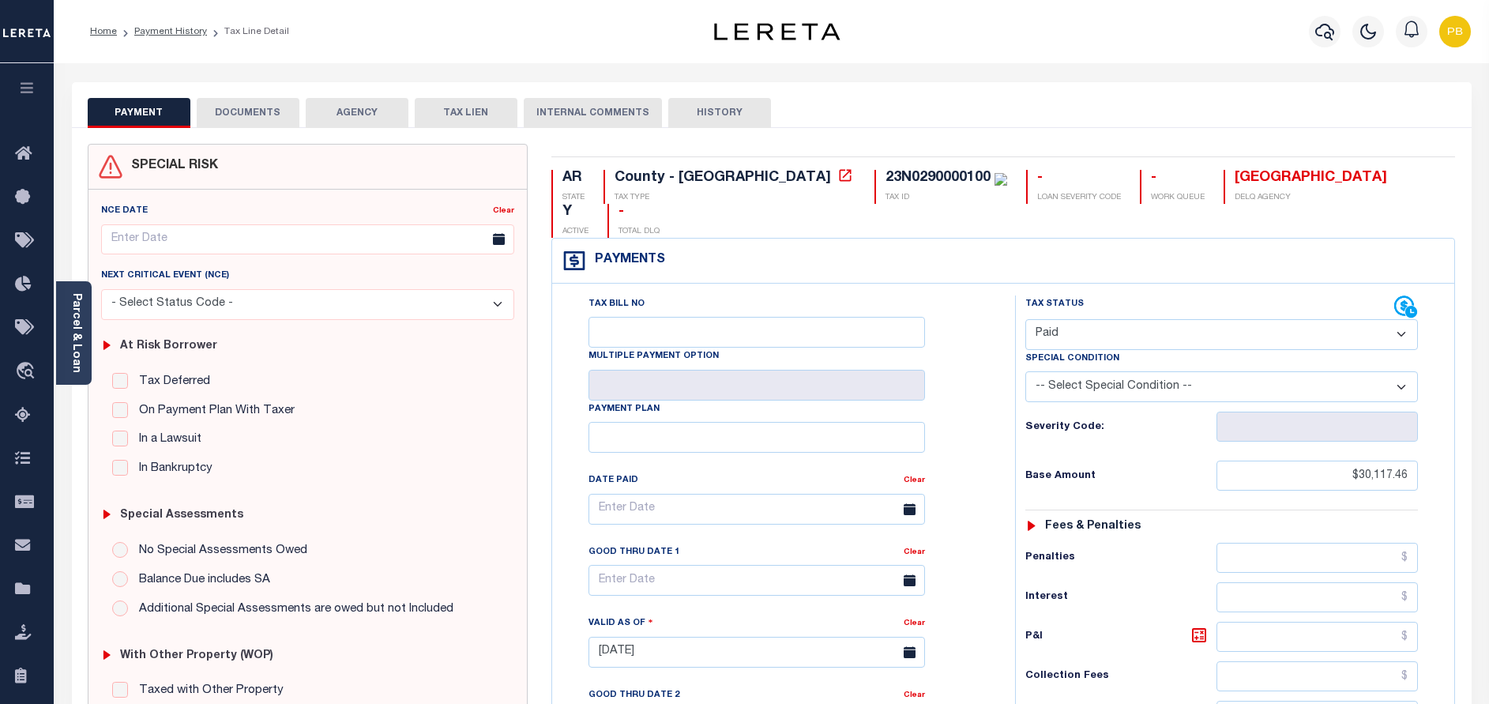
click at [261, 102] on button "DOCUMENTS" at bounding box center [248, 113] width 103 height 30
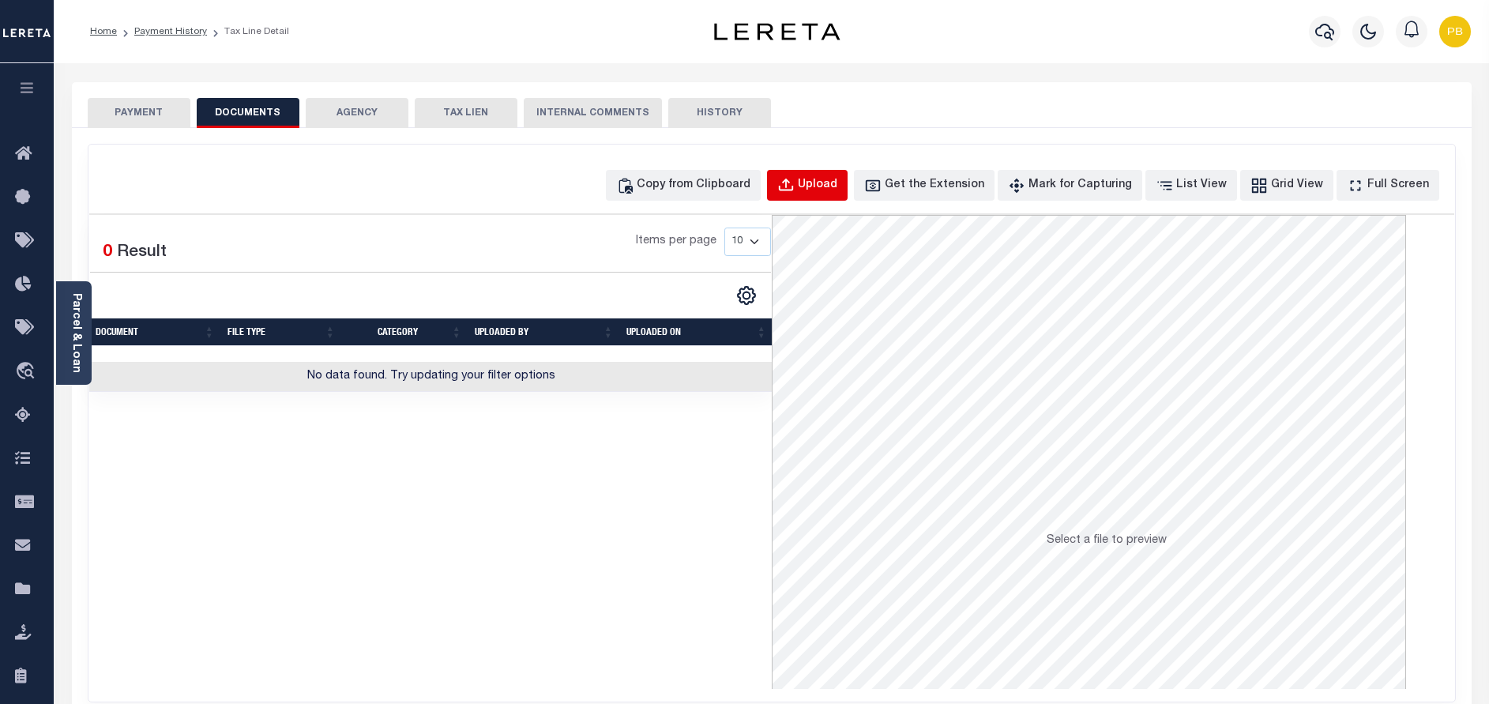
click at [833, 185] on div "Upload" at bounding box center [818, 185] width 40 height 17
select select "POP"
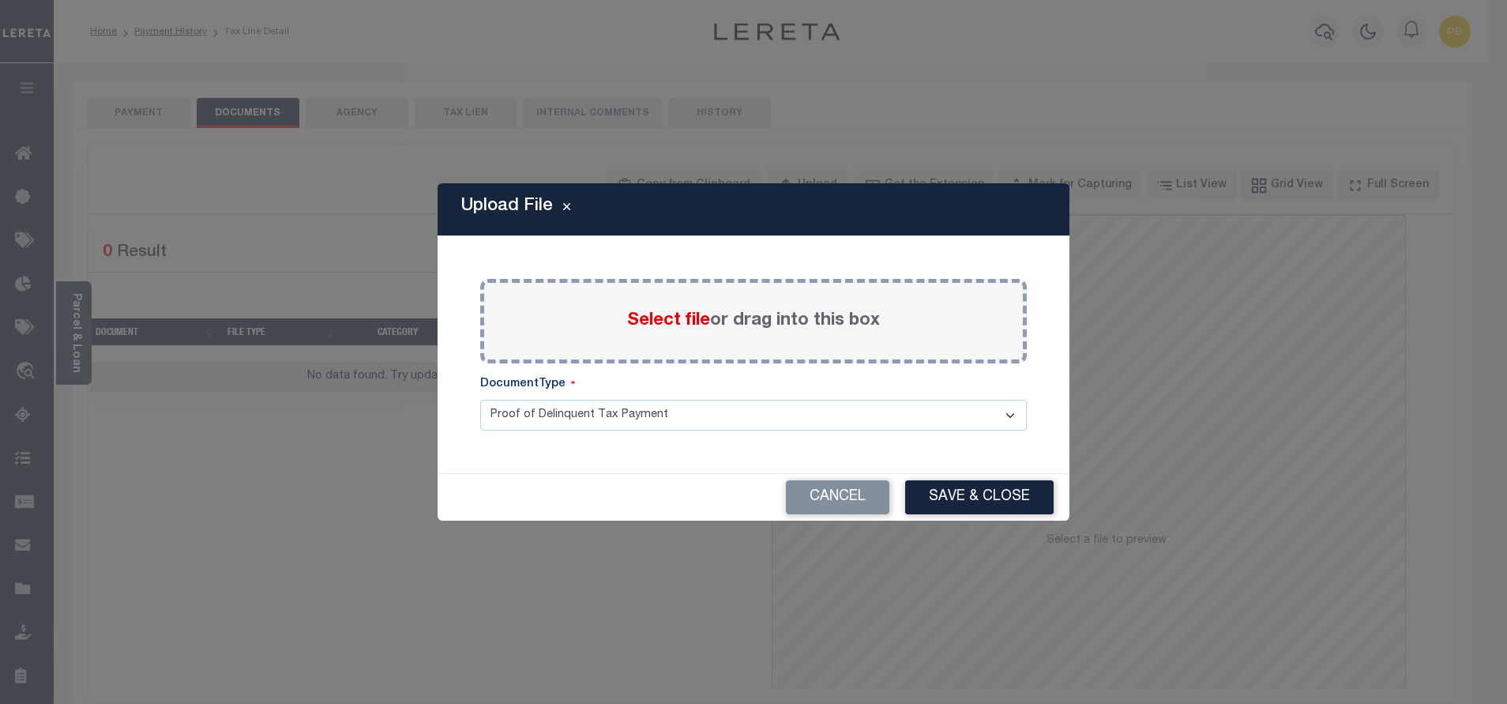
click at [664, 323] on span "Select file" at bounding box center [668, 320] width 83 height 17
click at [0, 0] on input "Select file or drag into this box" at bounding box center [0, 0] width 0 height 0
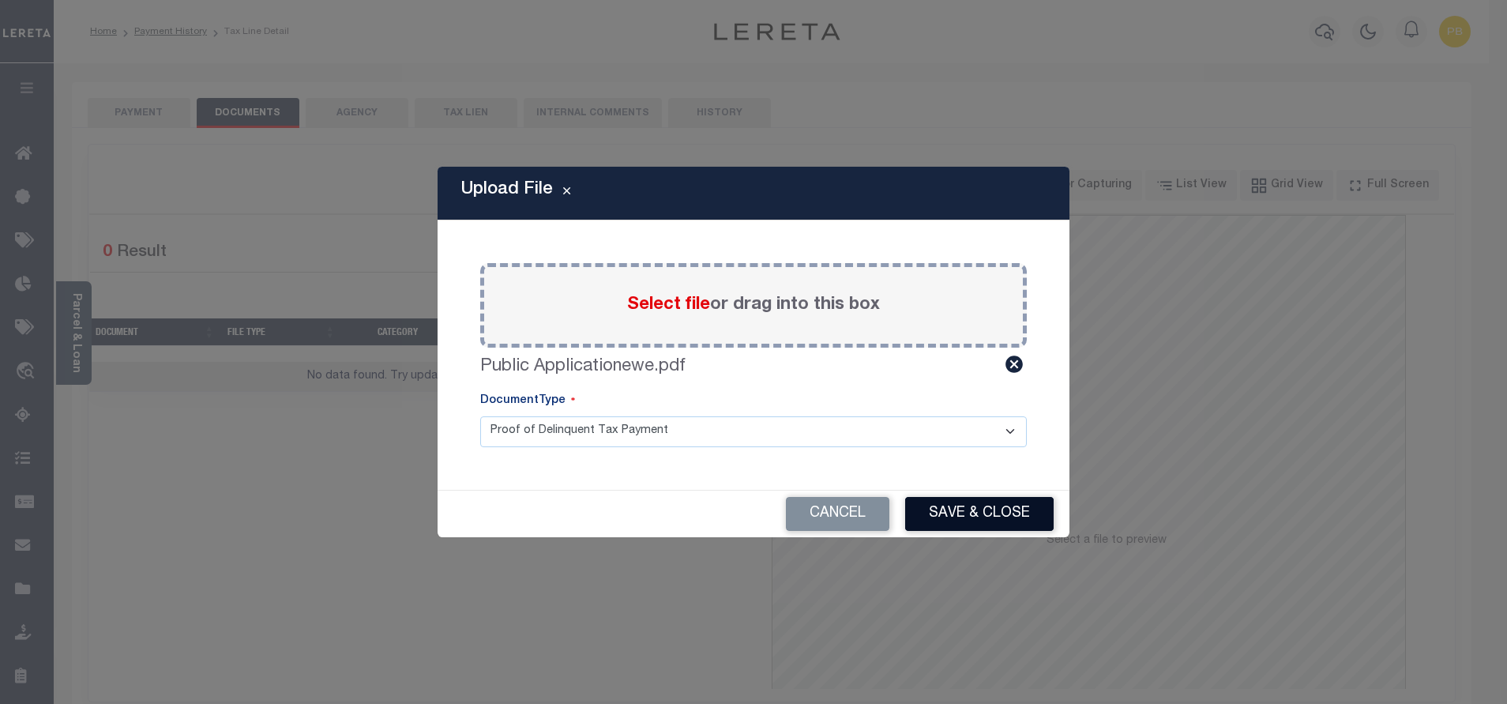
click at [1021, 516] on button "Save & Close" at bounding box center [979, 514] width 149 height 34
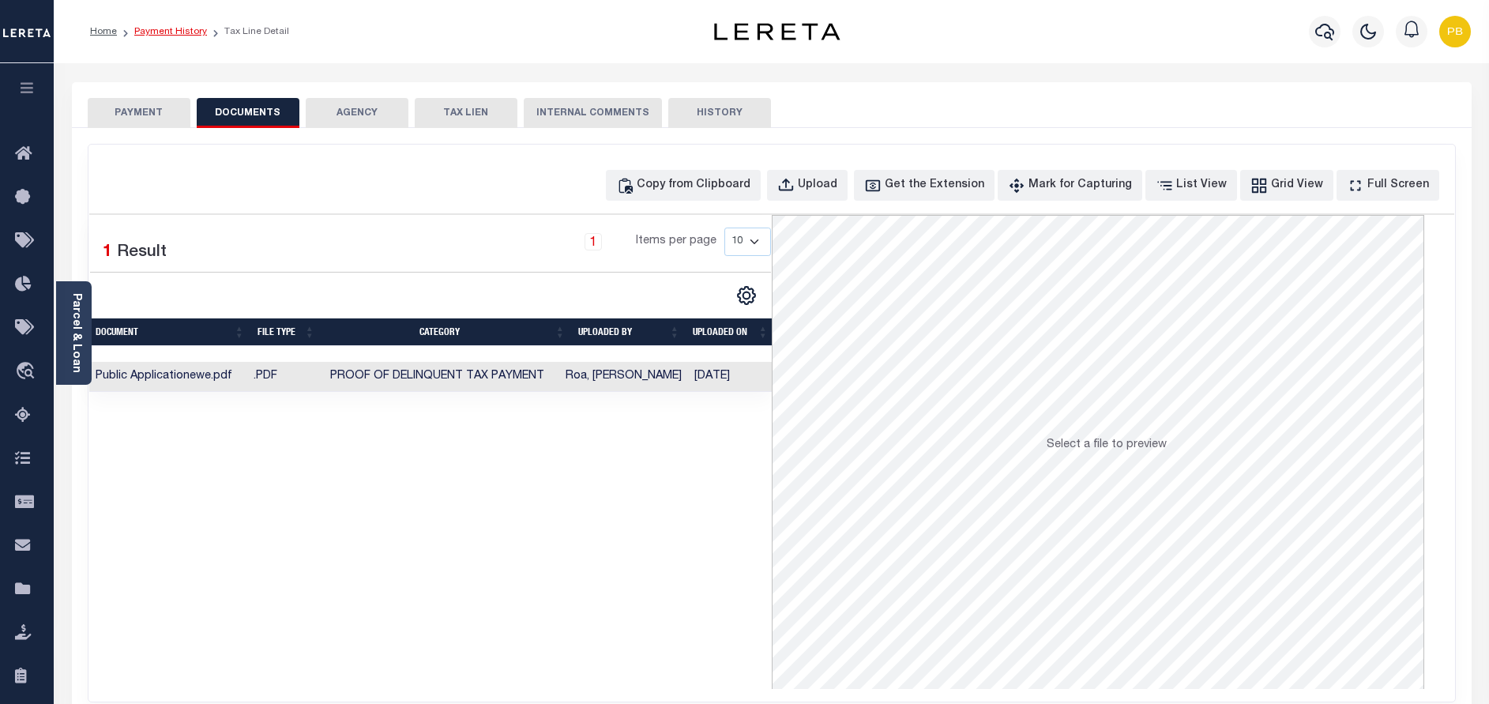
click at [184, 32] on link "Payment History" at bounding box center [170, 31] width 73 height 9
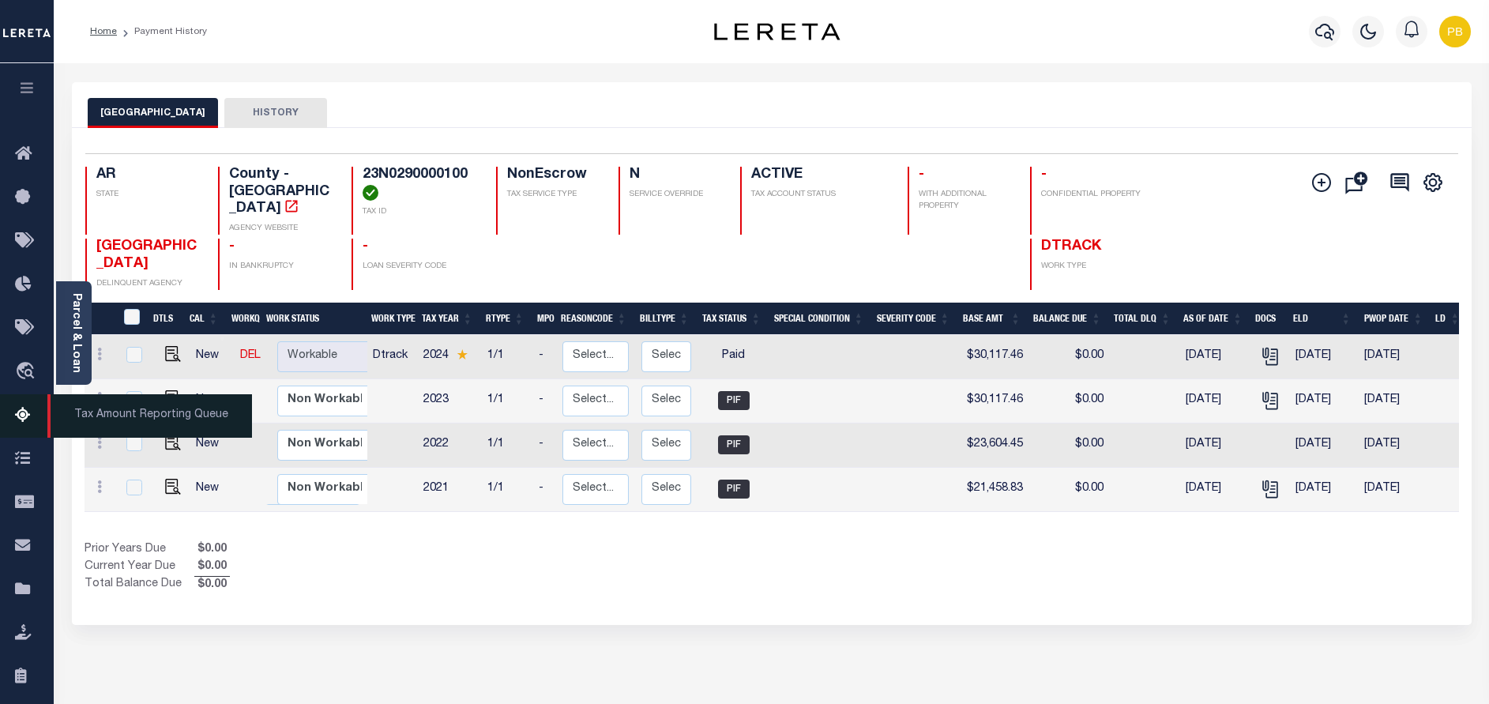
click at [18, 419] on icon at bounding box center [27, 416] width 25 height 20
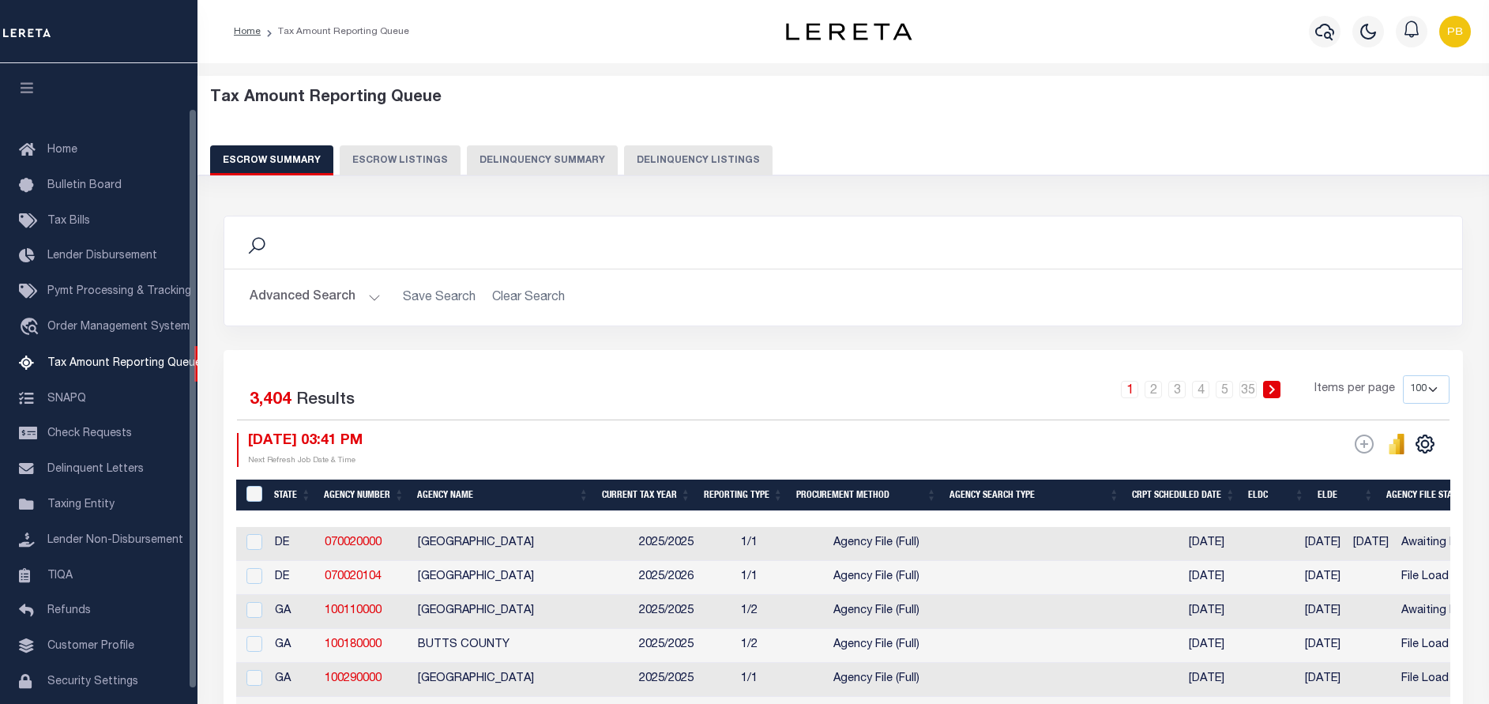
select select "100"
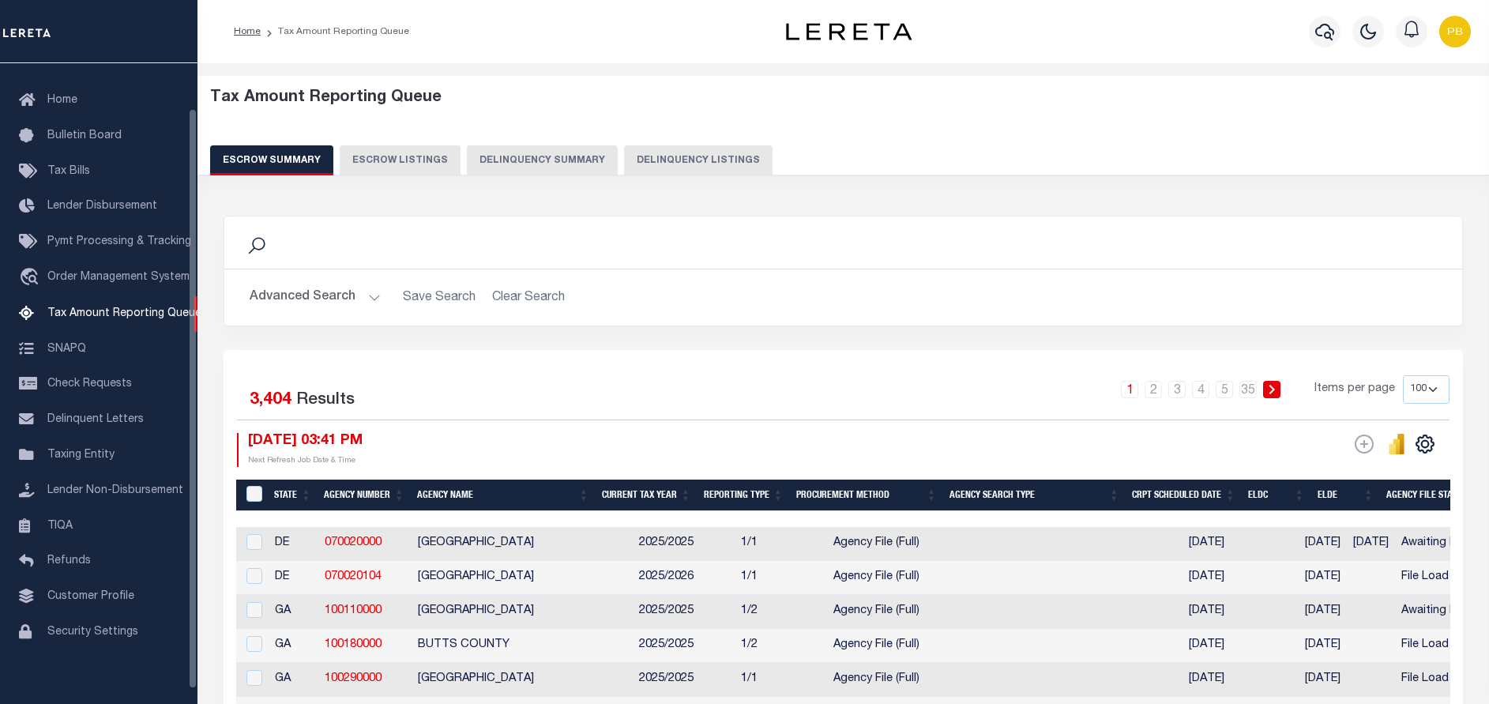
click at [691, 162] on button "Delinquency Listings" at bounding box center [698, 160] width 149 height 30
select select "100"
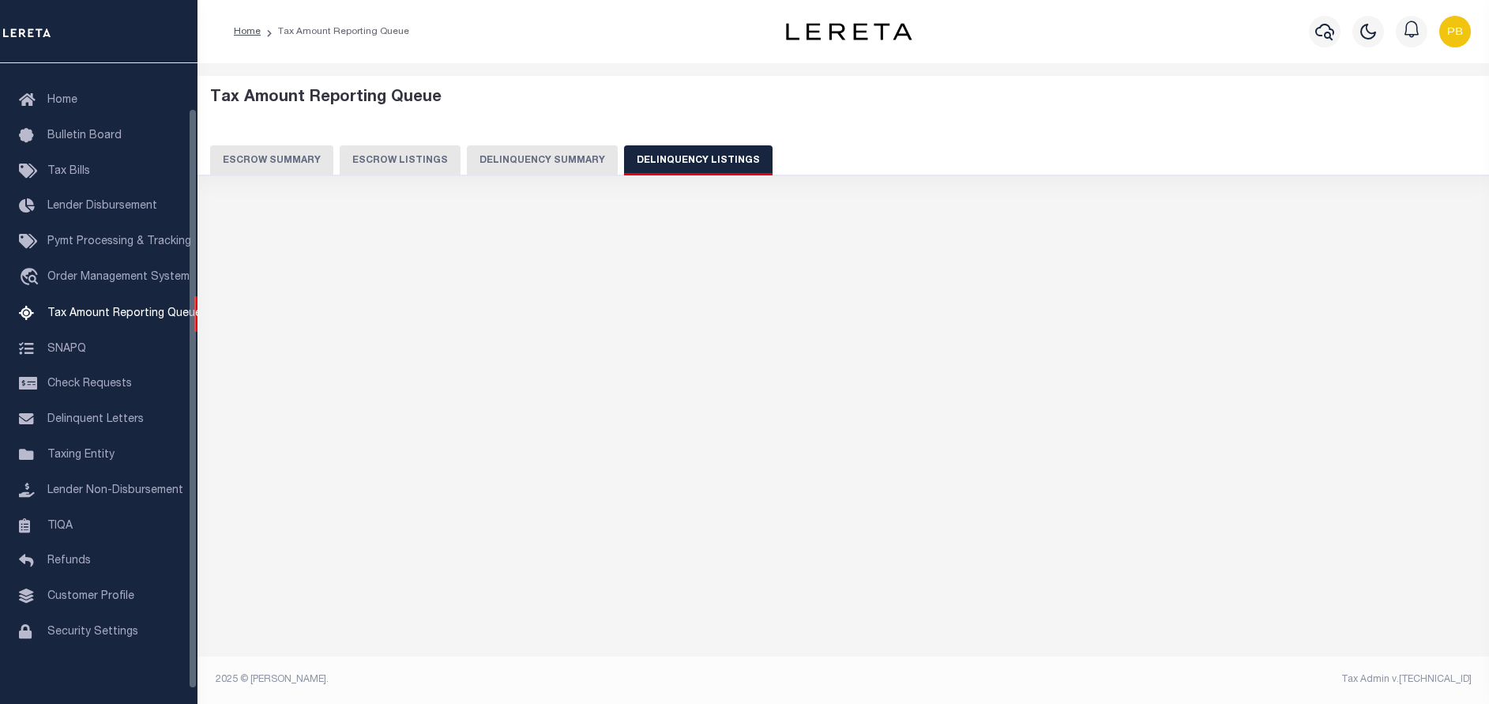
select select "100"
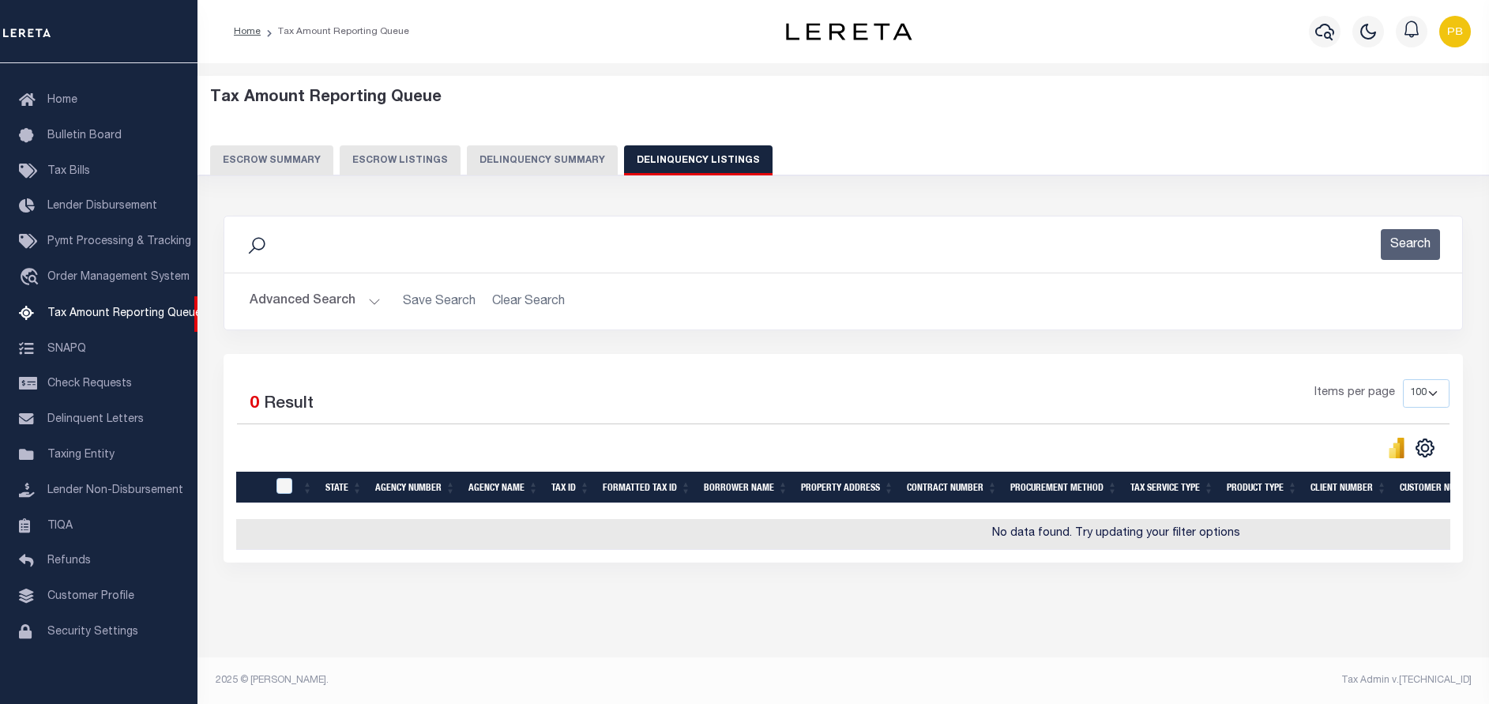
click at [373, 304] on button "Advanced Search" at bounding box center [315, 301] width 131 height 31
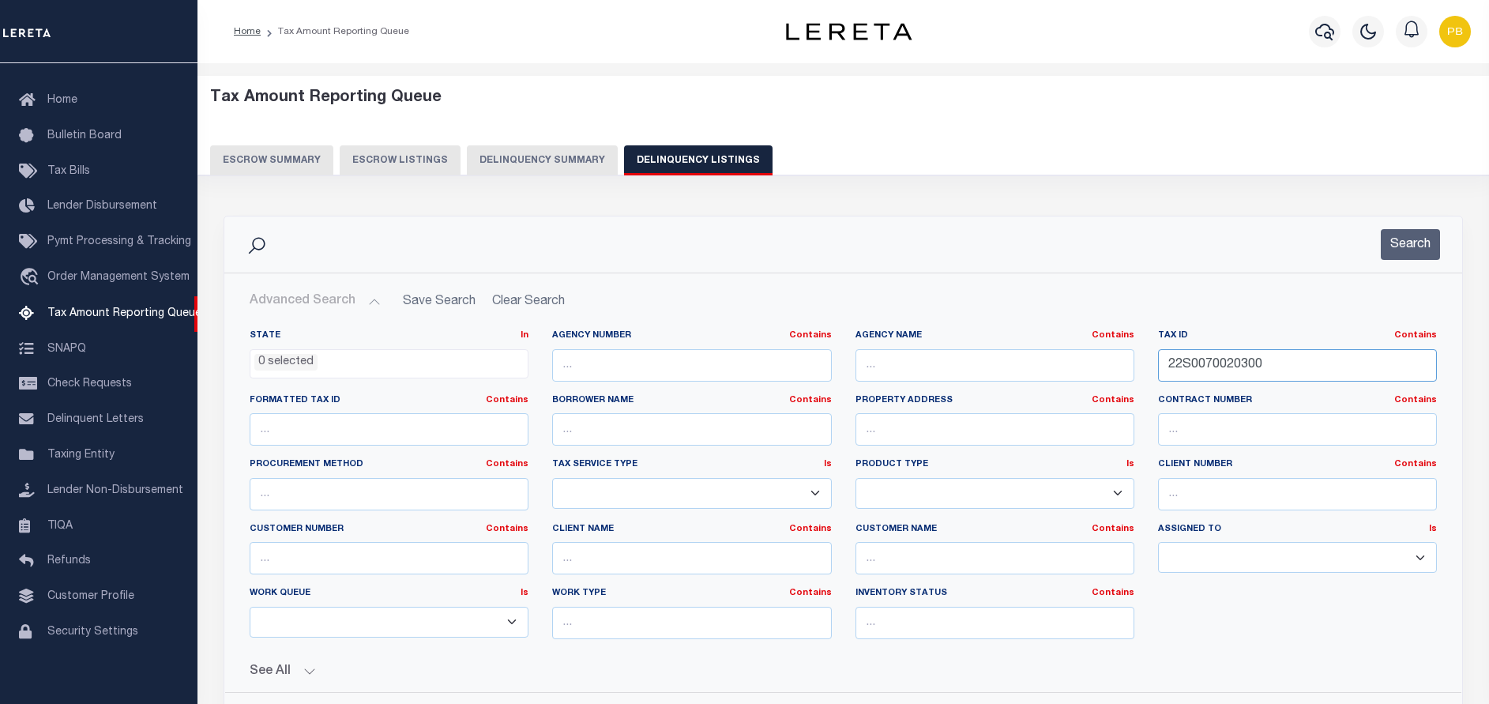
drag, startPoint x: 1308, startPoint y: 364, endPoint x: 1096, endPoint y: 365, distance: 212.5
click at [1096, 365] on div "State In In AK AL AR AZ CA CO CT DC DE FL GA GU HI IA ID IL IN KS [GEOGRAPHIC_D…" at bounding box center [843, 490] width 1211 height 322
paste input "3S02435014"
type input "23S0243501400"
click at [1394, 252] on button "Search" at bounding box center [1410, 244] width 59 height 31
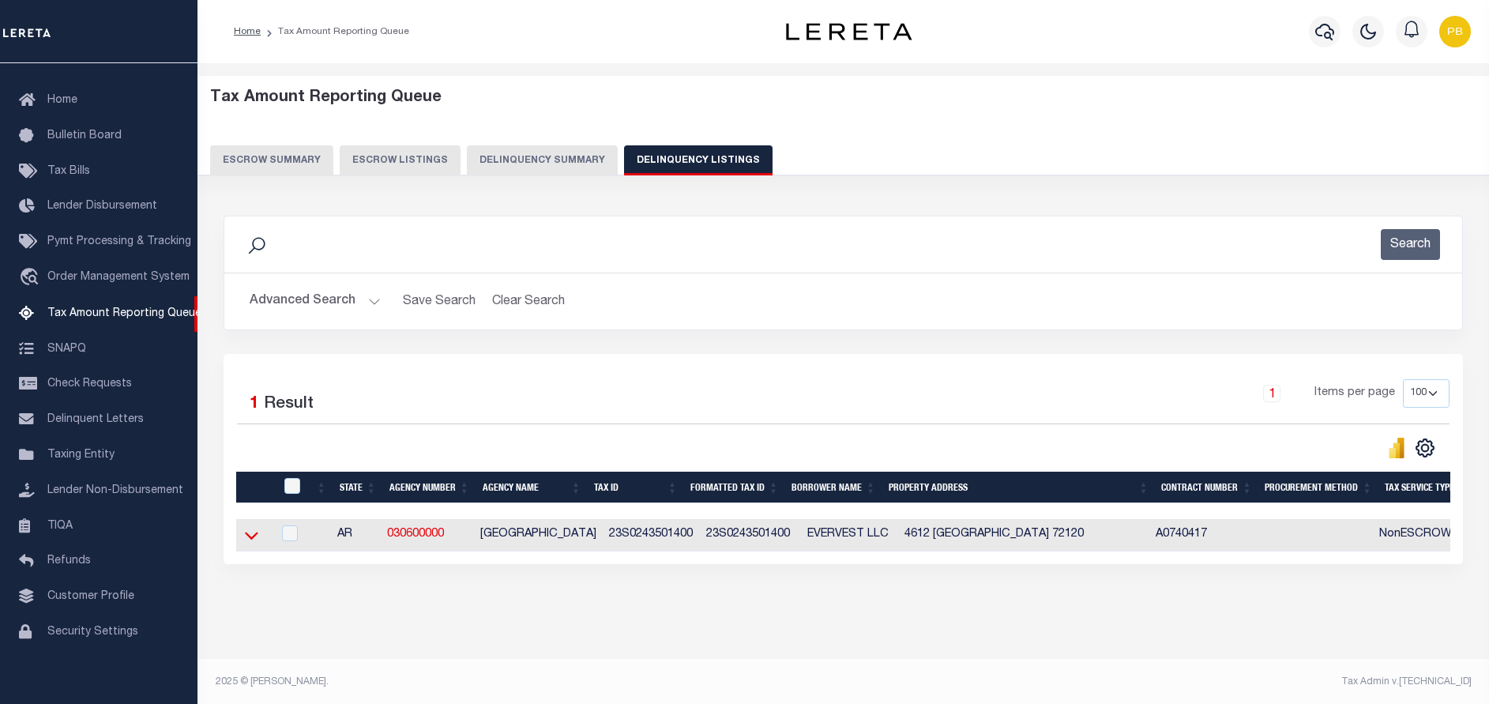
click at [254, 538] on icon at bounding box center [251, 535] width 13 height 17
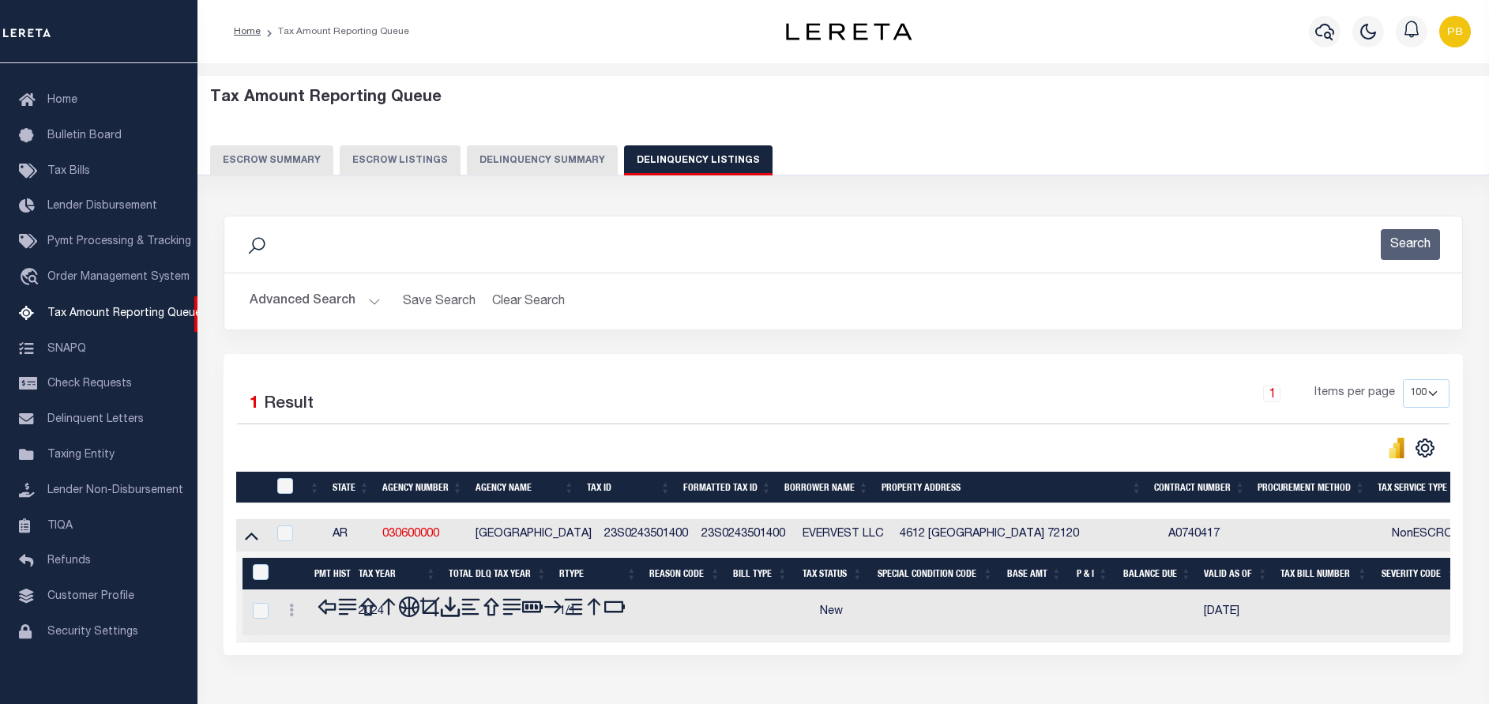
scroll to position [16, 0]
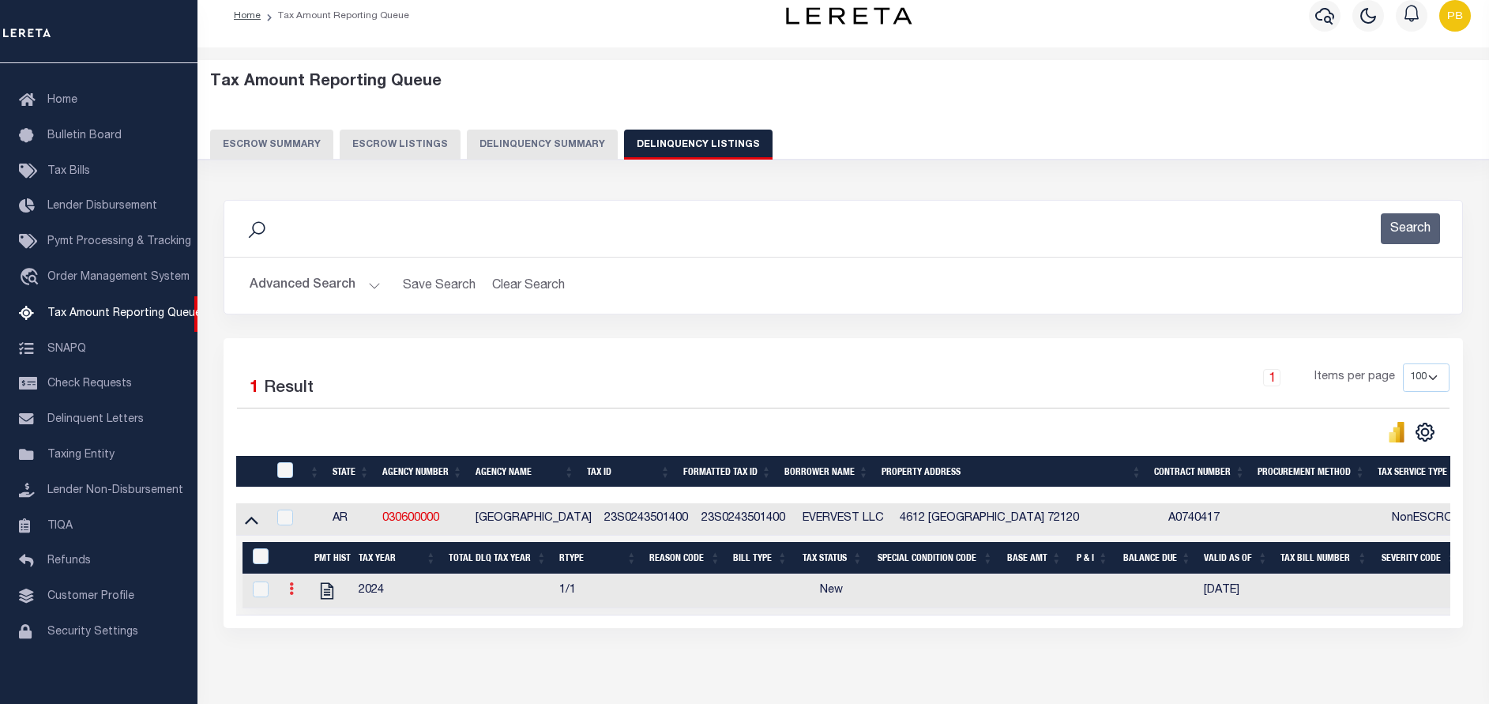
click at [291, 595] on icon at bounding box center [291, 588] width 5 height 13
click at [307, 620] on img "" at bounding box center [311, 615] width 16 height 16
checkbox input "true"
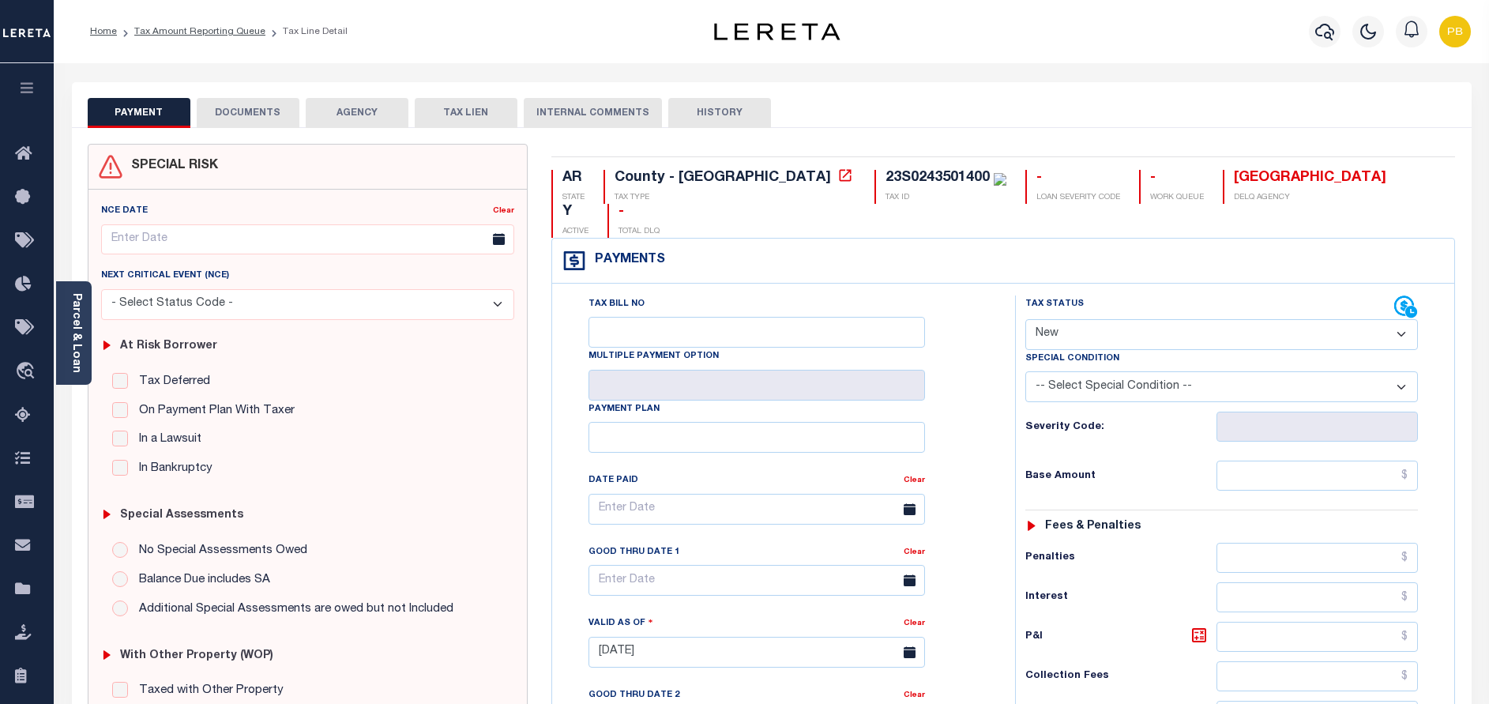
drag, startPoint x: 1210, startPoint y: 307, endPoint x: 1200, endPoint y: 317, distance: 13.4
click at [1209, 319] on select "- Select Status Code - Open Due/Unpaid Paid Incomplete No Tax Due Internal Refu…" at bounding box center [1221, 334] width 393 height 31
click at [1236, 319] on select "- Select Status Code - Open Due/Unpaid Paid Incomplete No Tax Due Internal Refu…" at bounding box center [1221, 334] width 393 height 31
select select "PYD"
click at [1025, 319] on select "- Select Status Code - Open Due/Unpaid Paid Incomplete No Tax Due Internal Refu…" at bounding box center [1221, 334] width 393 height 31
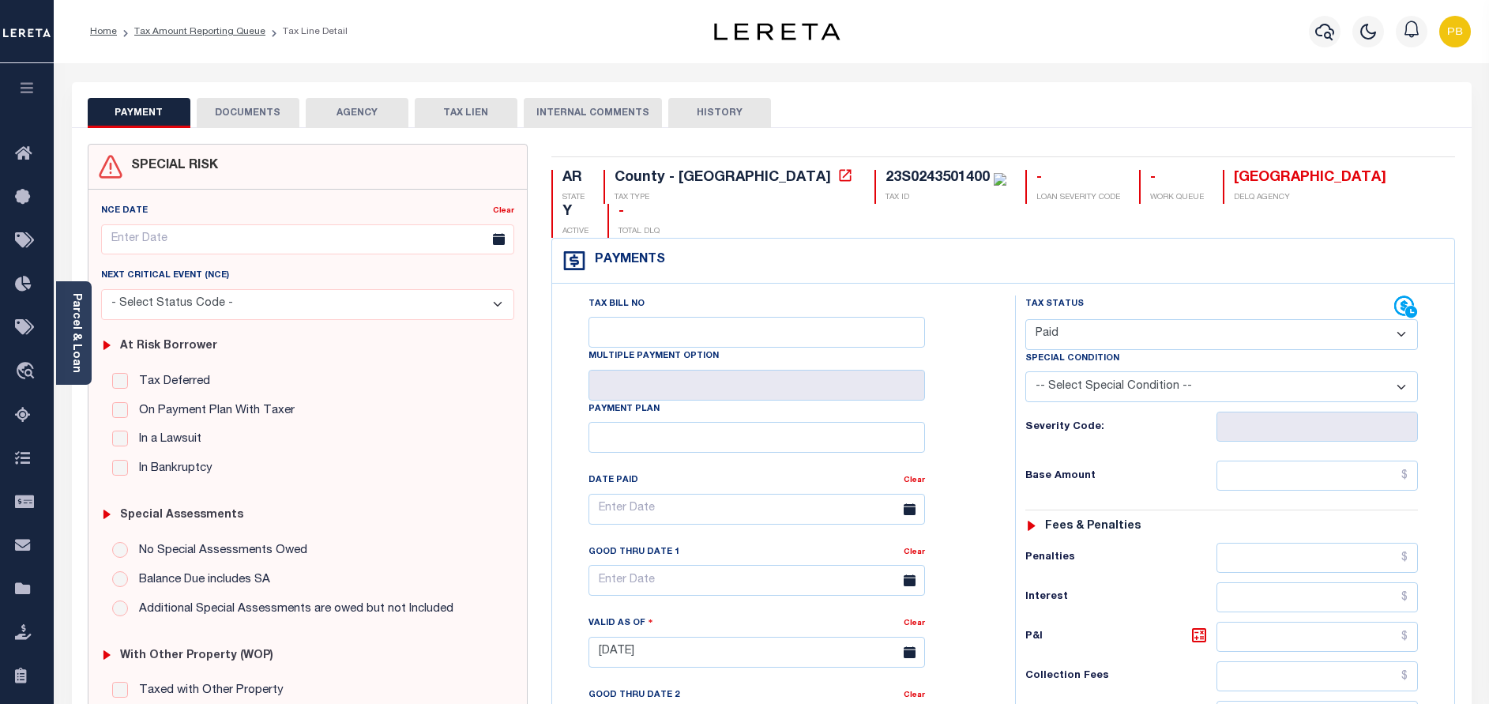
type input "[DATE]"
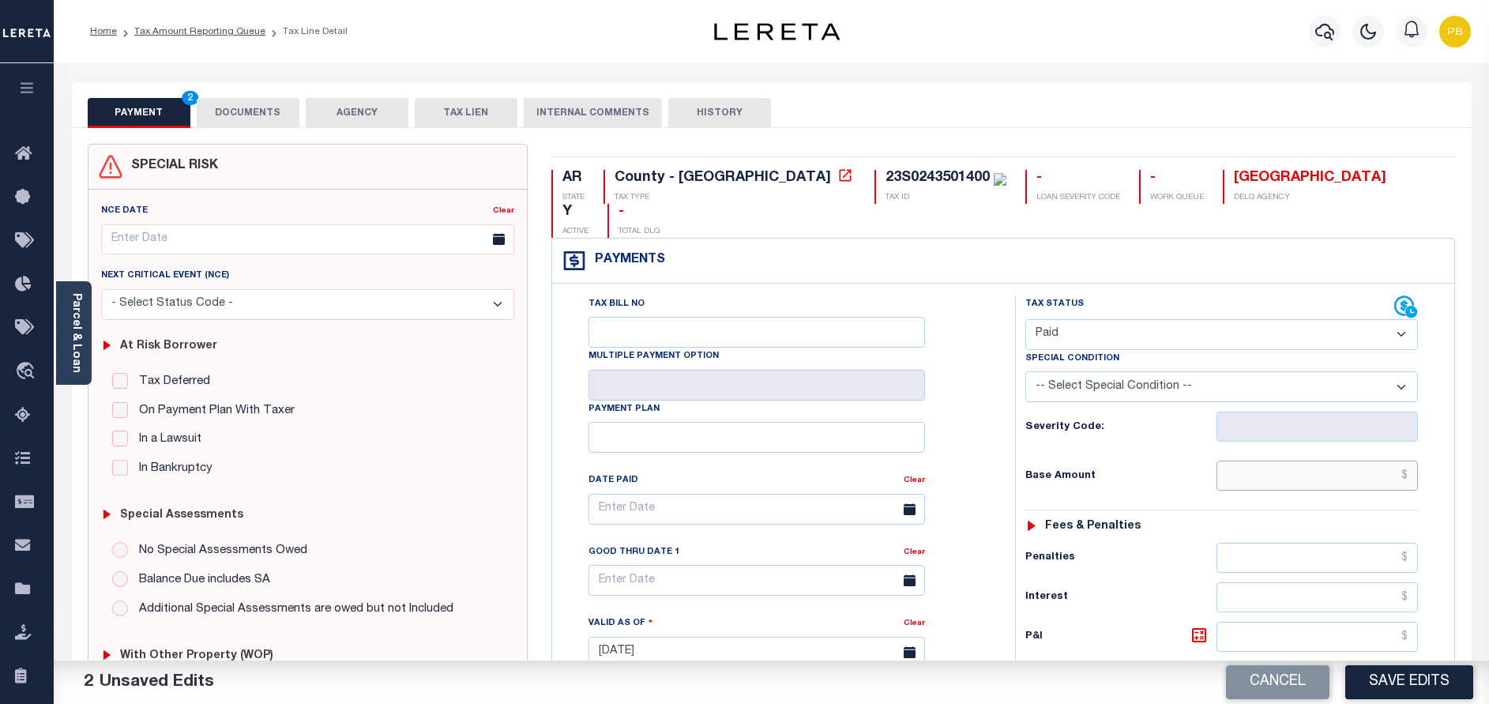
click at [1338, 461] on input "text" at bounding box center [1317, 476] width 201 height 30
paste input "3,236.87"
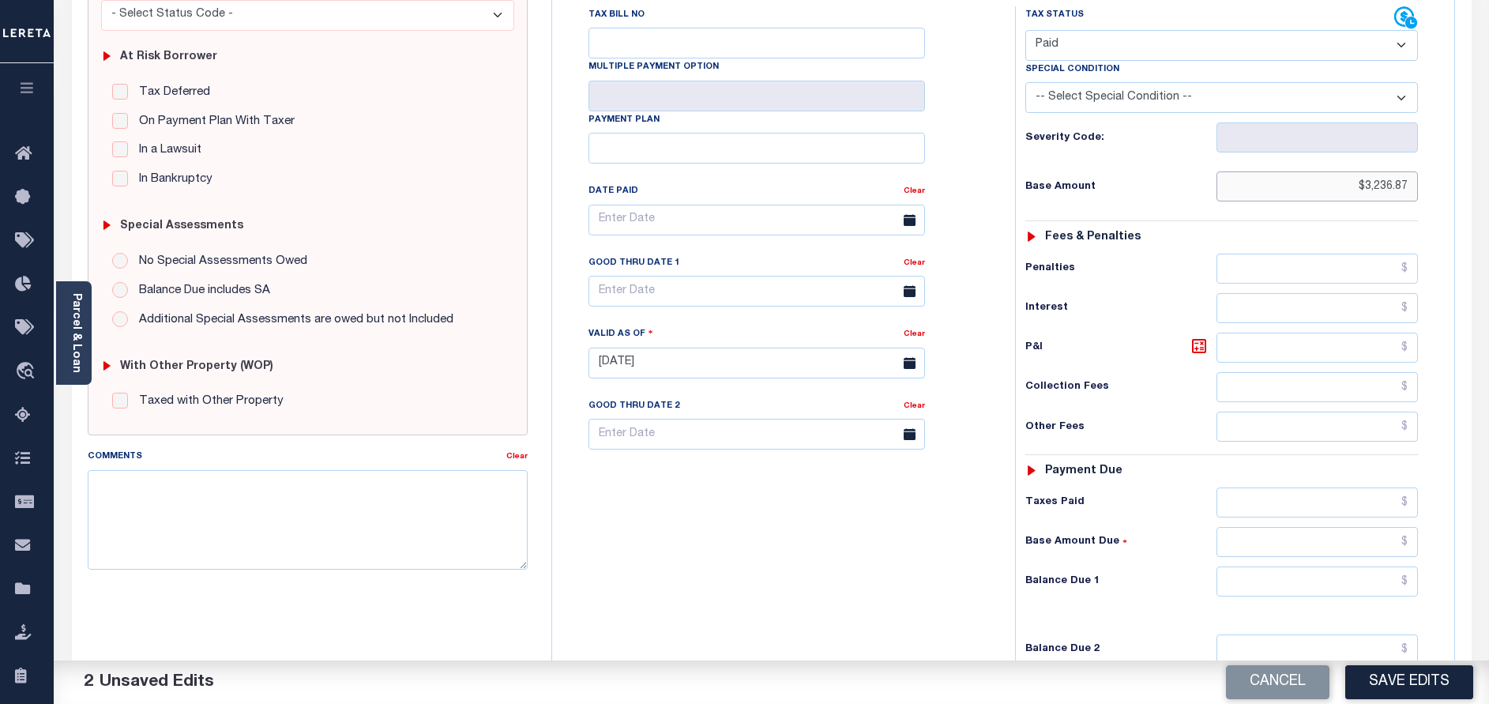
scroll to position [356, 0]
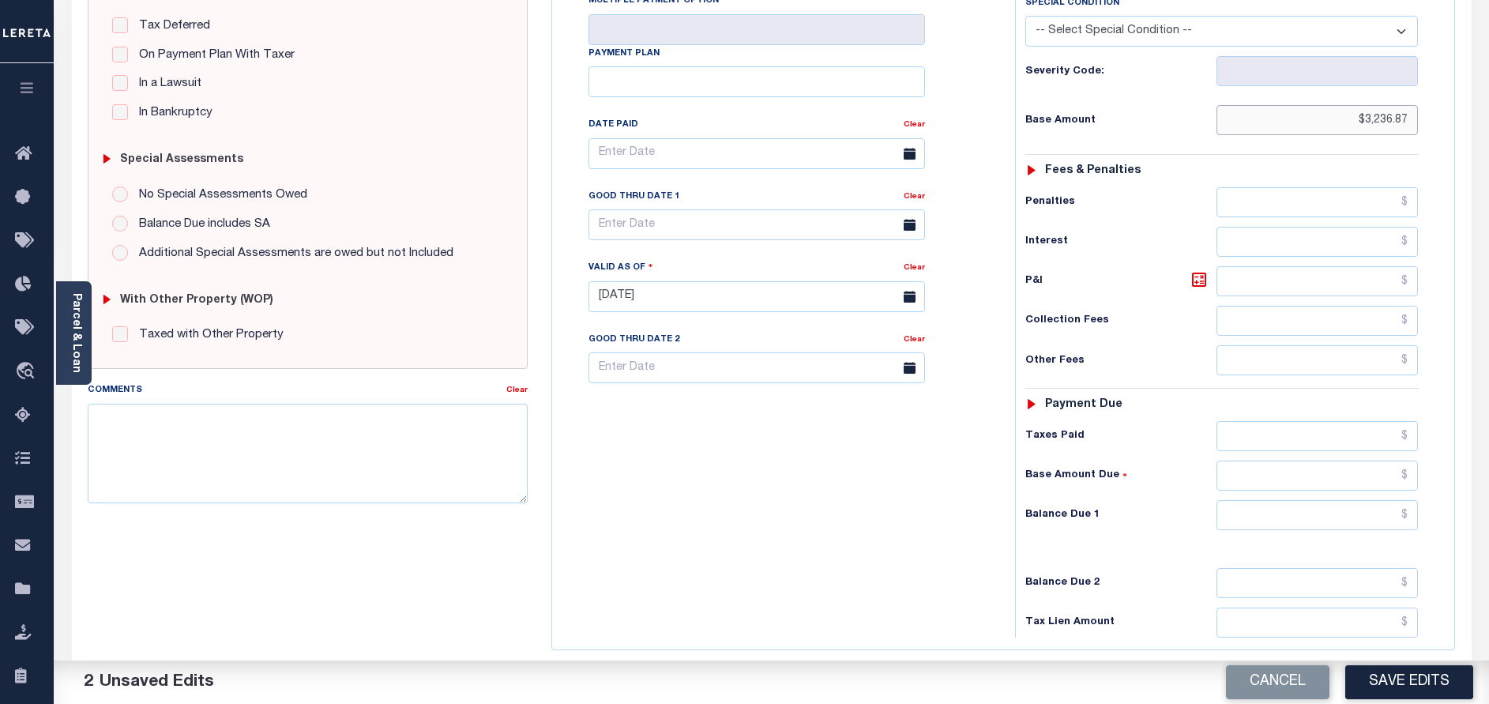
type input "$3,236.87"
click at [1289, 500] on input "text" at bounding box center [1317, 515] width 201 height 30
click at [1329, 421] on input "text" at bounding box center [1317, 436] width 201 height 30
paste input "3,236.87"
type input "$3,236.87"
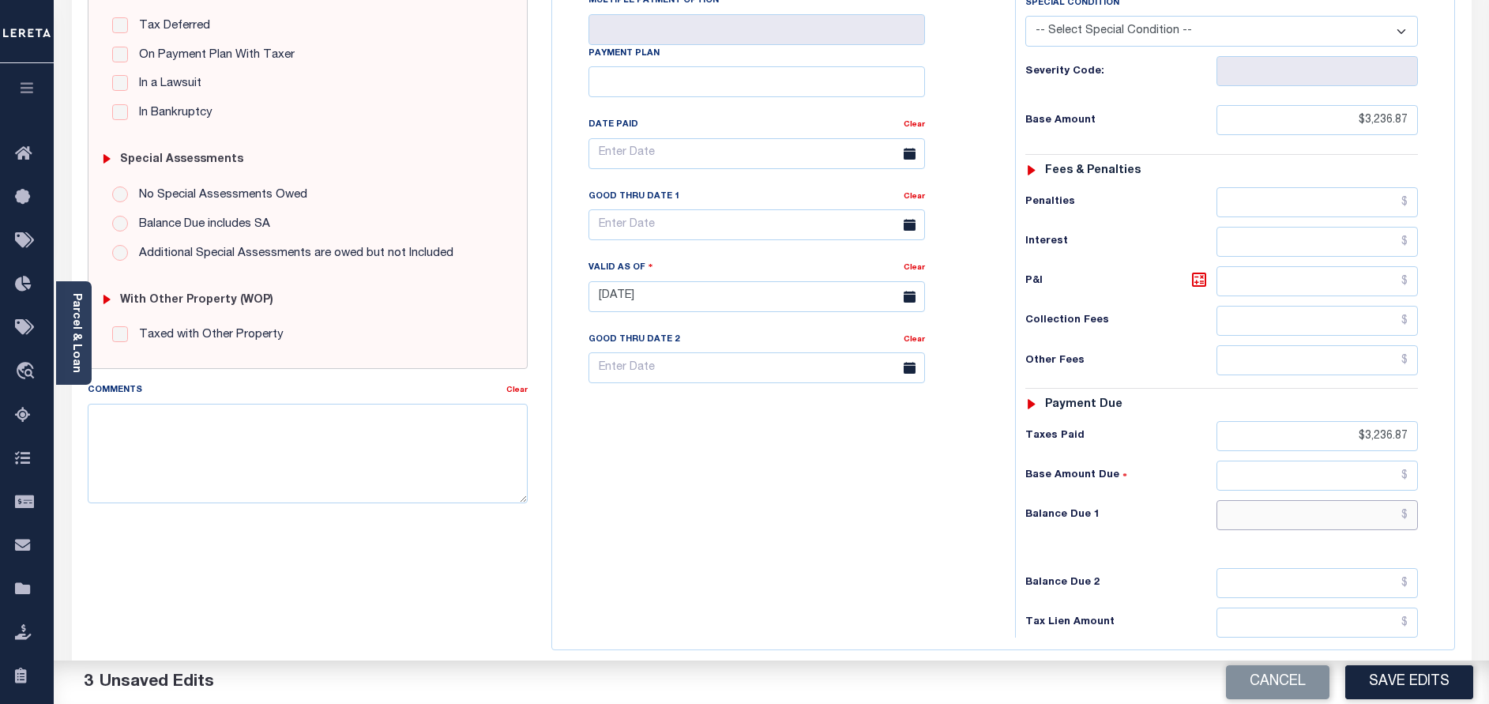
click at [1373, 500] on input "text" at bounding box center [1317, 515] width 201 height 30
type input "$0.00"
click at [1409, 683] on button "Save Edits" at bounding box center [1409, 682] width 128 height 34
checkbox input "false"
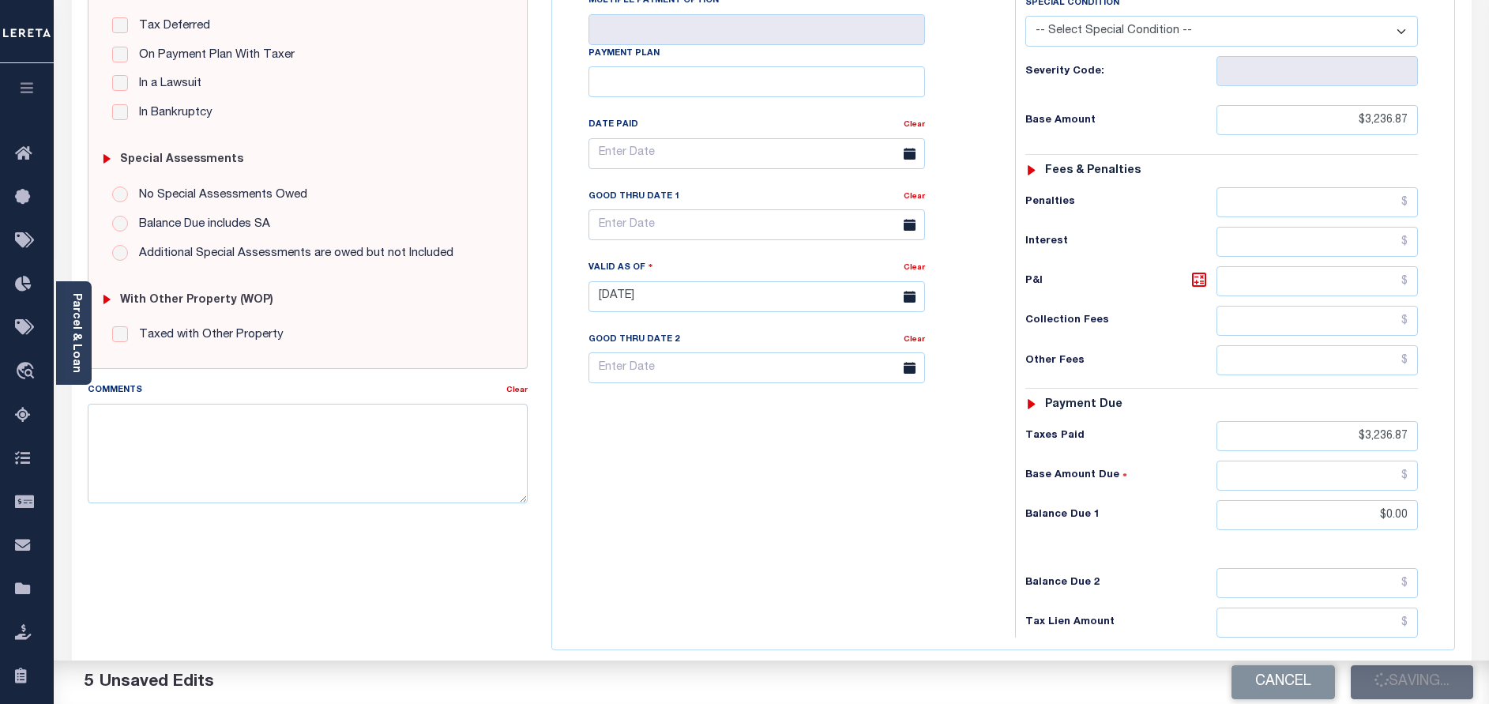
checkbox input "false"
type input "$3,236.87"
type input "$0"
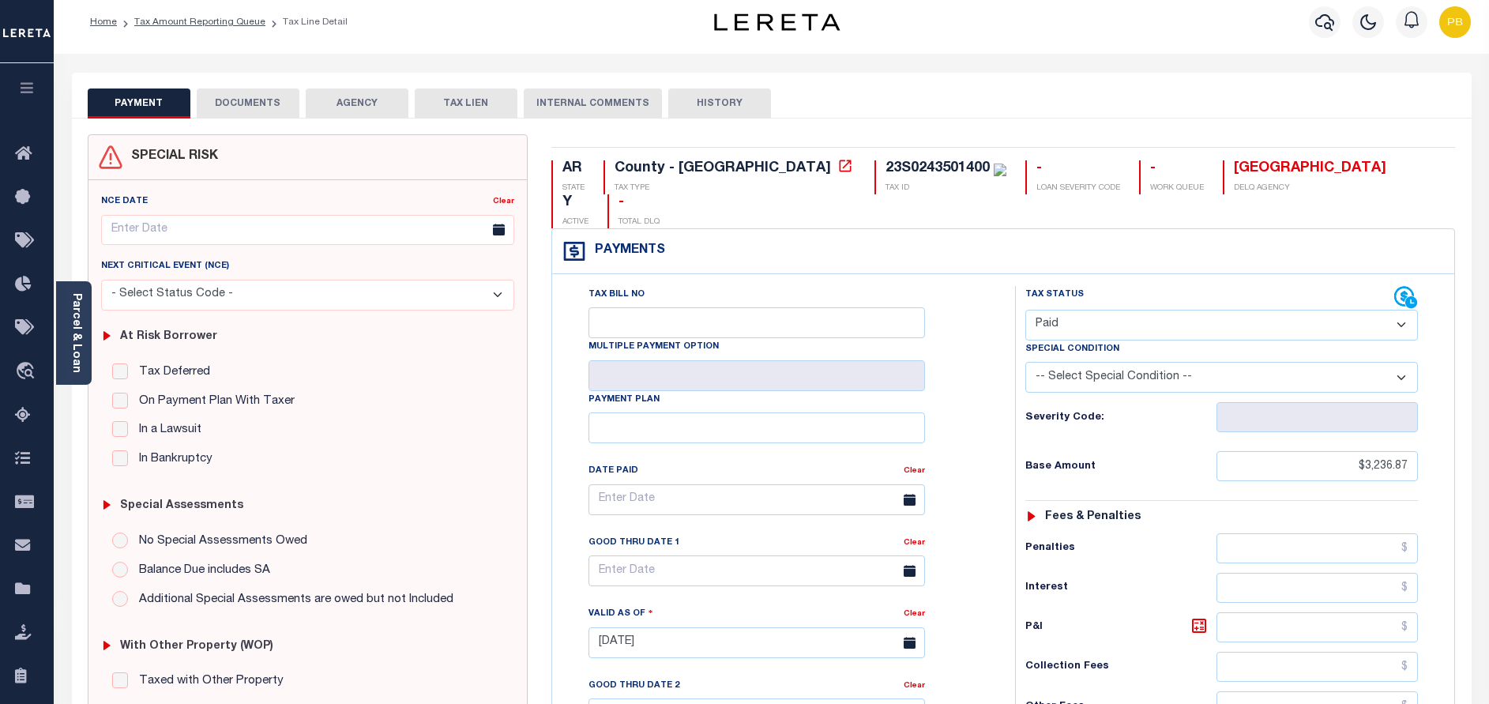
scroll to position [0, 0]
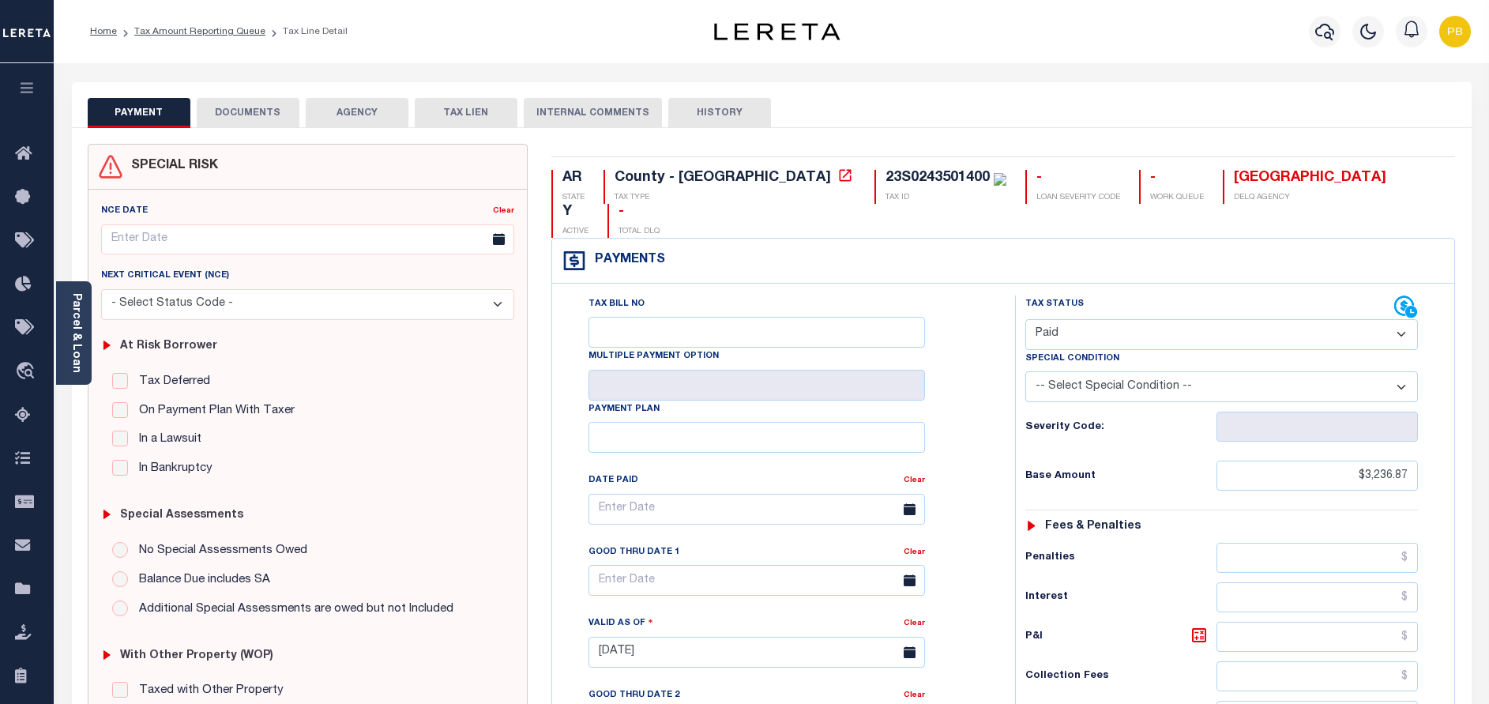
click at [265, 111] on button "DOCUMENTS" at bounding box center [248, 113] width 103 height 30
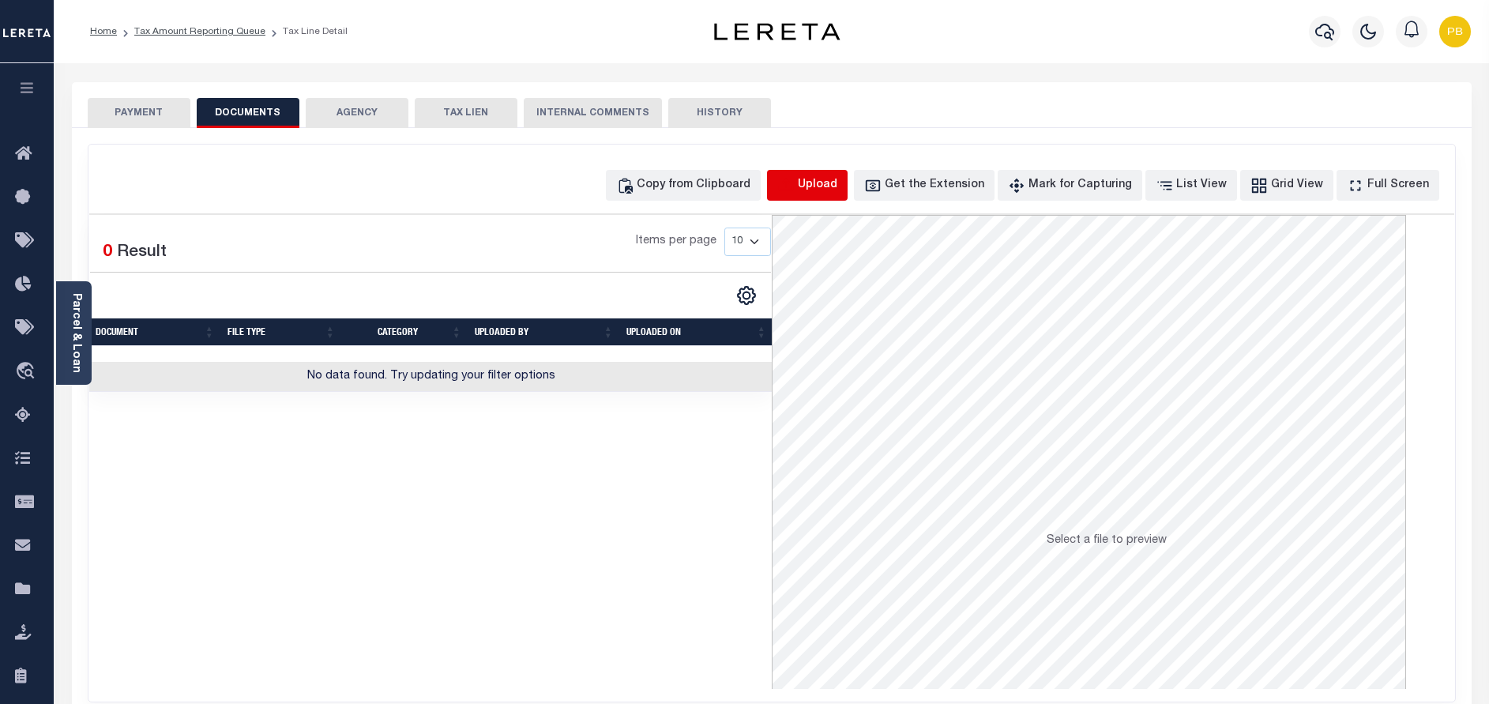
click at [795, 184] on icon "button" at bounding box center [785, 185] width 17 height 17
select select "POP"
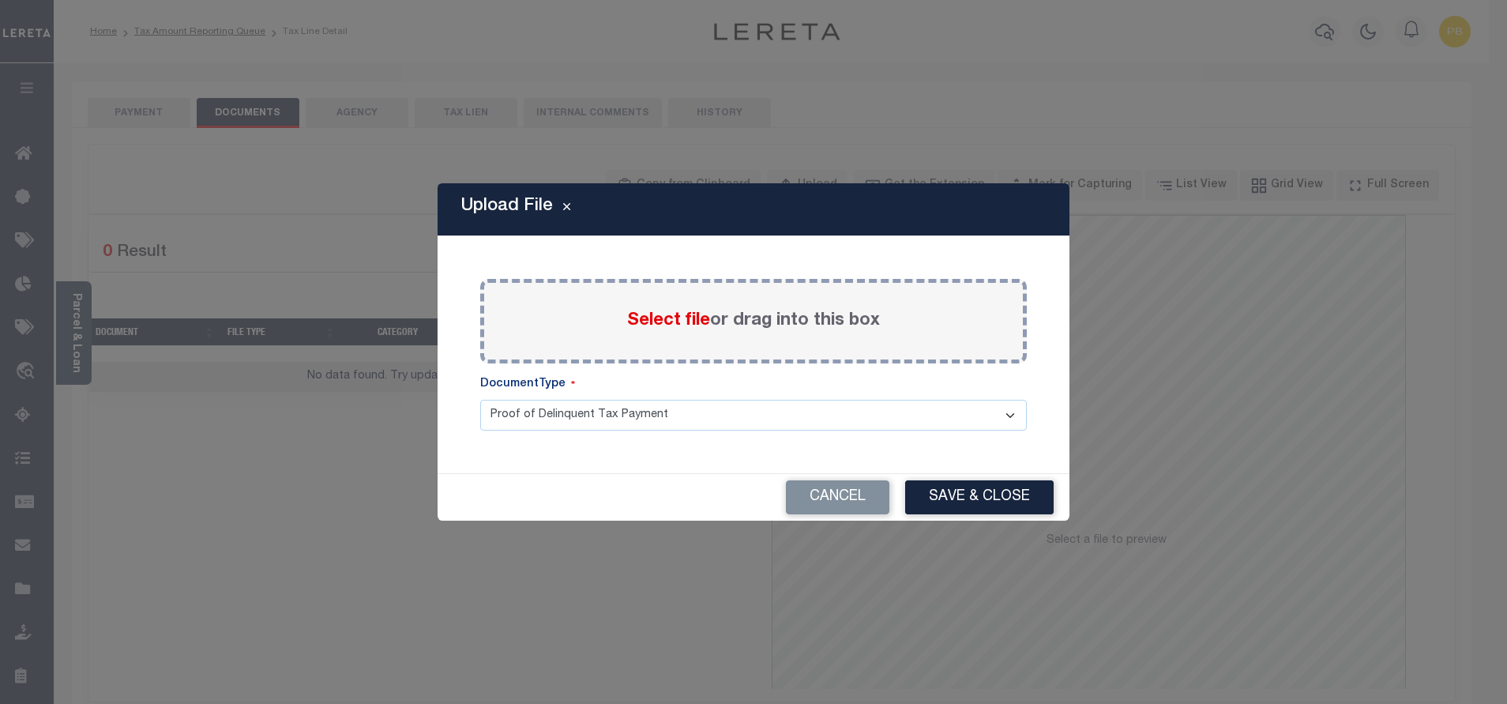
click at [671, 318] on span "Select file" at bounding box center [668, 320] width 83 height 17
click at [0, 0] on input "Select file or drag into this box" at bounding box center [0, 0] width 0 height 0
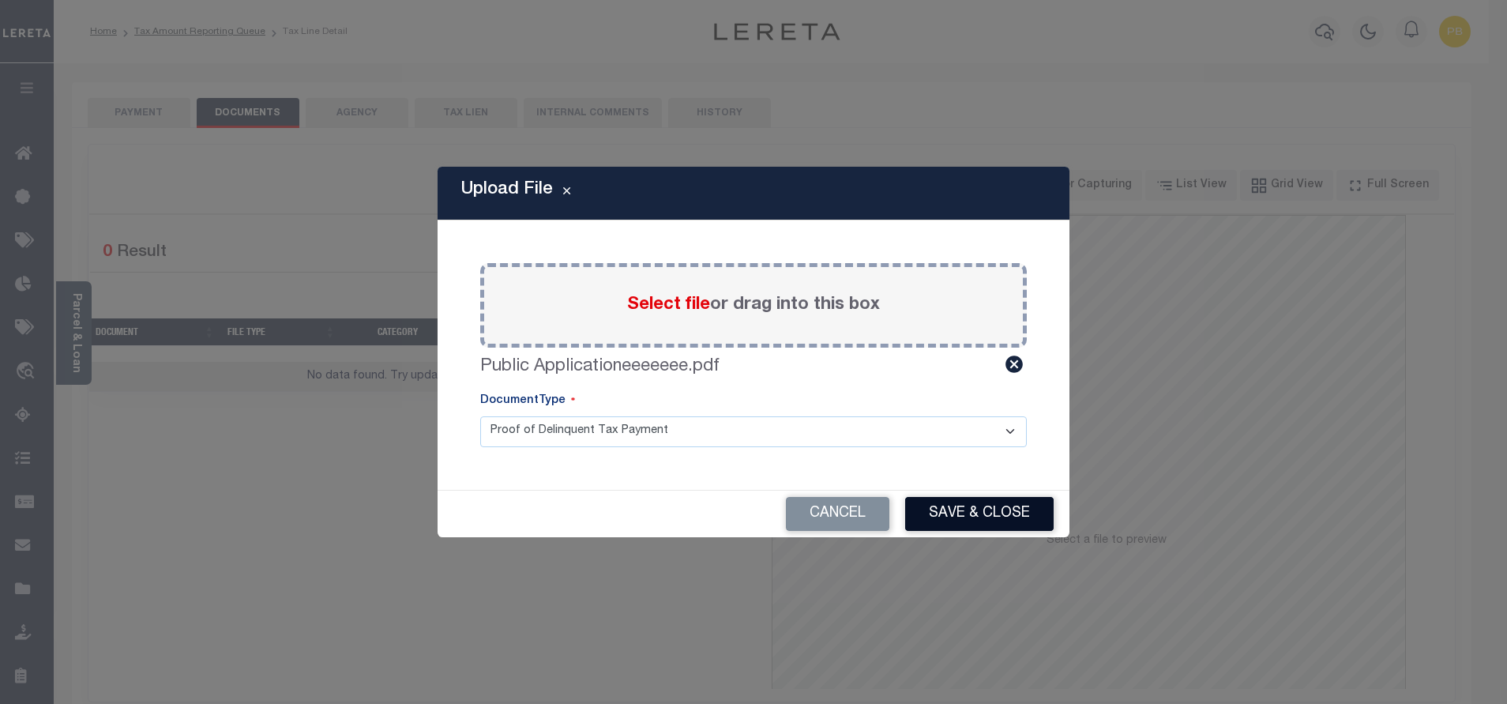
click at [984, 514] on button "Save & Close" at bounding box center [979, 514] width 149 height 34
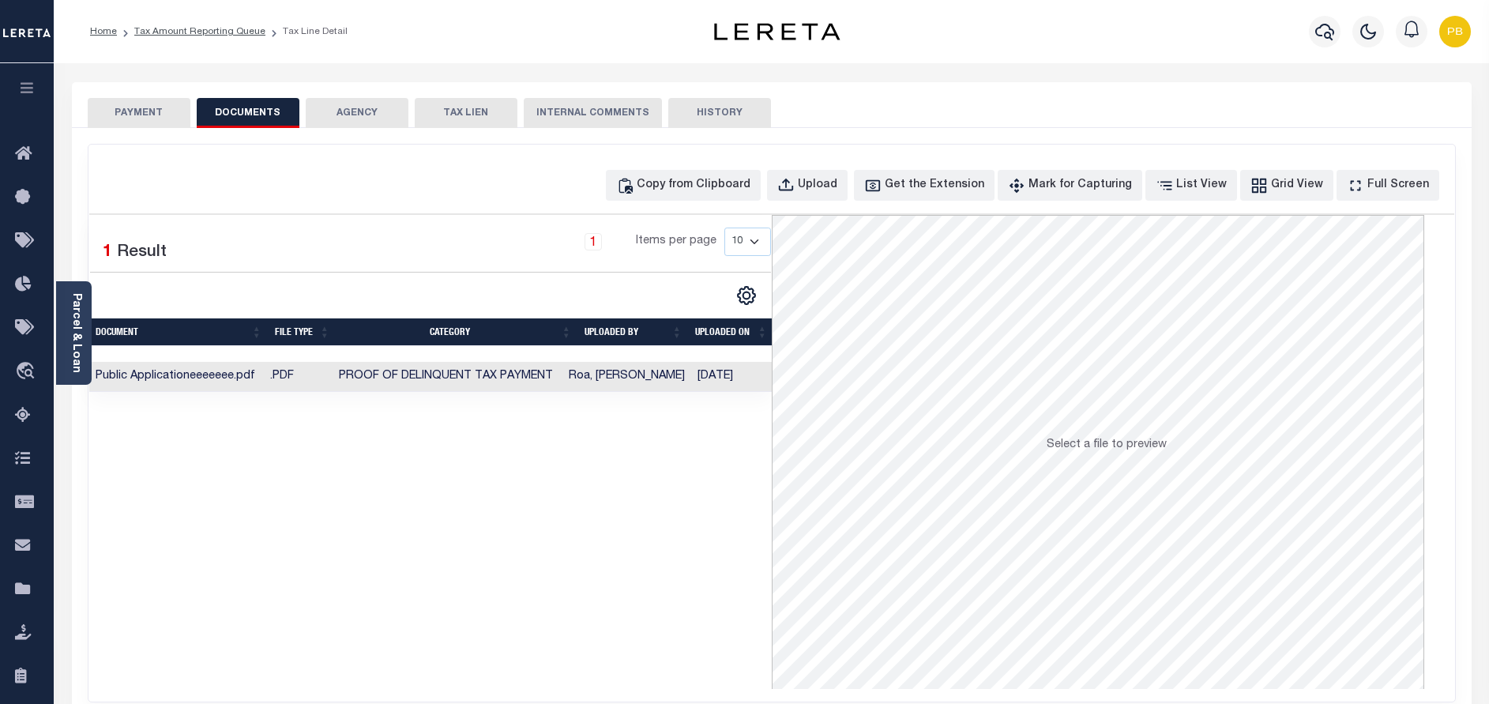
click at [138, 108] on button "PAYMENT" at bounding box center [139, 113] width 103 height 30
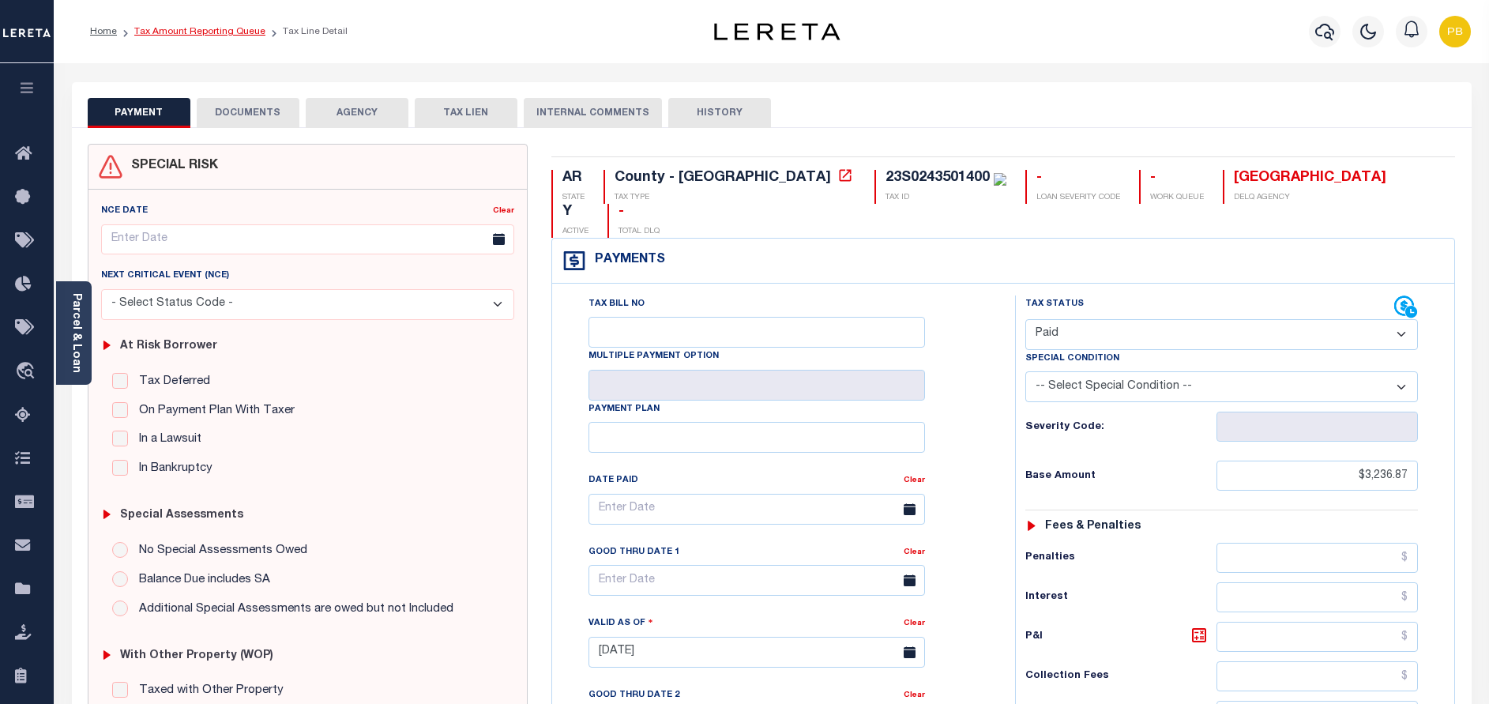
click at [226, 28] on link "Tax Amount Reporting Queue" at bounding box center [199, 31] width 131 height 9
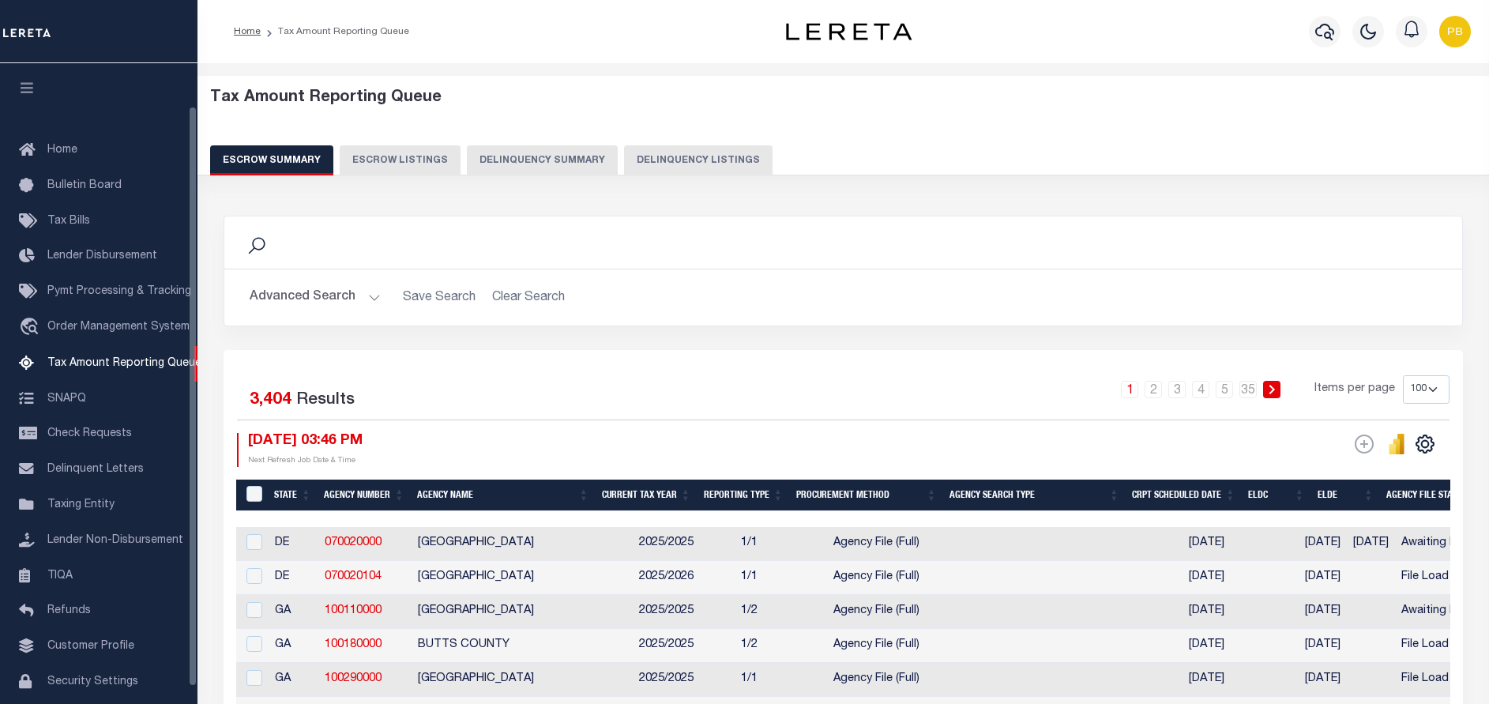
select select "100"
click at [702, 163] on button "Delinquency Listings" at bounding box center [698, 160] width 149 height 30
select select "100"
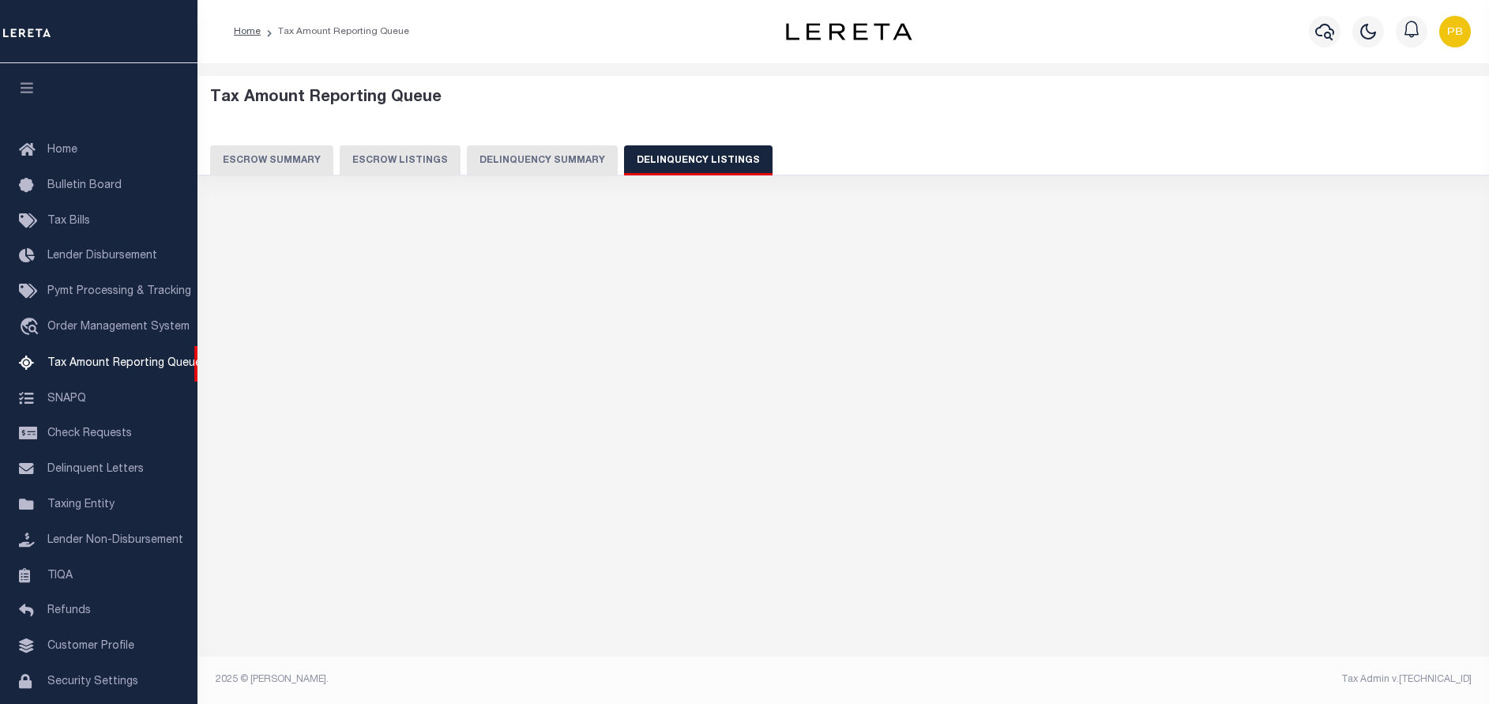
scroll to position [47, 0]
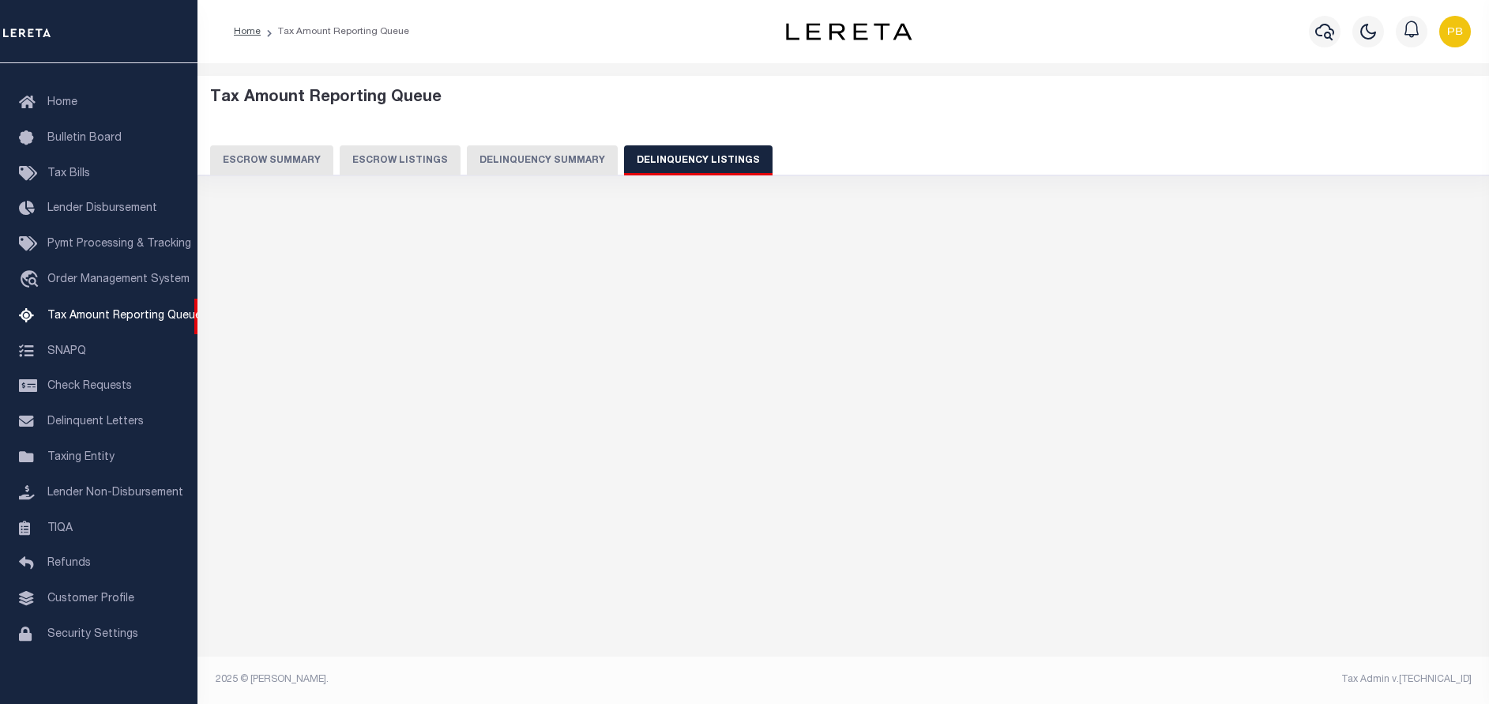
select select "100"
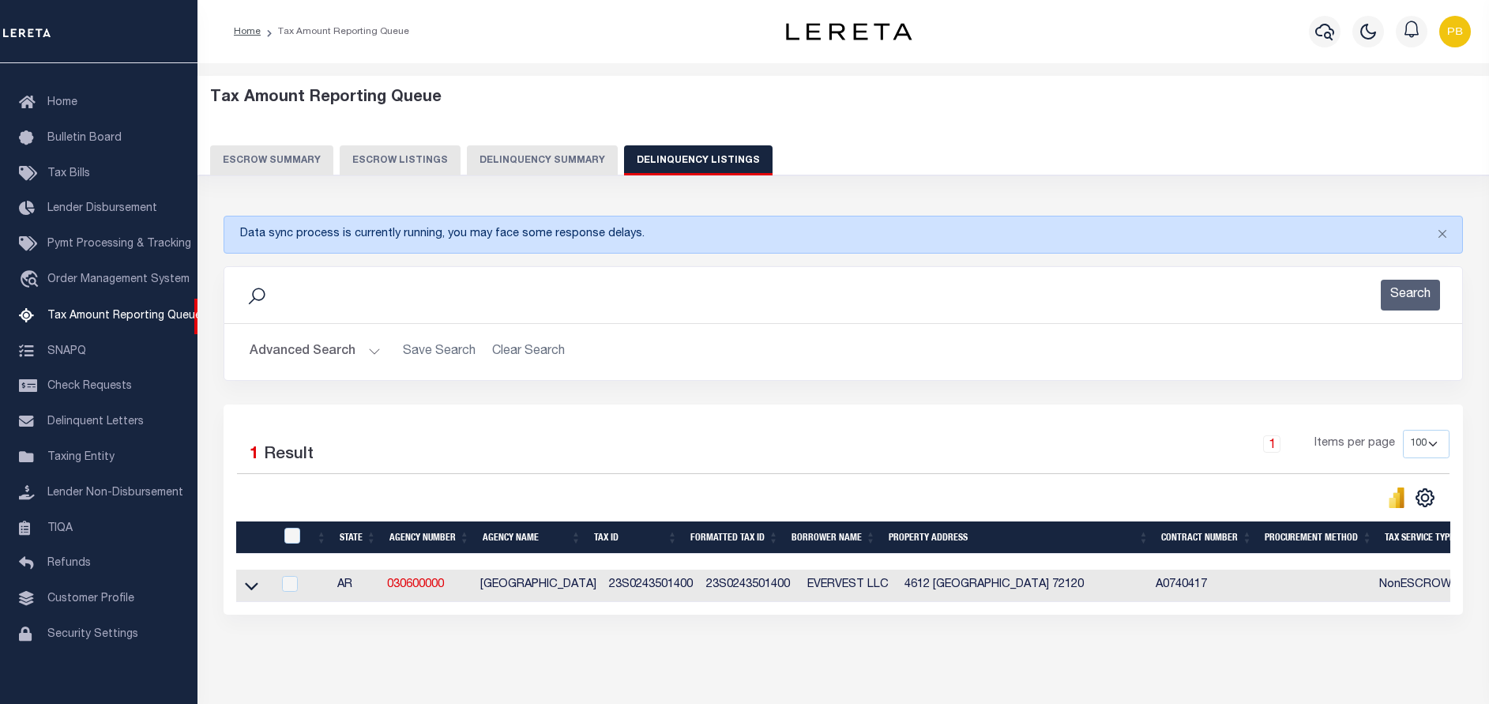
scroll to position [66, 0]
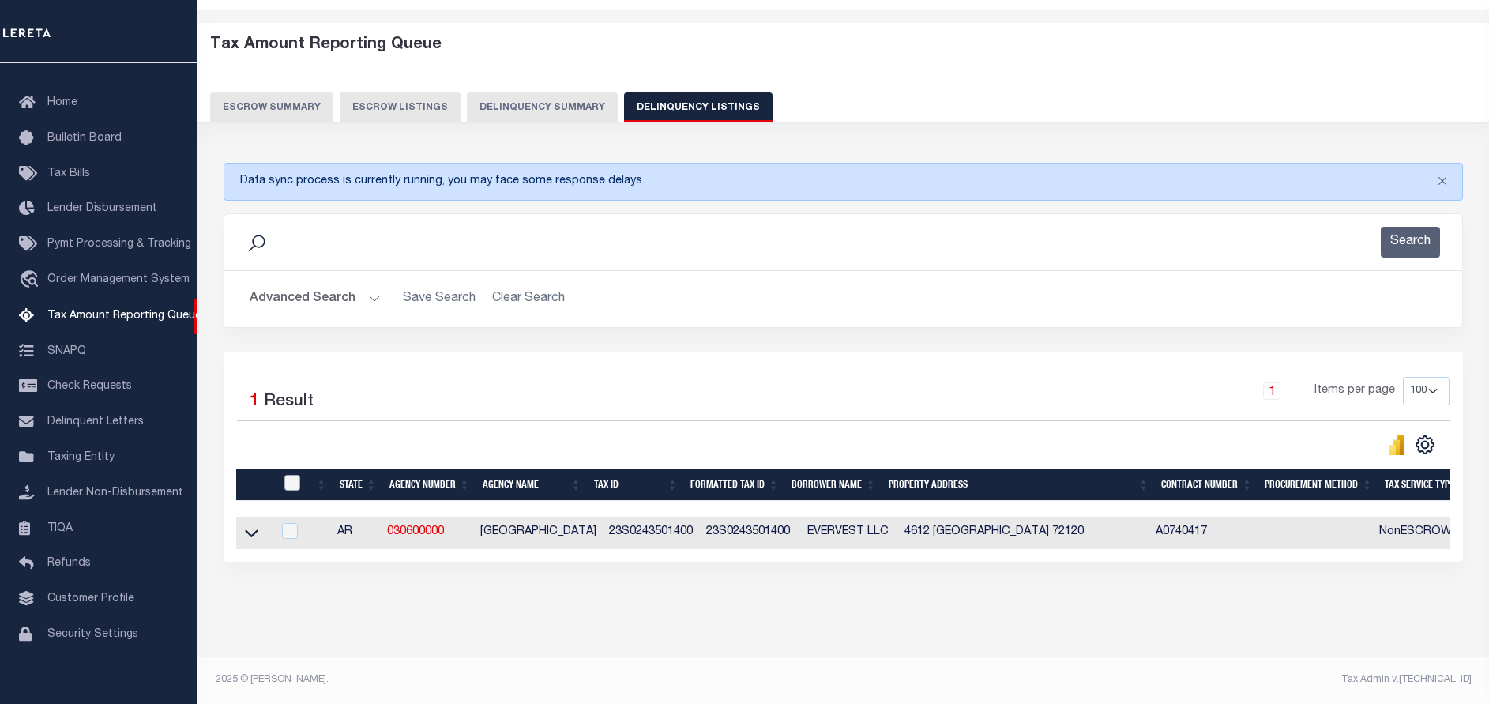
click at [287, 479] on input "checkbox" at bounding box center [292, 483] width 16 height 16
checkbox input "true"
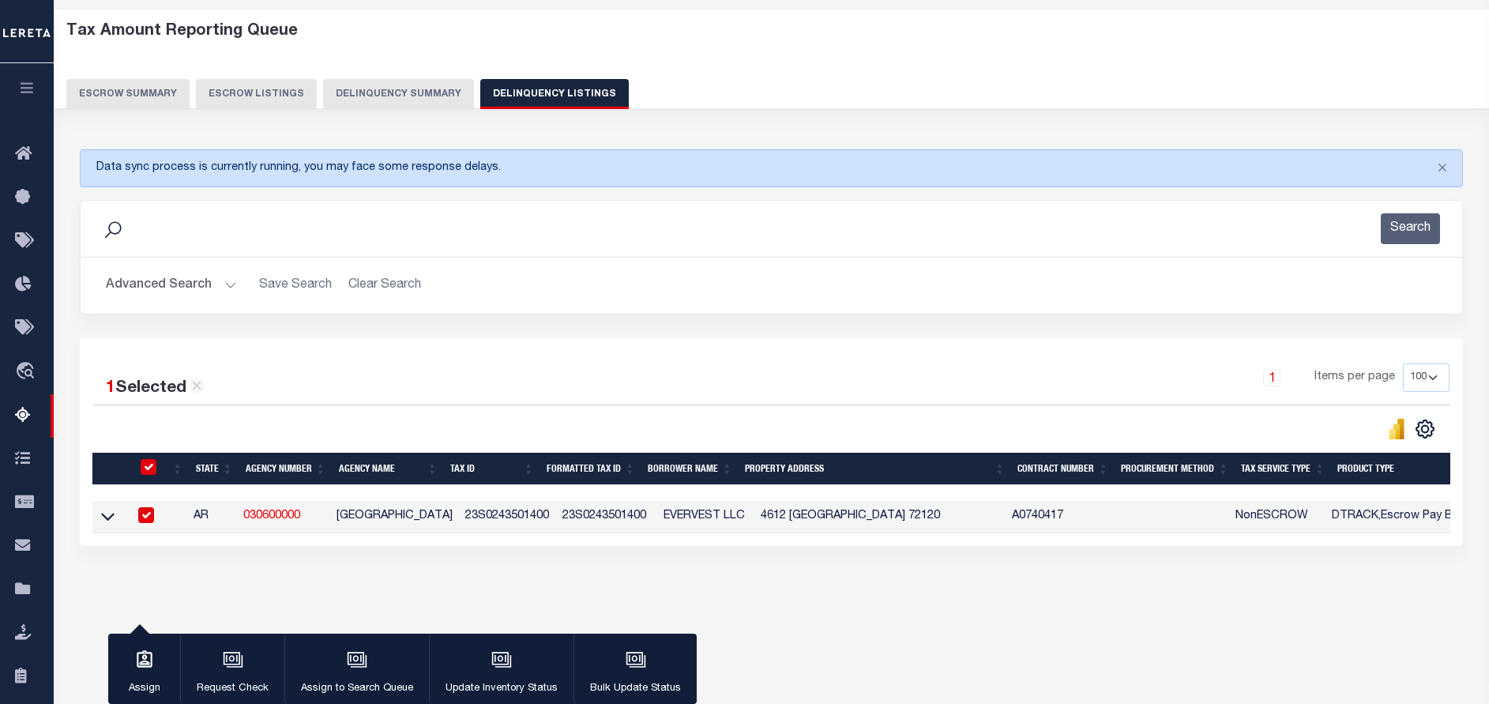
scroll to position [64, 0]
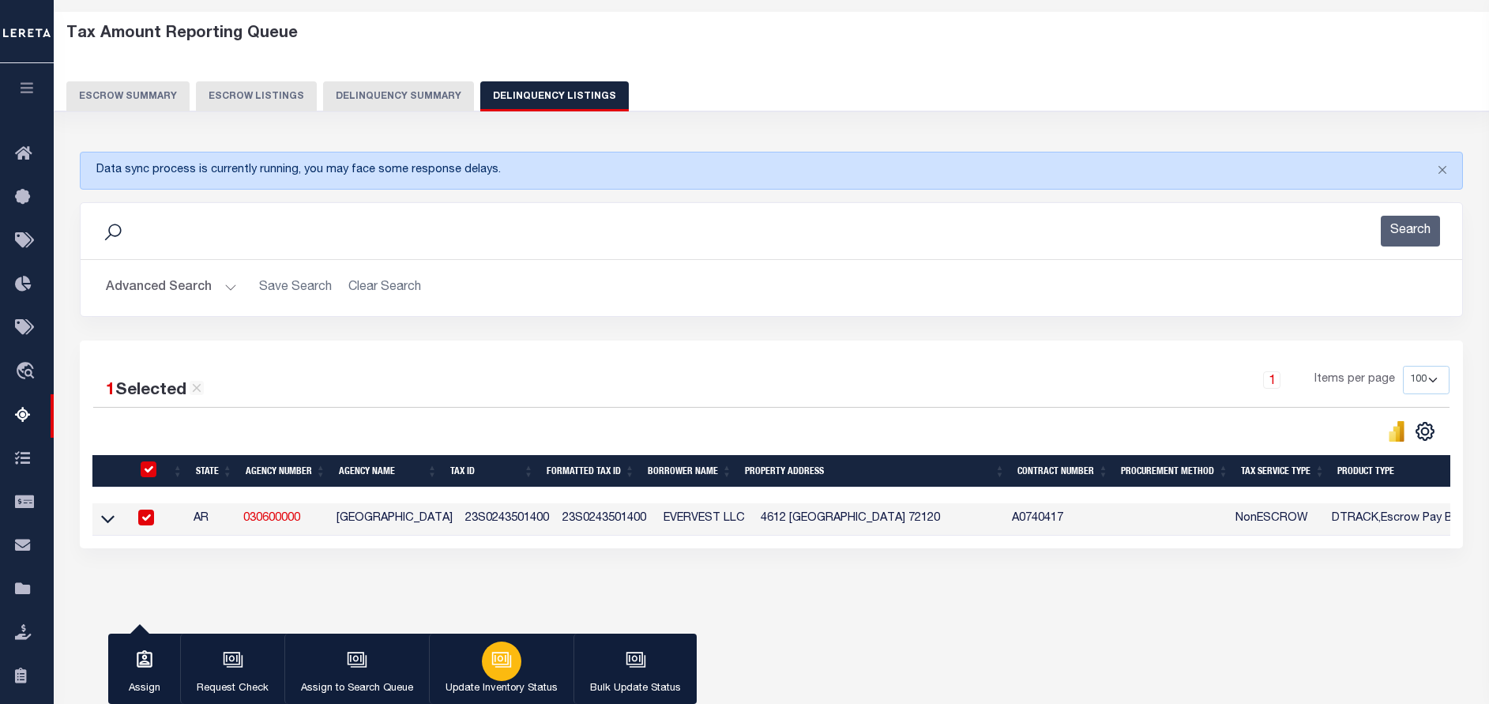
click at [489, 675] on div "button" at bounding box center [502, 661] width 40 height 40
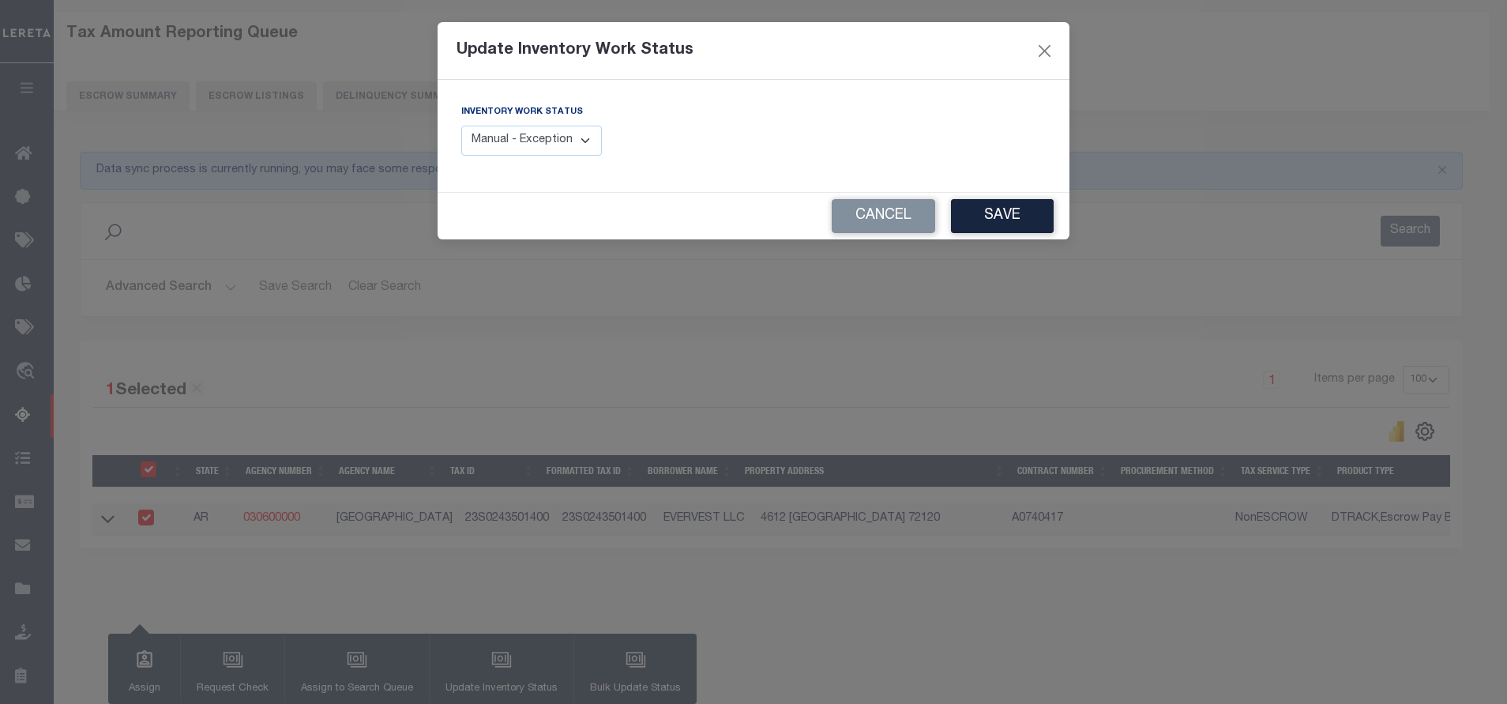
click at [580, 136] on select "Manual - Exception Pended - Awaiting Search Late Add Exception Completed" at bounding box center [531, 141] width 141 height 31
select select "4"
click at [461, 126] on select "Manual - Exception Pended - Awaiting Search Late Add Exception Completed" at bounding box center [531, 141] width 141 height 31
click at [988, 233] on button "Save" at bounding box center [1002, 216] width 103 height 34
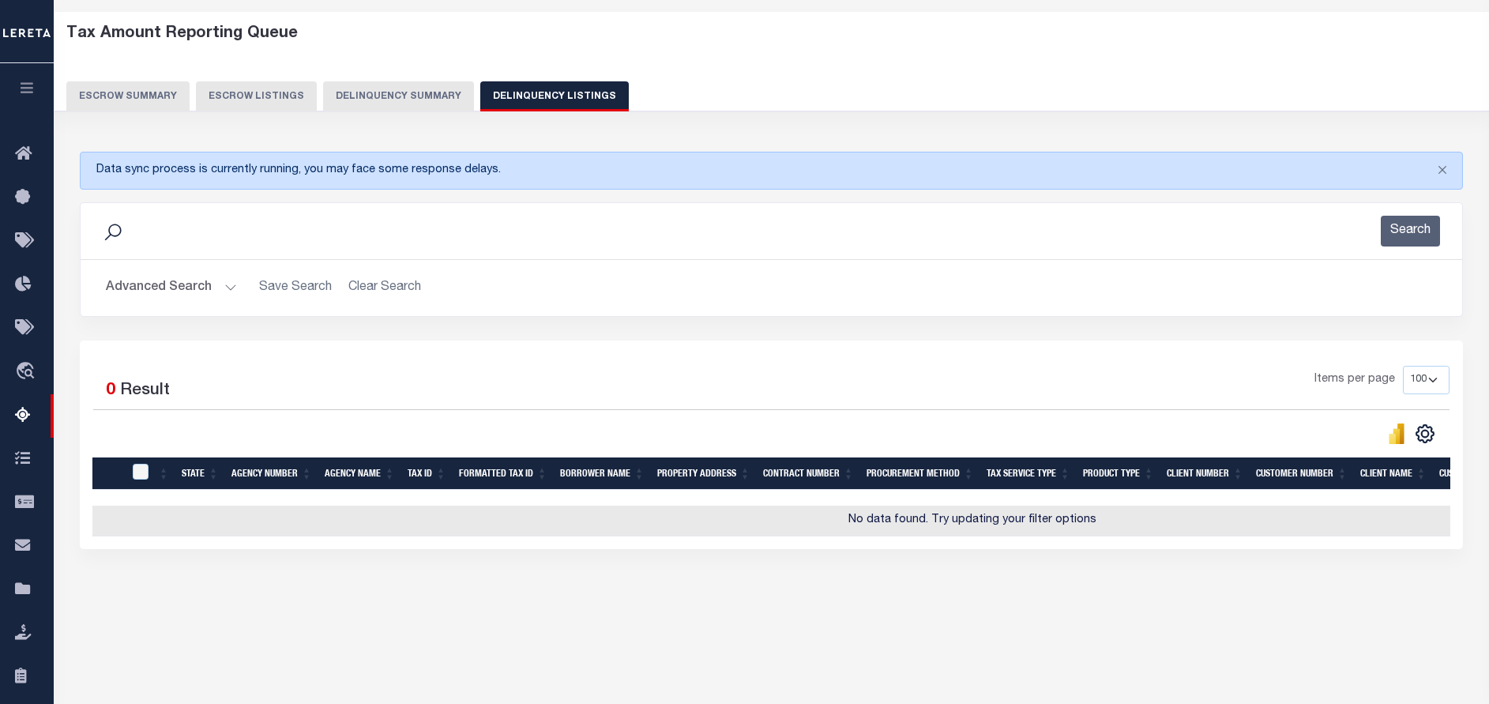
click at [226, 289] on button "Advanced Search" at bounding box center [171, 288] width 131 height 31
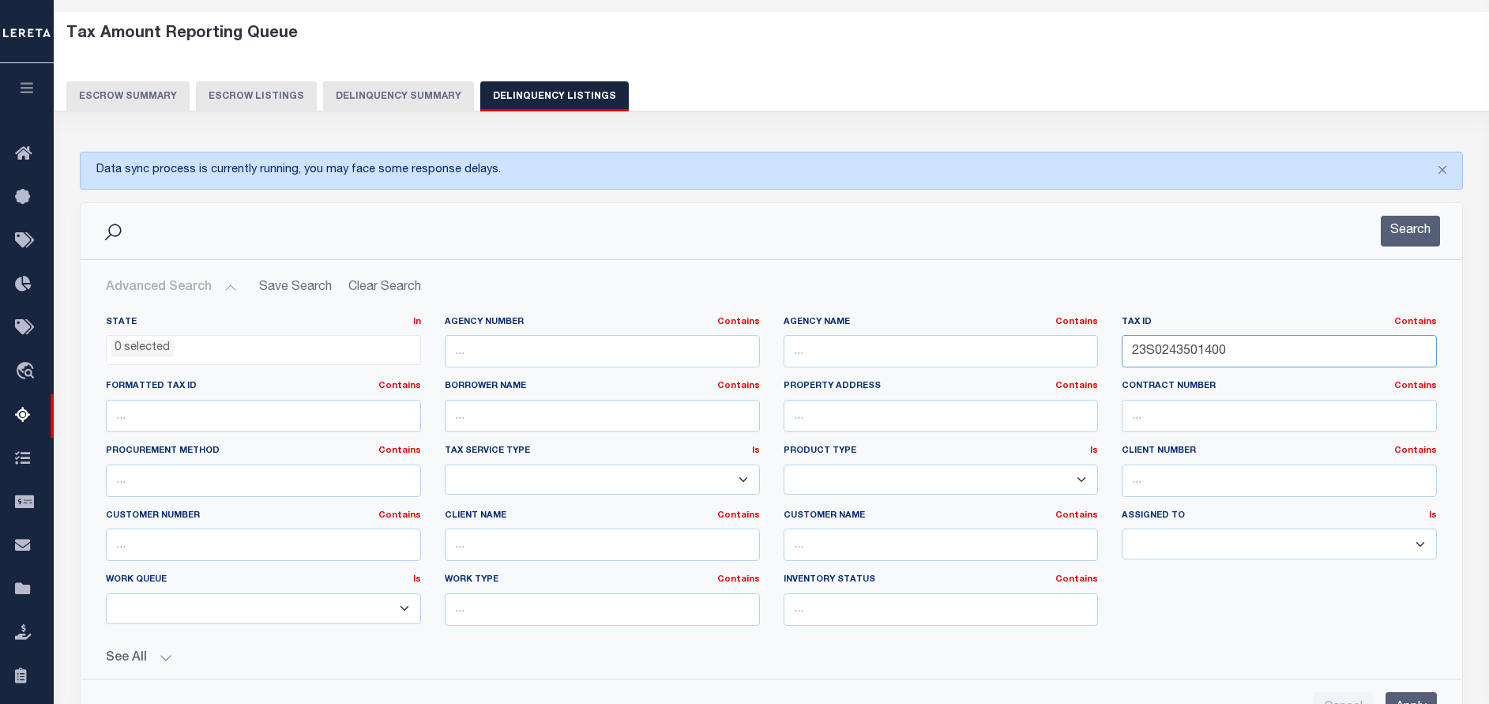
drag, startPoint x: 1268, startPoint y: 350, endPoint x: 1094, endPoint y: 350, distance: 173.8
click at [1094, 350] on div "State In In AK AL AR AZ CA CO CT DC DE FL GA GU HI IA ID IL IN KS KY LA MA MD M…" at bounding box center [771, 477] width 1355 height 322
paste input "1,474.94"
drag, startPoint x: 1240, startPoint y: 352, endPoint x: 1062, endPoint y: 348, distance: 178.6
click at [1062, 348] on div "State In In AK AL AR AZ CA CO CT DC DE FL GA GU HI IA ID IL IN KS KY LA MA MD M…" at bounding box center [771, 477] width 1355 height 322
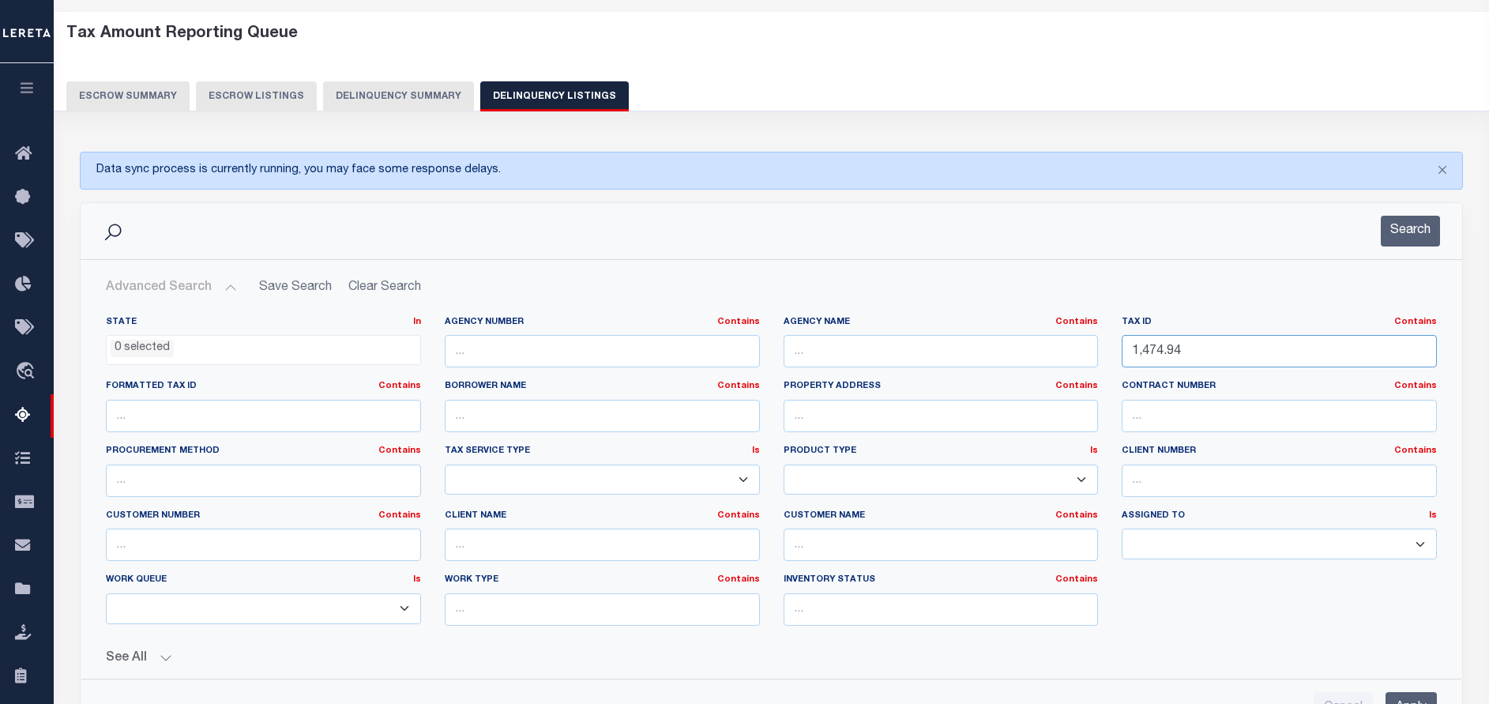
paste input "23S0440323800"
type input "23S0440323800"
click at [1407, 232] on button "Search" at bounding box center [1410, 231] width 59 height 31
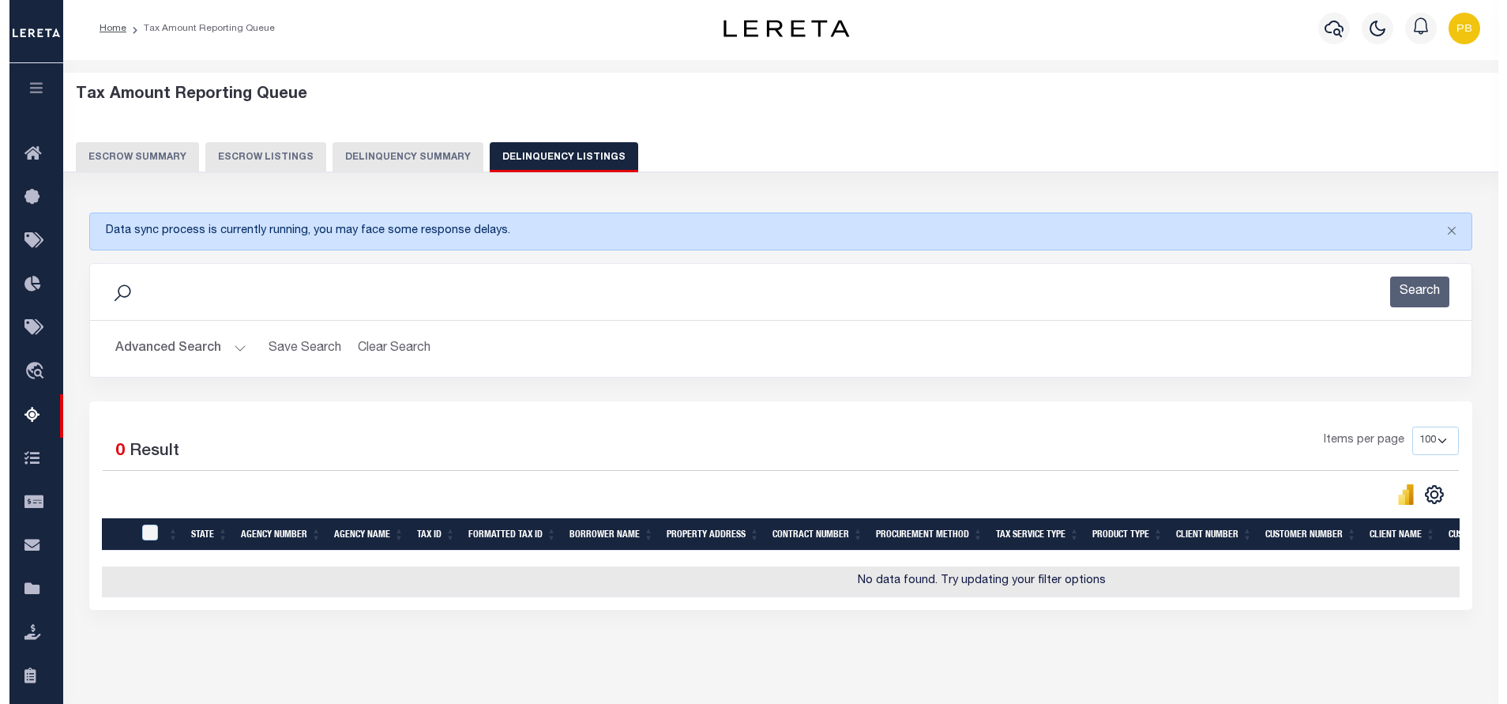
scroll to position [0, 0]
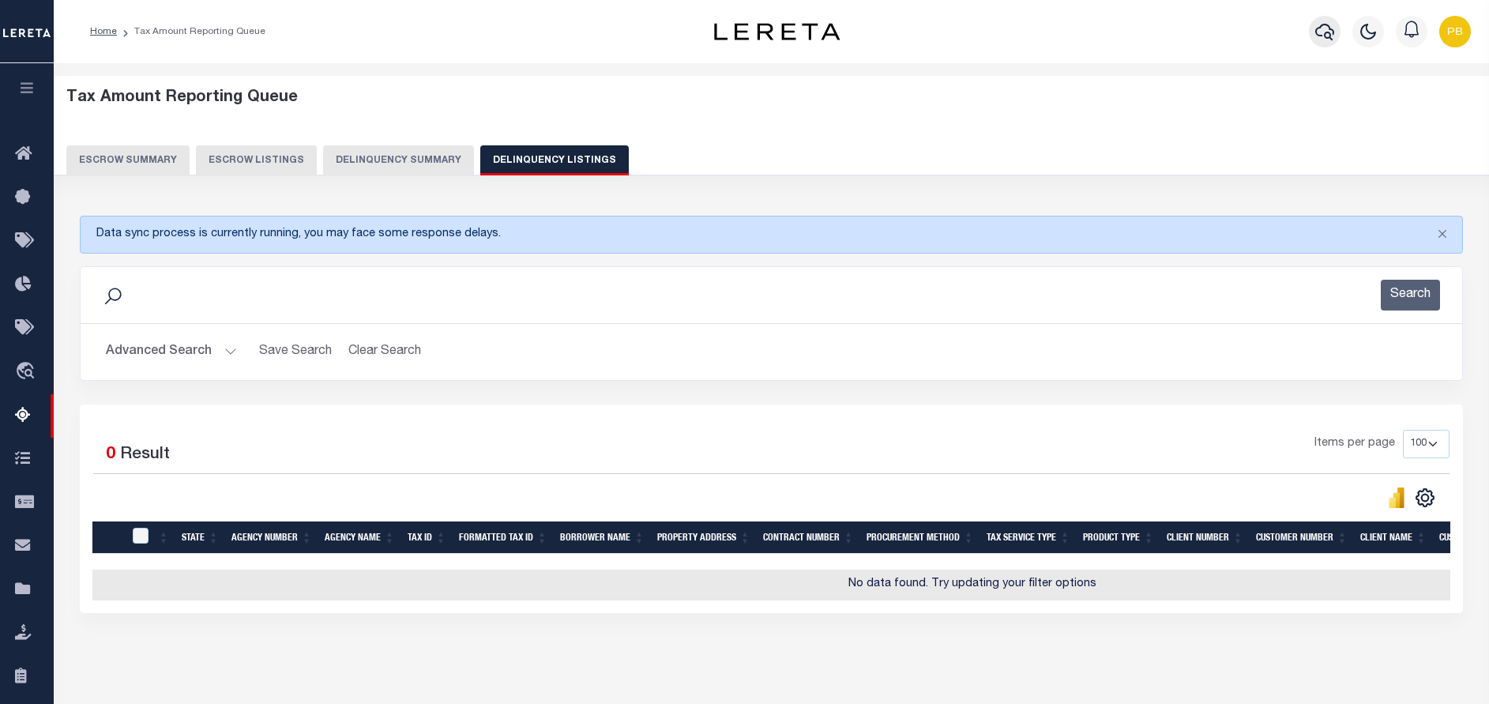
click at [1328, 36] on icon "button" at bounding box center [1324, 31] width 19 height 19
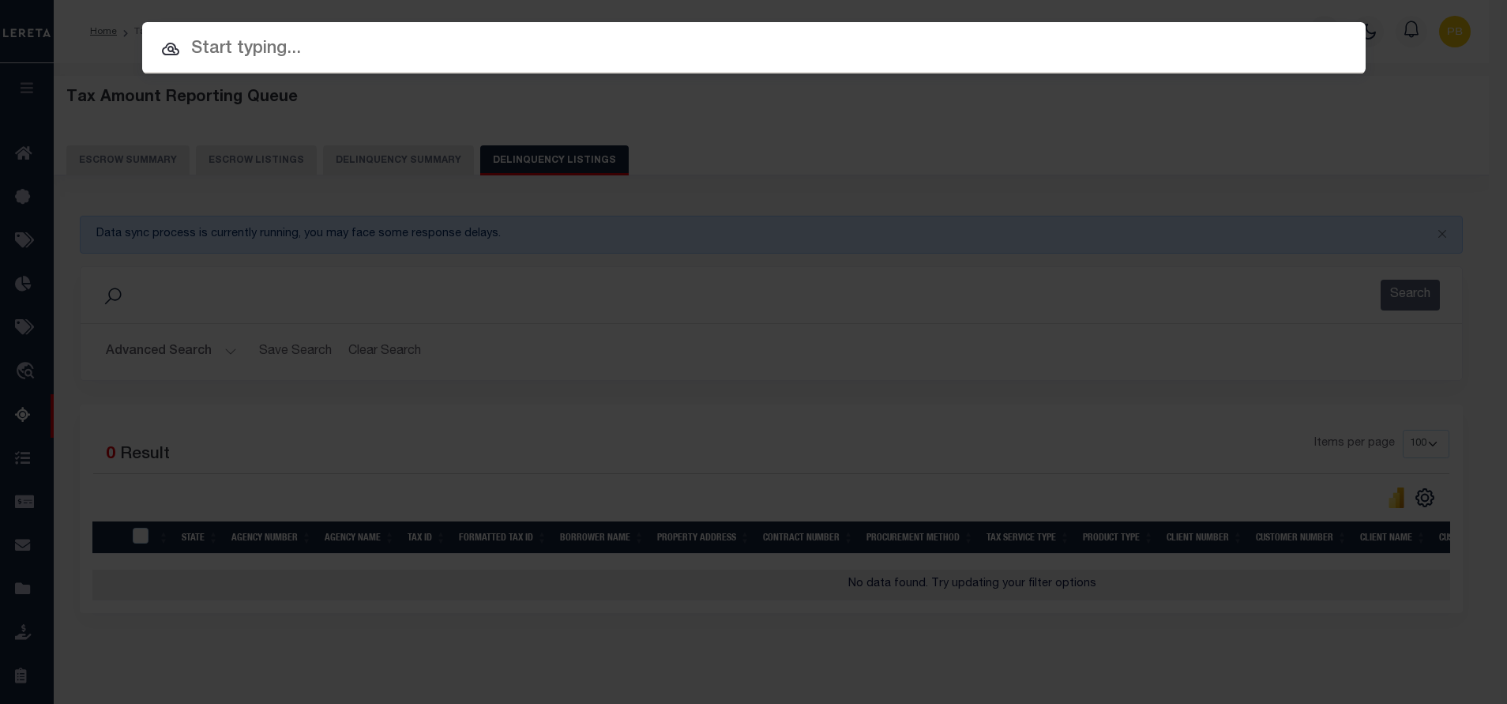
paste input "34842904"
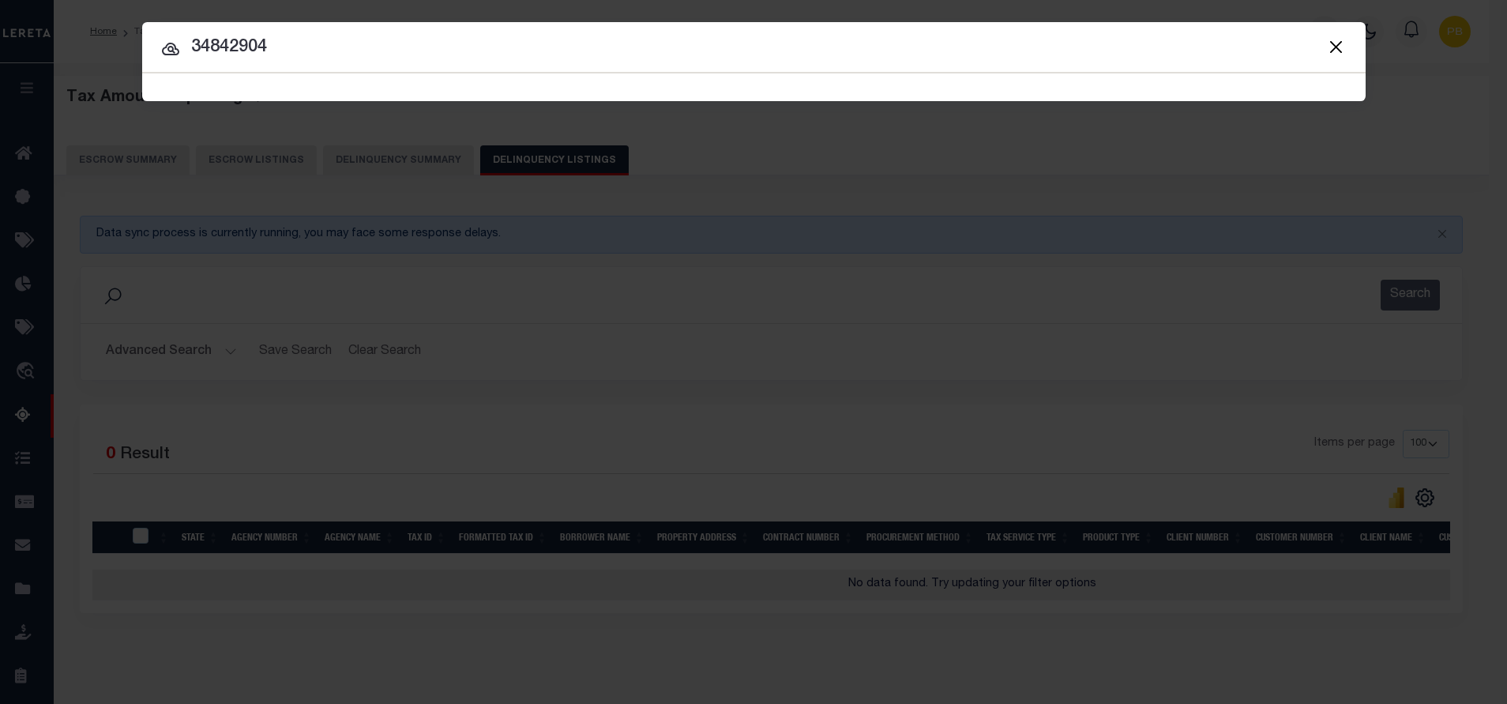
type input "34842904"
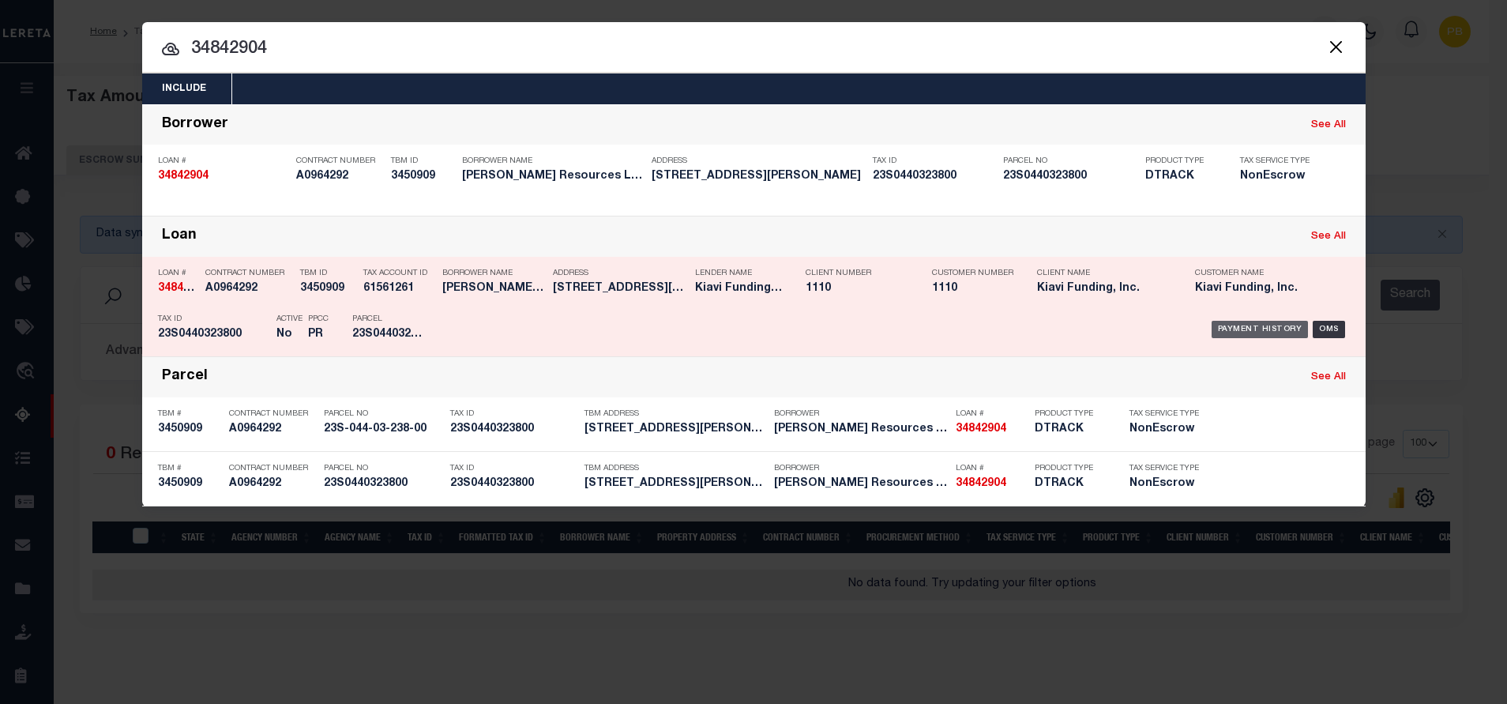
click at [1262, 334] on div "Payment History" at bounding box center [1260, 329] width 97 height 17
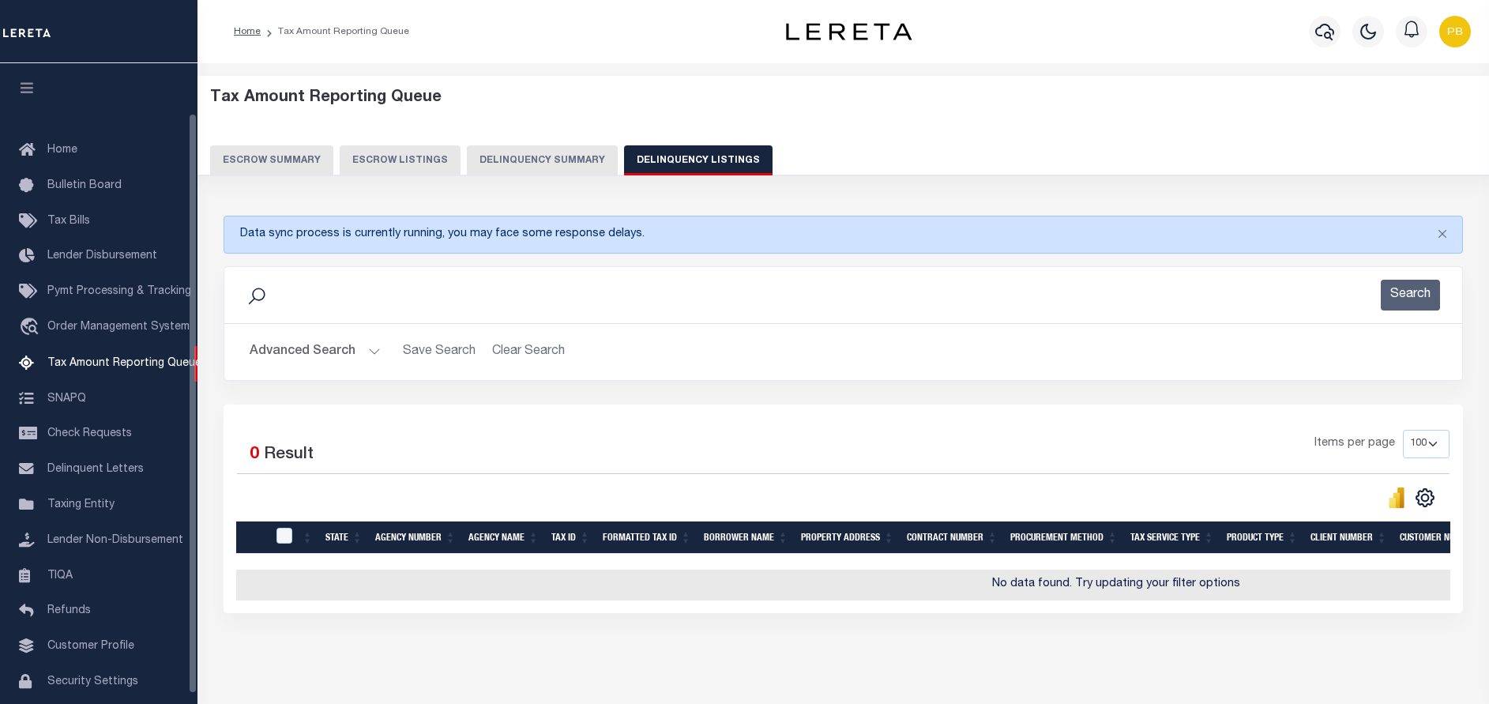
select select "100"
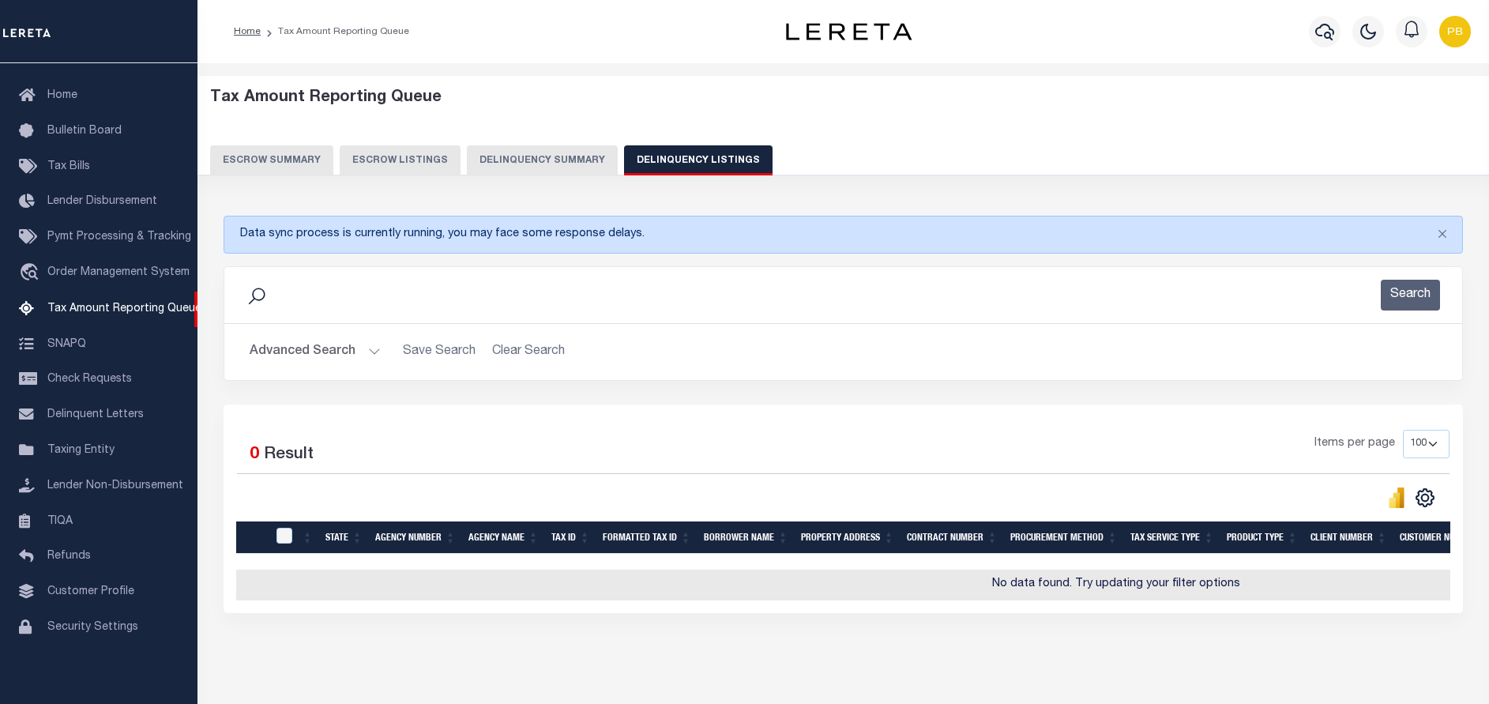
click at [1347, 35] on div at bounding box center [1368, 31] width 43 height 55
click at [1330, 36] on icon "button" at bounding box center [1324, 31] width 19 height 19
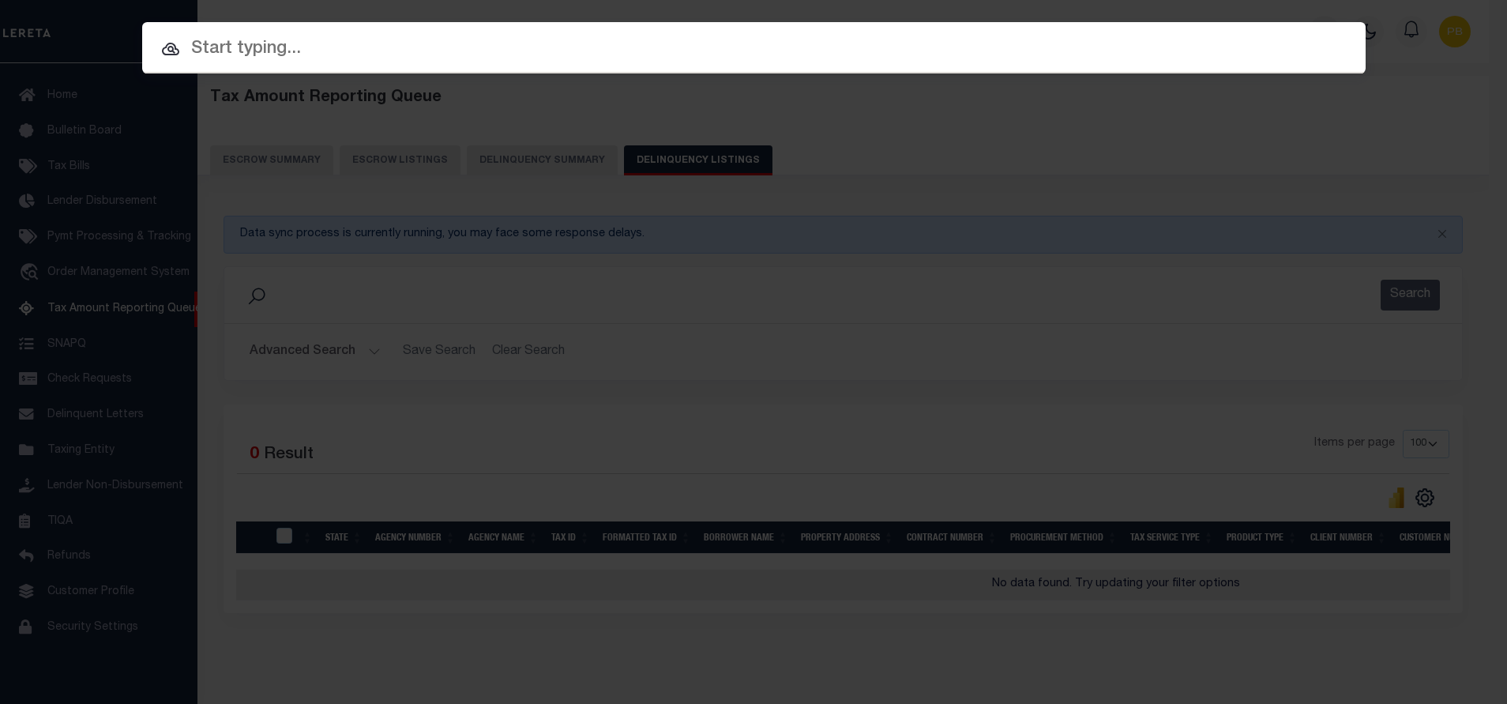
paste input "340140"
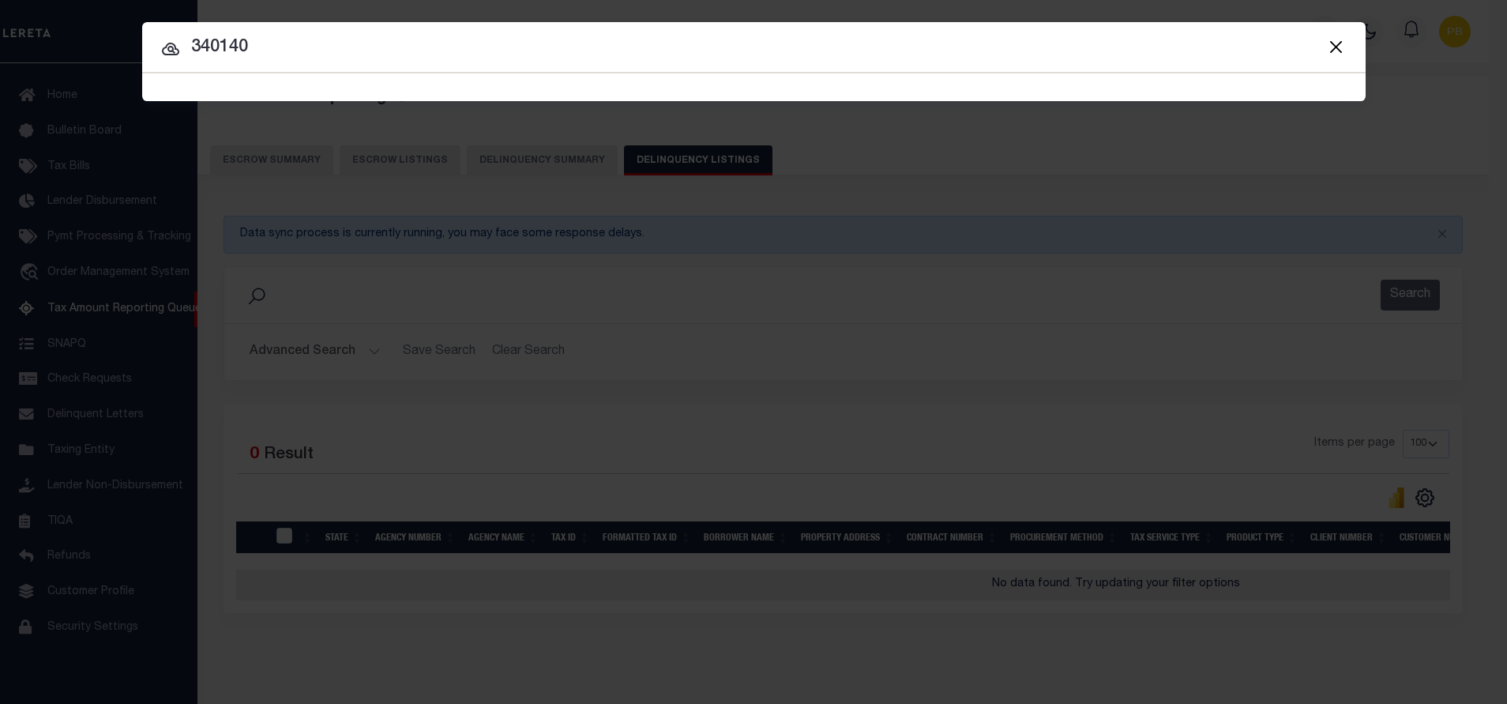
type input "340140"
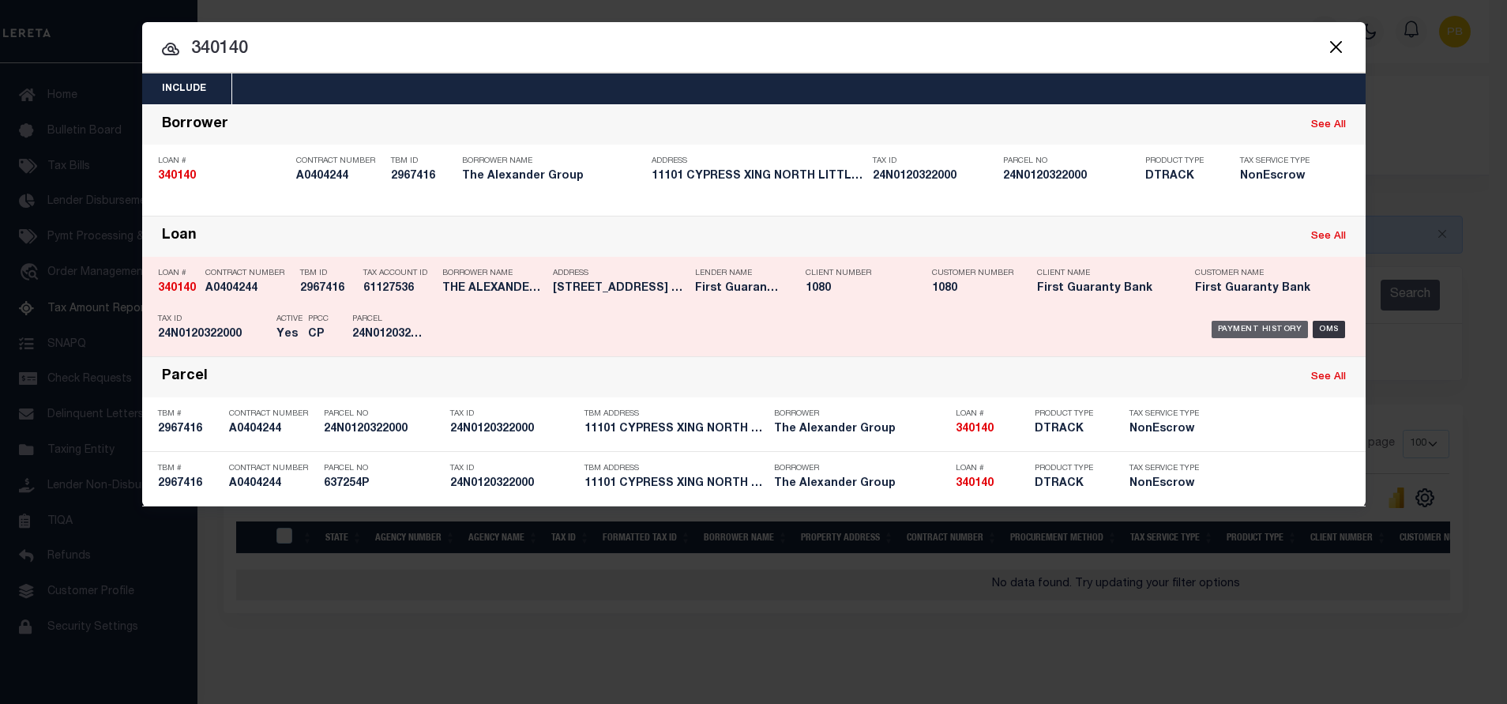
click at [1276, 332] on div "Payment History" at bounding box center [1260, 329] width 97 height 17
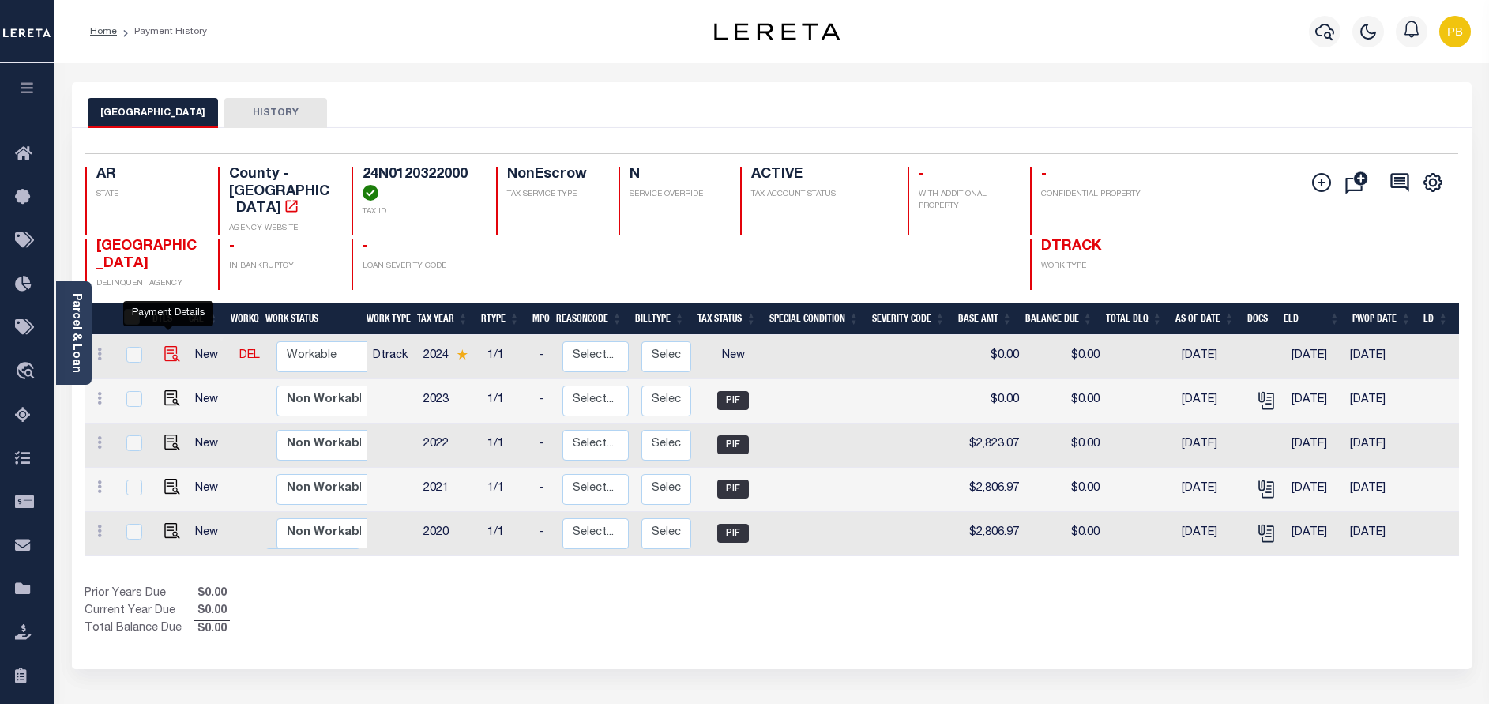
click at [166, 346] on img "" at bounding box center [172, 354] width 16 height 16
checkbox input "true"
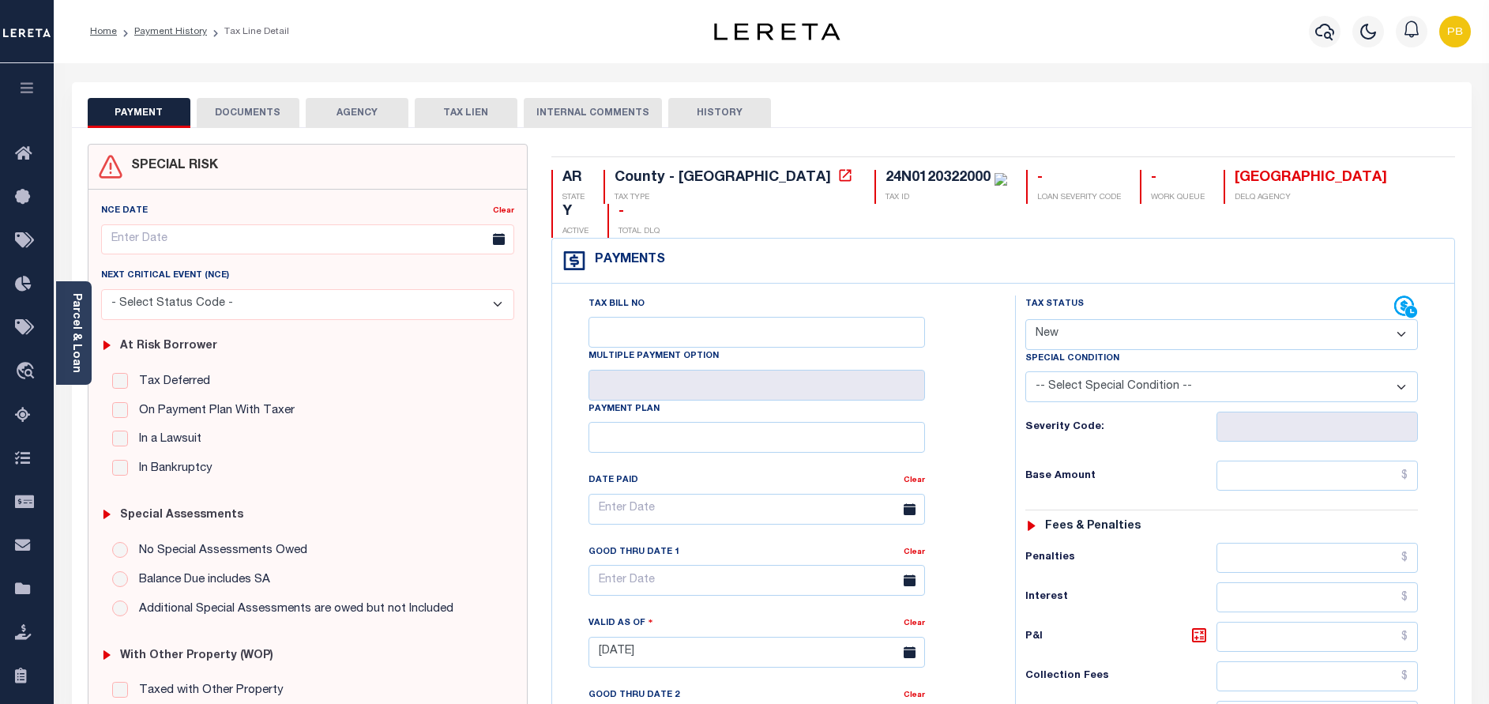
click at [1178, 319] on select "- Select Status Code - Open Due/Unpaid Paid Incomplete No Tax Due Internal Refu…" at bounding box center [1221, 334] width 393 height 31
select select "PYD"
click at [1025, 319] on select "- Select Status Code - Open Due/Unpaid Paid Incomplete No Tax Due Internal Refu…" at bounding box center [1221, 334] width 393 height 31
type input "[DATE]"
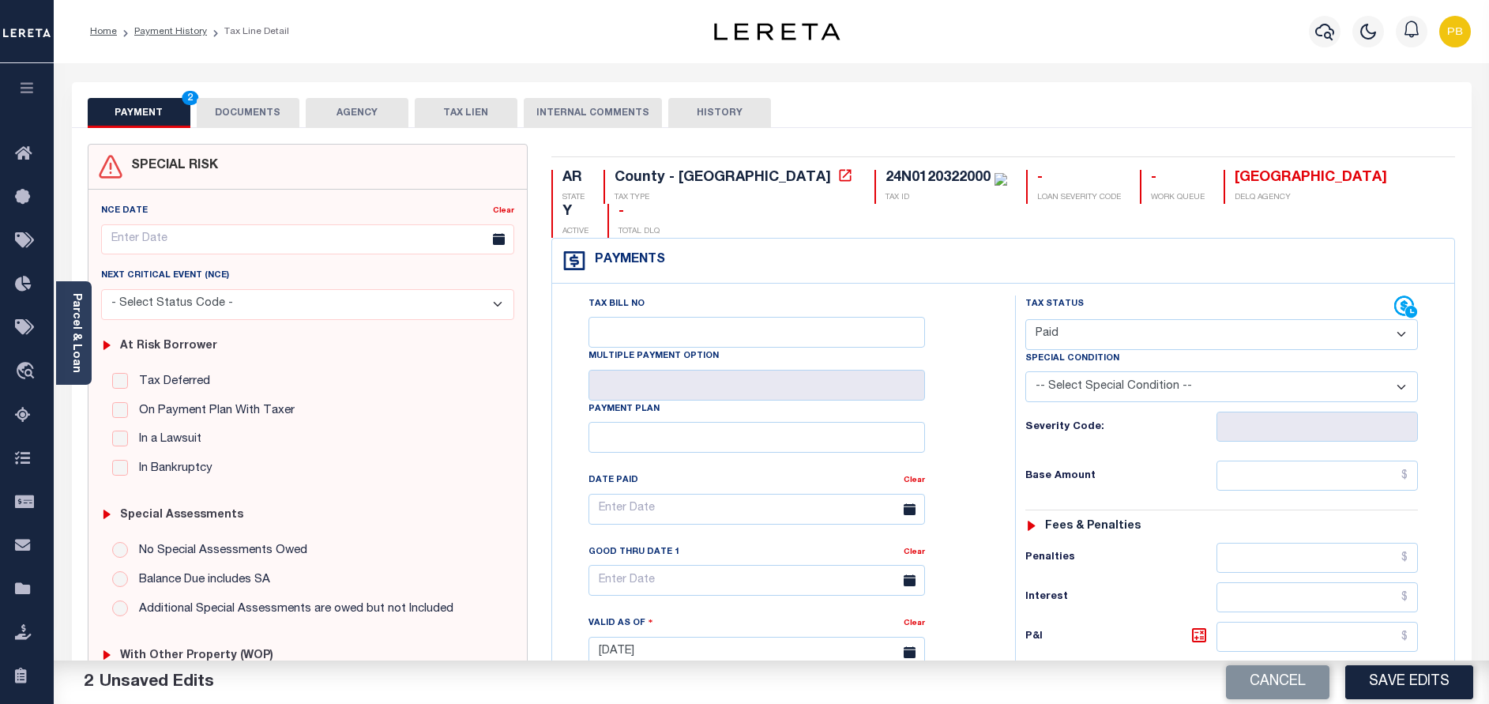
drag, startPoint x: 1339, startPoint y: 422, endPoint x: 1344, endPoint y: 415, distance: 8.5
click at [1344, 415] on div "Tax Status Status - Select Status Code -" at bounding box center [1226, 644] width 423 height 698
click at [1334, 461] on input "text" at bounding box center [1317, 476] width 201 height 30
paste input "2,848.07"
type input "$2,848.07"
